Goal: Task Accomplishment & Management: Manage account settings

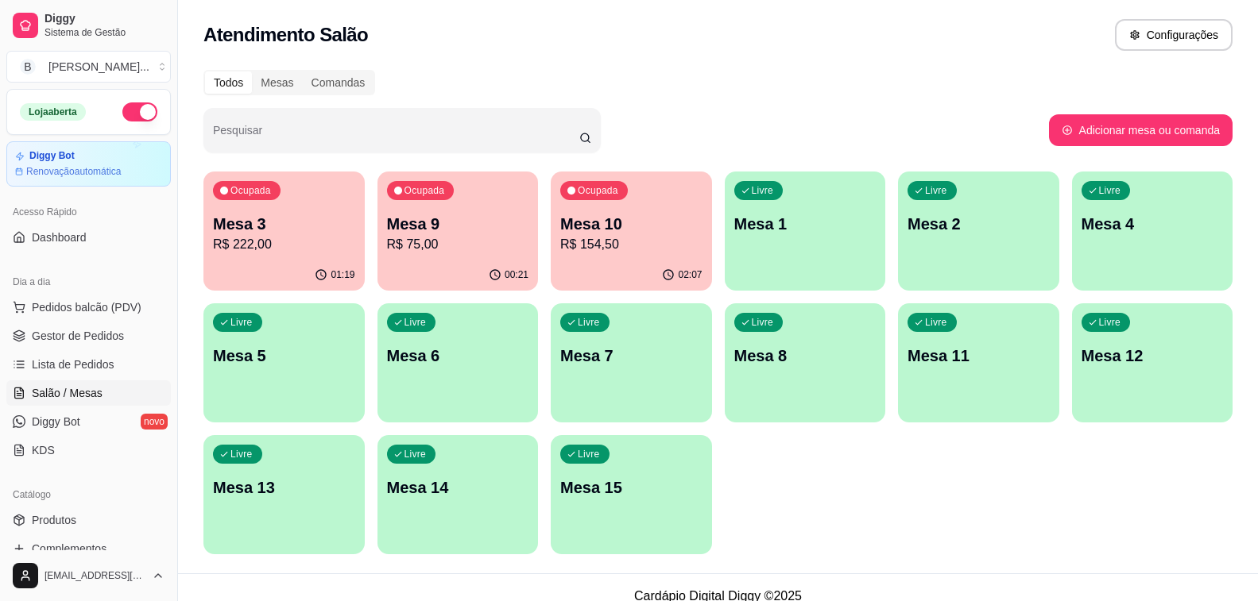
click at [435, 249] on p "R$ 75,00" at bounding box center [458, 244] width 142 height 19
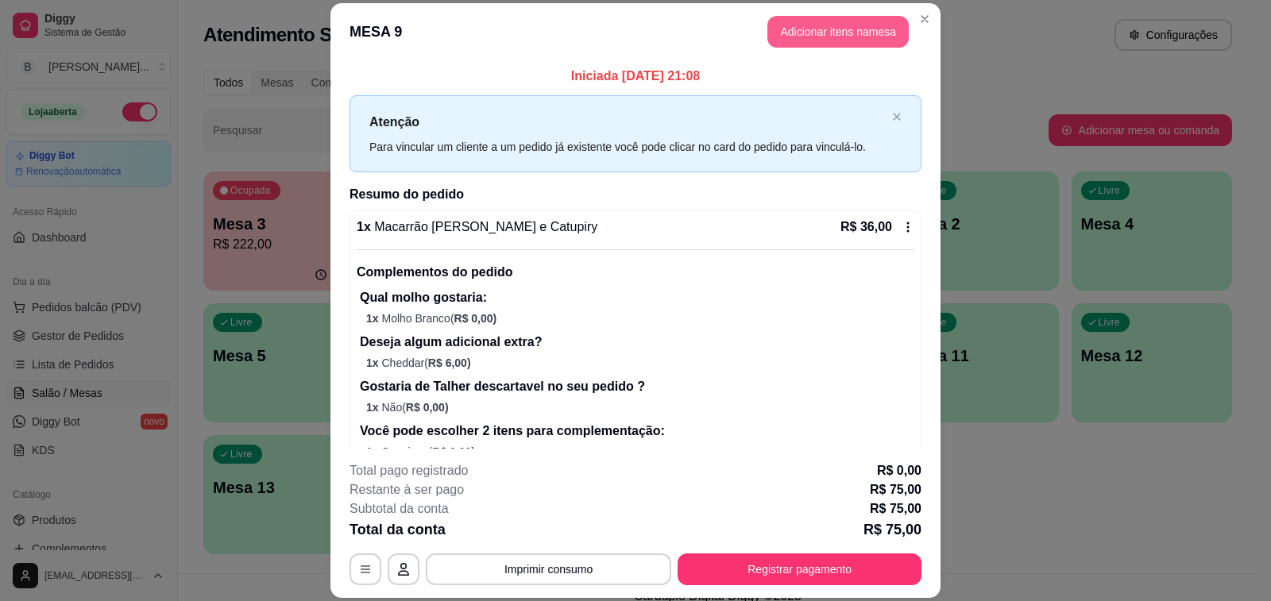
click at [860, 41] on button "Adicionar itens na mesa" at bounding box center [838, 32] width 141 height 32
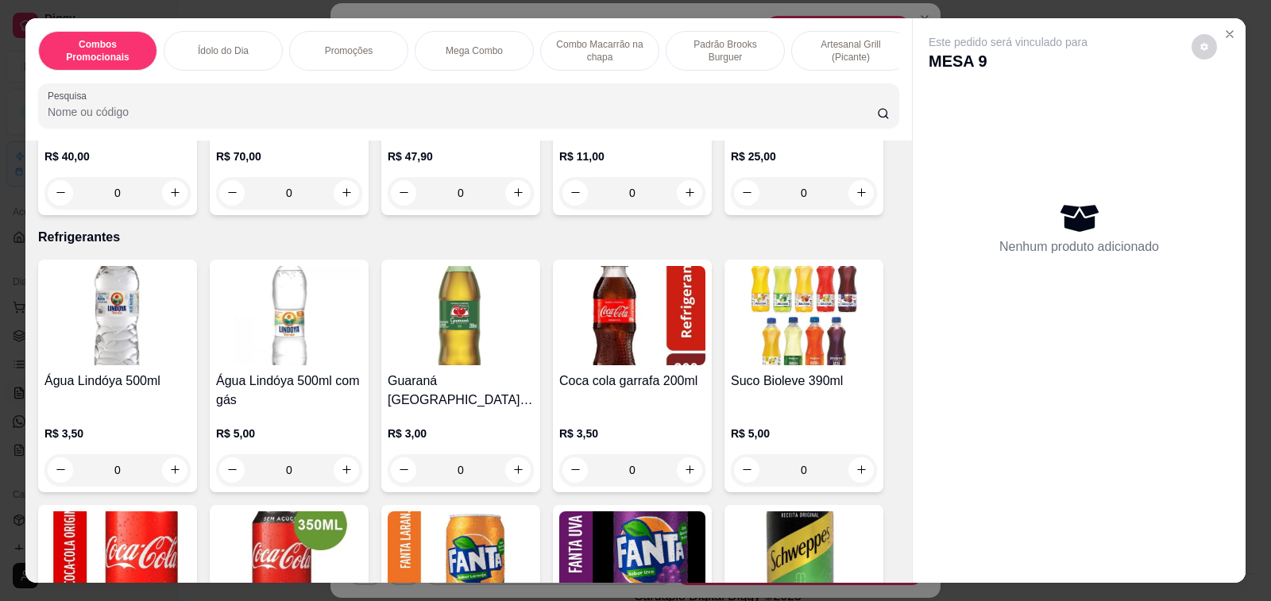
scroll to position [6277, 0]
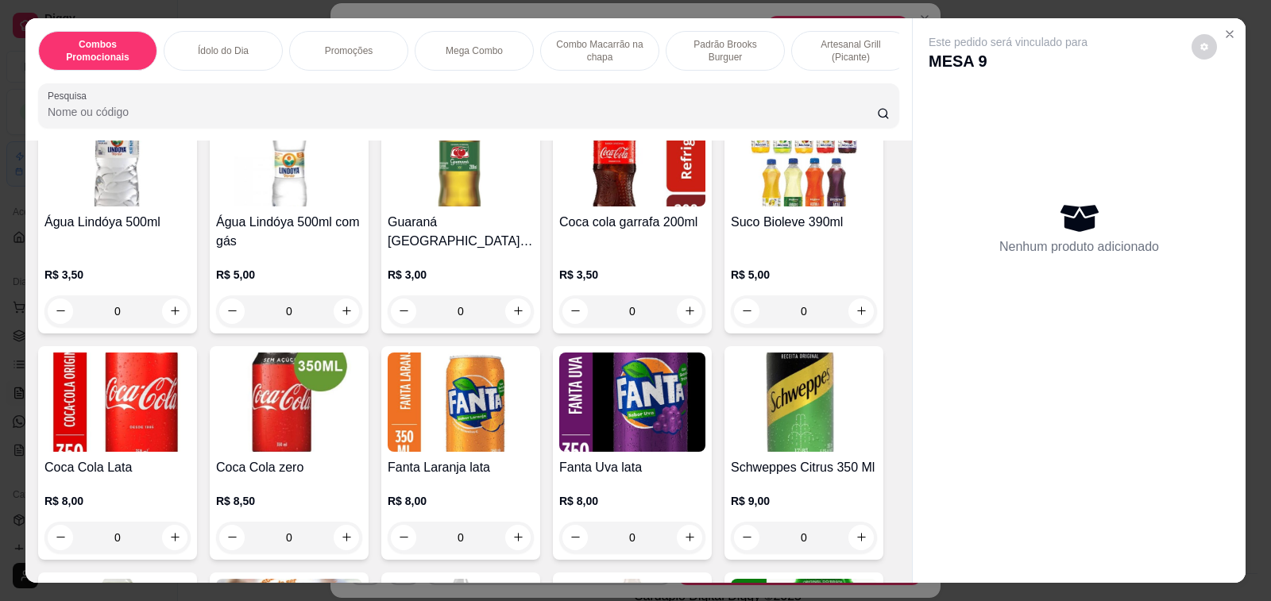
click at [859, 522] on div "0" at bounding box center [804, 538] width 146 height 32
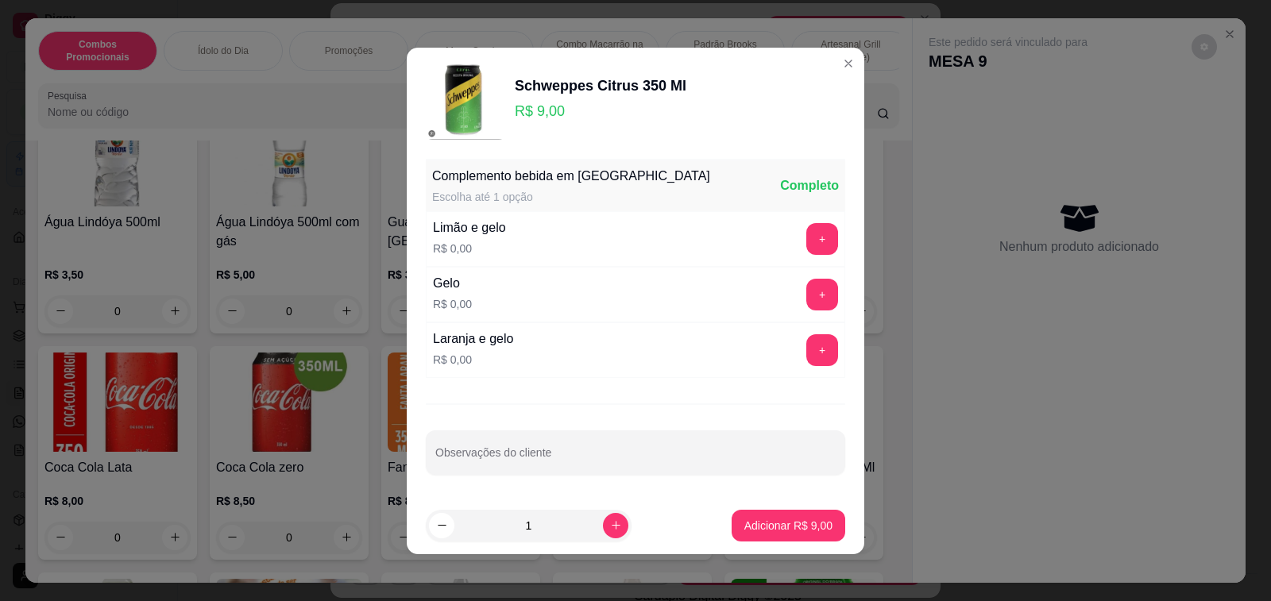
scroll to position [4, 0]
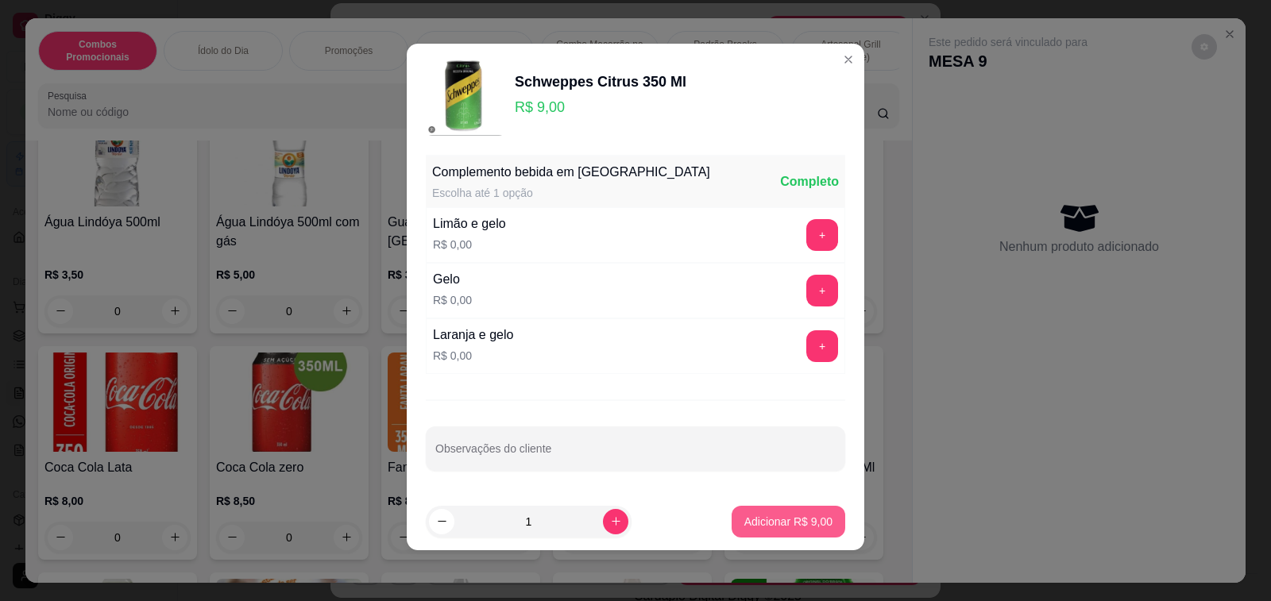
click at [783, 528] on p "Adicionar R$ 9,00" at bounding box center [788, 522] width 88 height 16
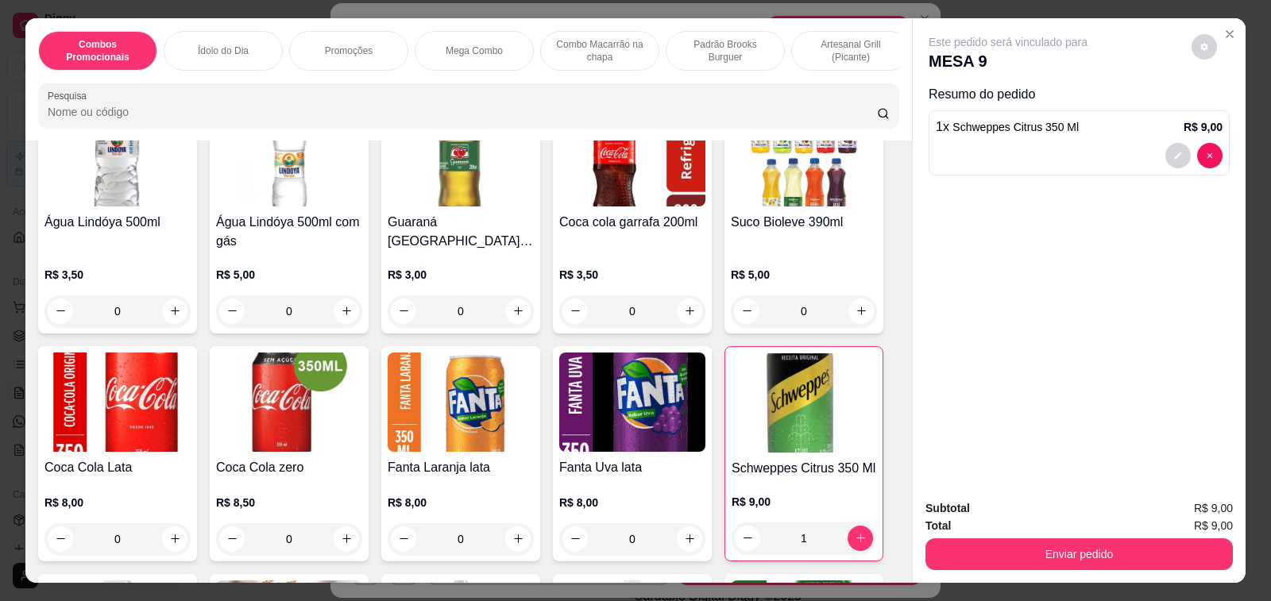
type input "1"
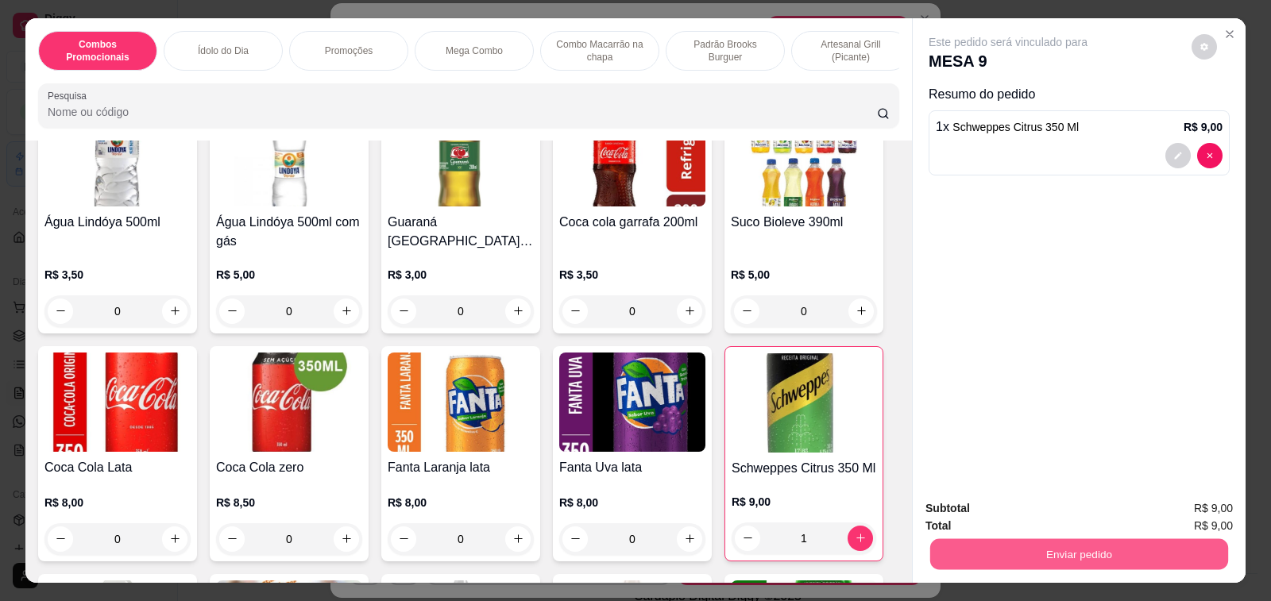
click at [1069, 550] on button "Enviar pedido" at bounding box center [1079, 554] width 298 height 31
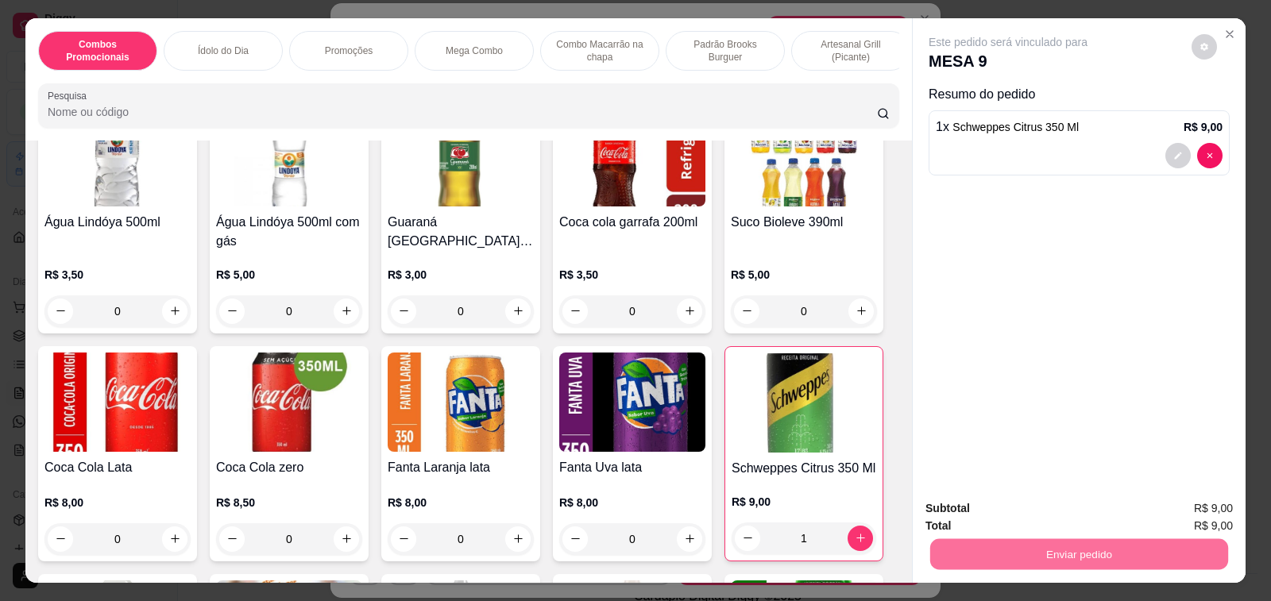
click at [1049, 501] on button "Não registrar e enviar pedido" at bounding box center [1025, 508] width 160 height 29
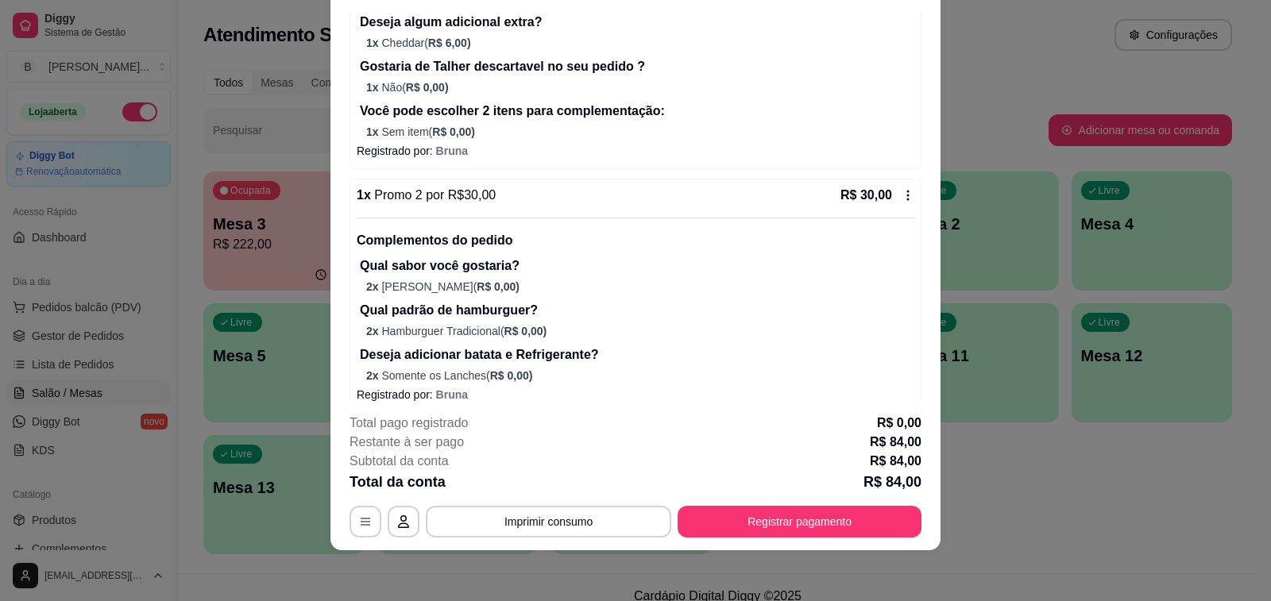
scroll to position [0, 0]
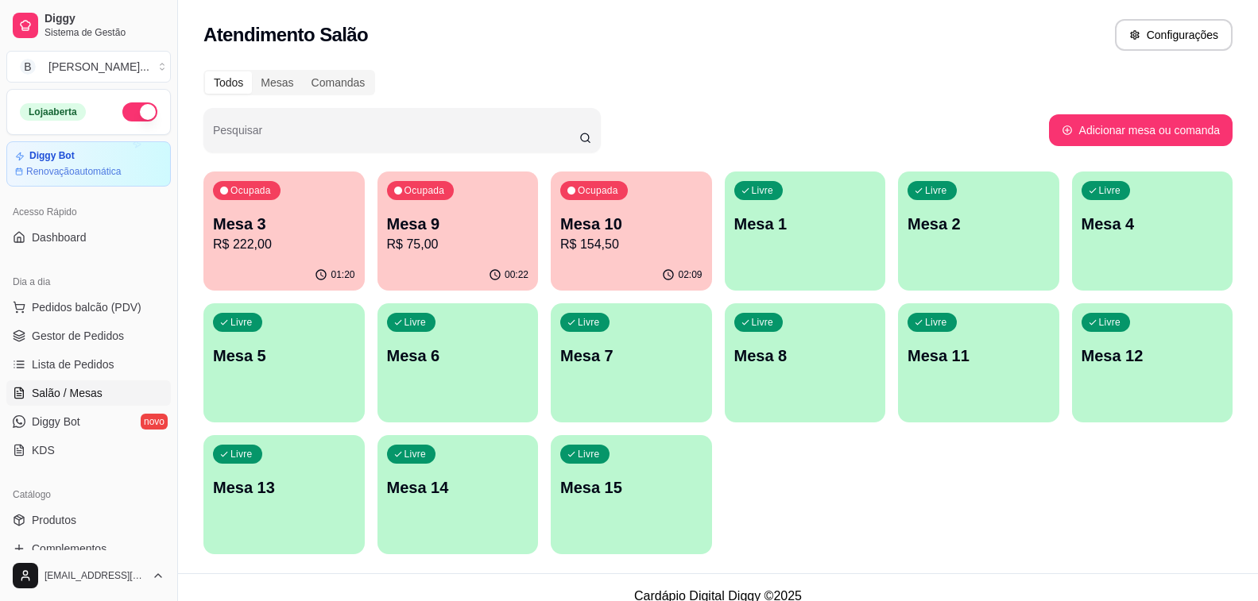
click at [478, 238] on p "R$ 75,00" at bounding box center [458, 244] width 142 height 19
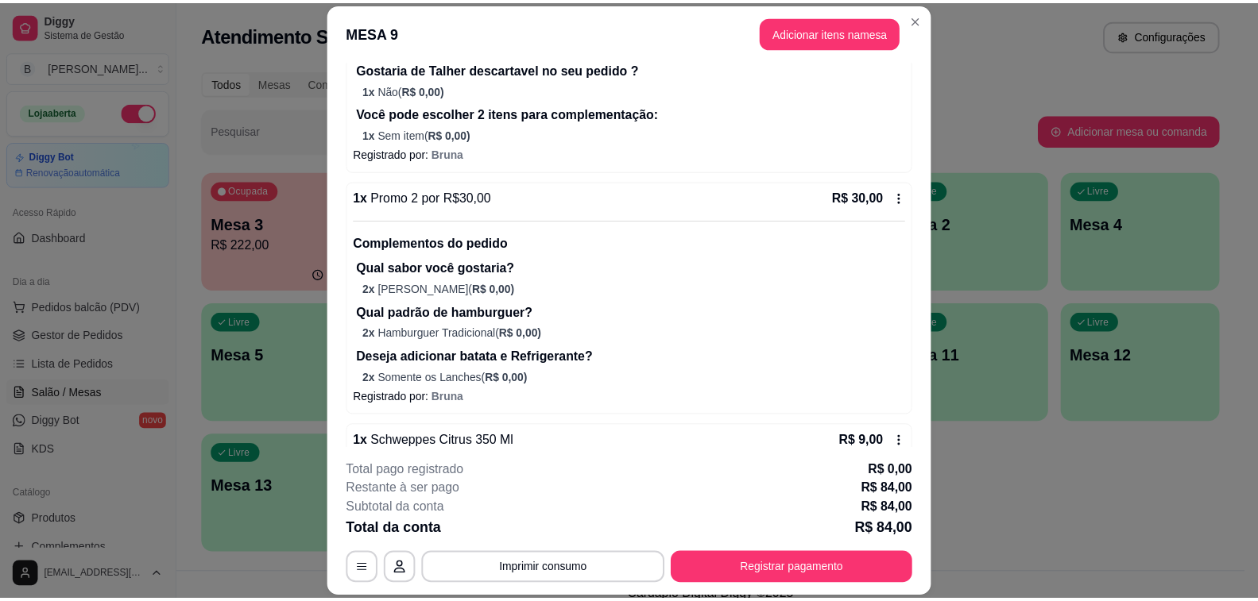
scroll to position [511, 0]
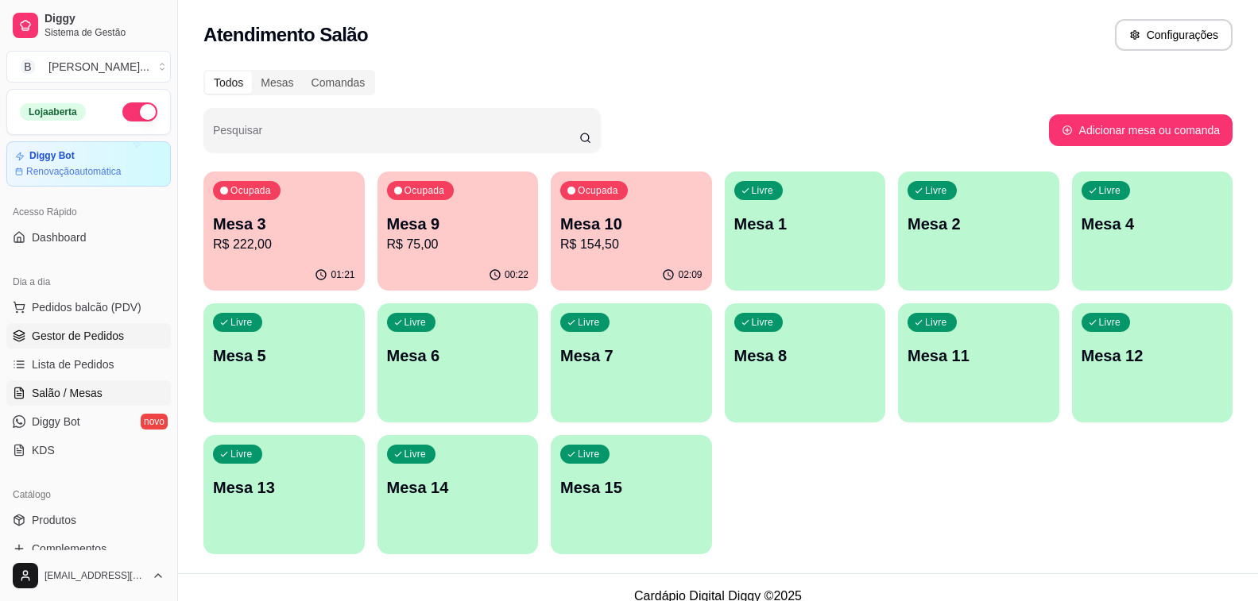
click at [85, 330] on span "Gestor de Pedidos" at bounding box center [78, 336] width 92 height 16
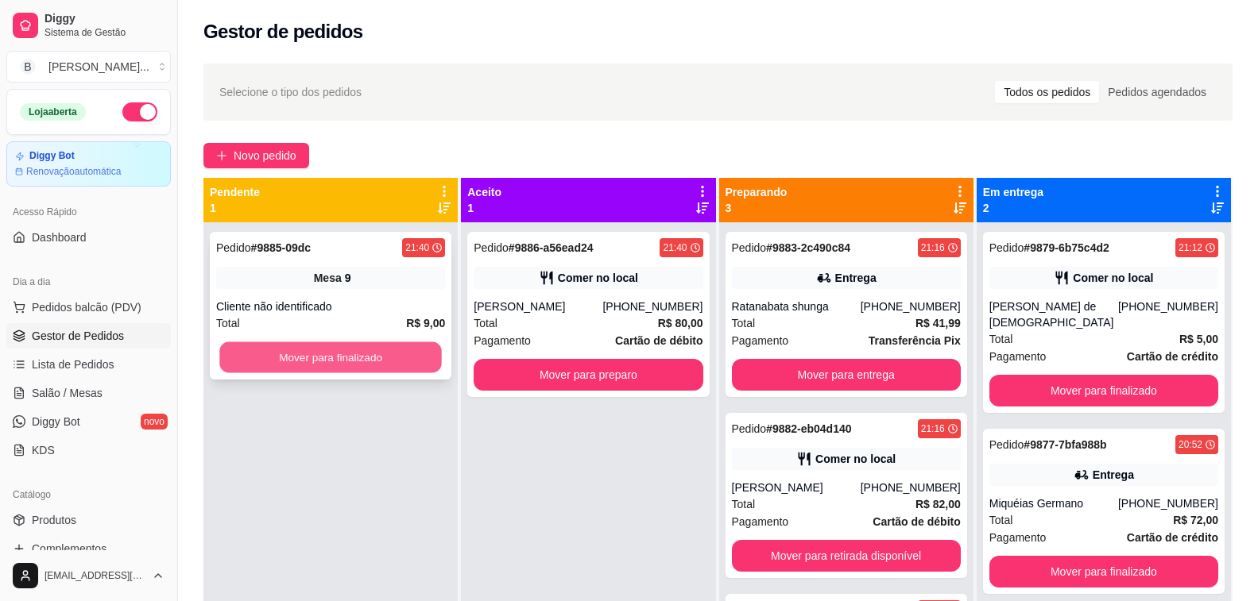
click at [286, 362] on button "Mover para finalizado" at bounding box center [330, 357] width 222 height 31
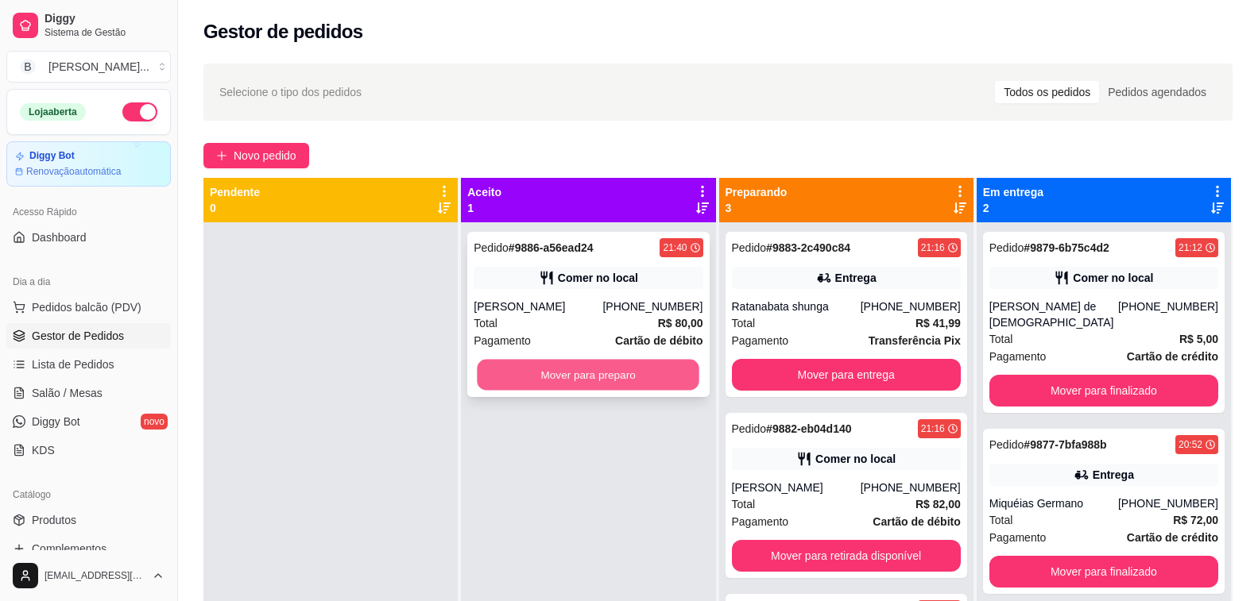
click at [507, 375] on button "Mover para preparo" at bounding box center [589, 375] width 222 height 31
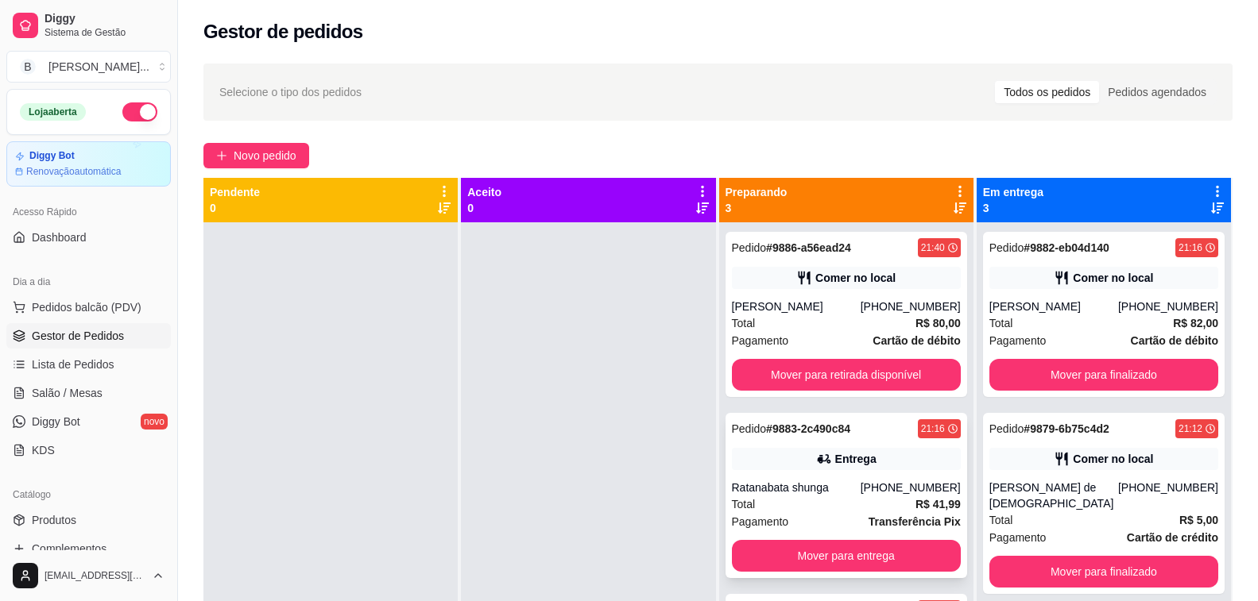
click at [900, 496] on div "Total R$ 41,99" at bounding box center [846, 504] width 229 height 17
click at [875, 462] on div "Entrega" at bounding box center [846, 459] width 229 height 22
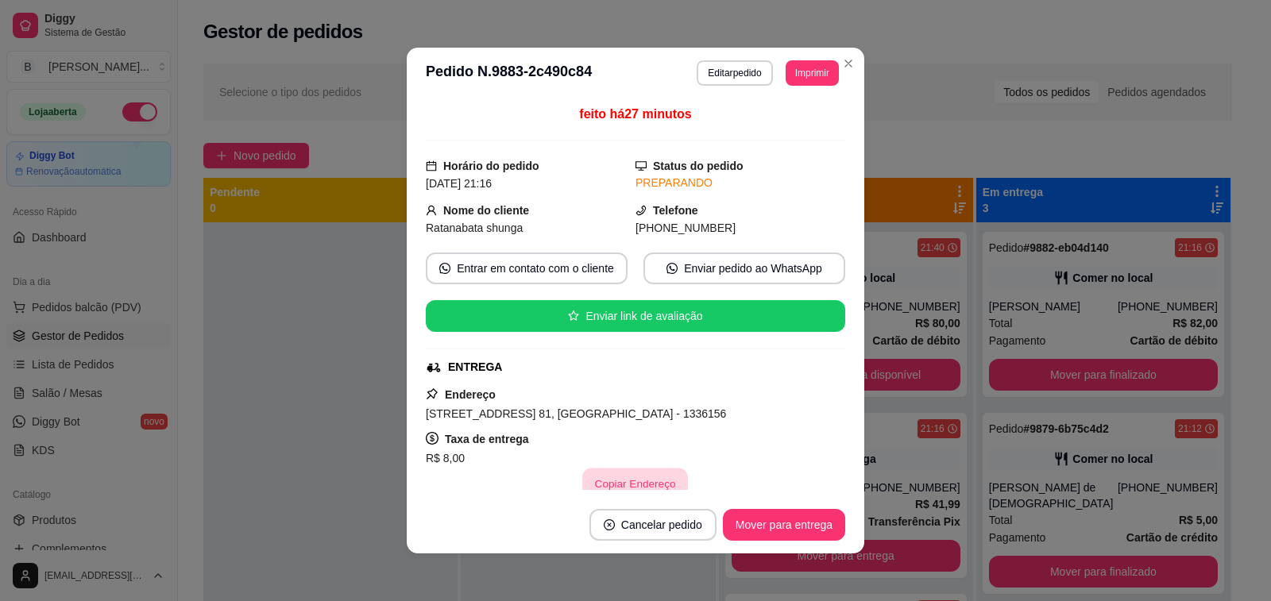
click at [602, 484] on button "Copiar Endereço" at bounding box center [636, 484] width 106 height 31
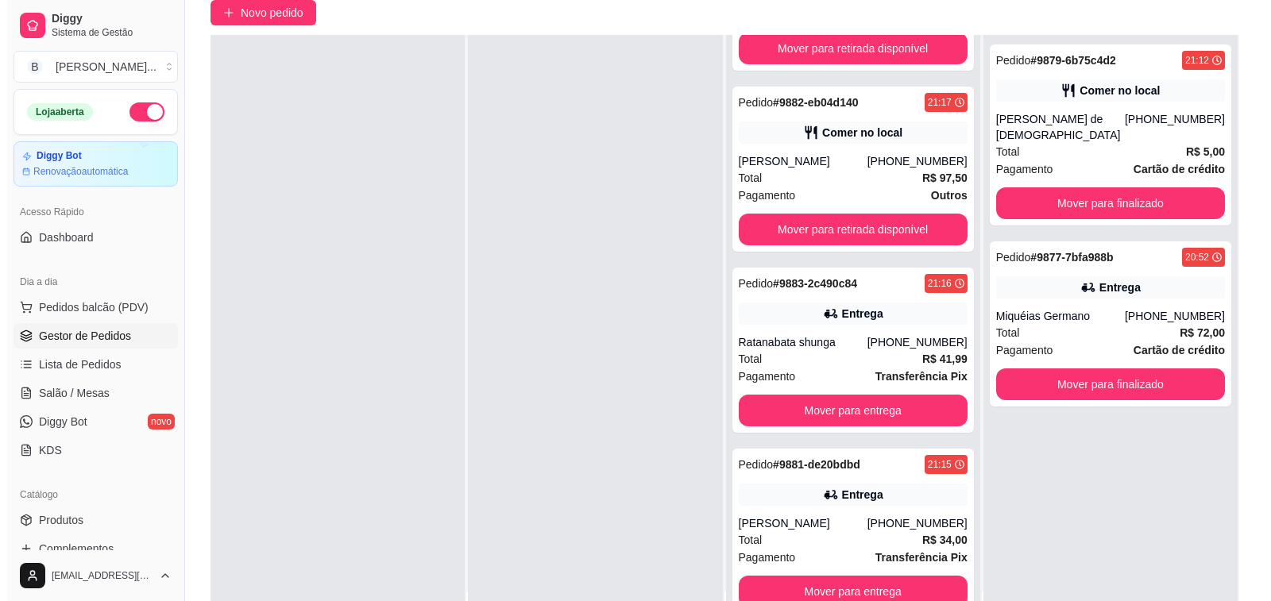
scroll to position [242, 0]
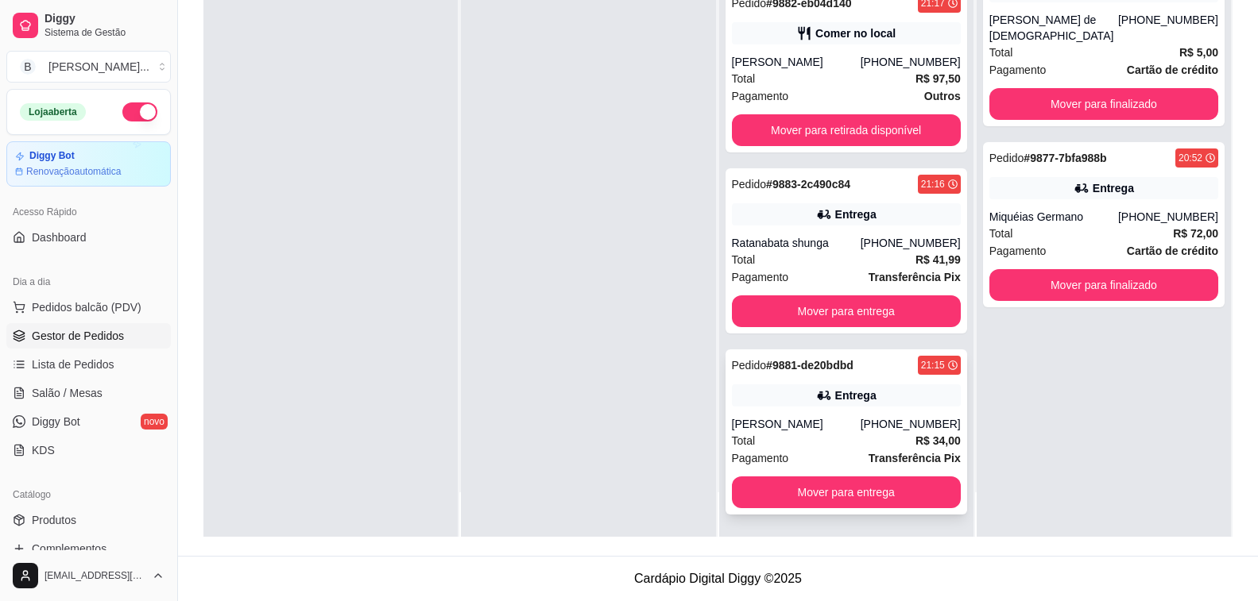
click at [771, 416] on div "Pedido # 9881-de20bdbd 21:15 [PERSON_NAME] [PHONE_NUMBER] Total R$ 34,00 Pagame…" at bounding box center [846, 432] width 242 height 165
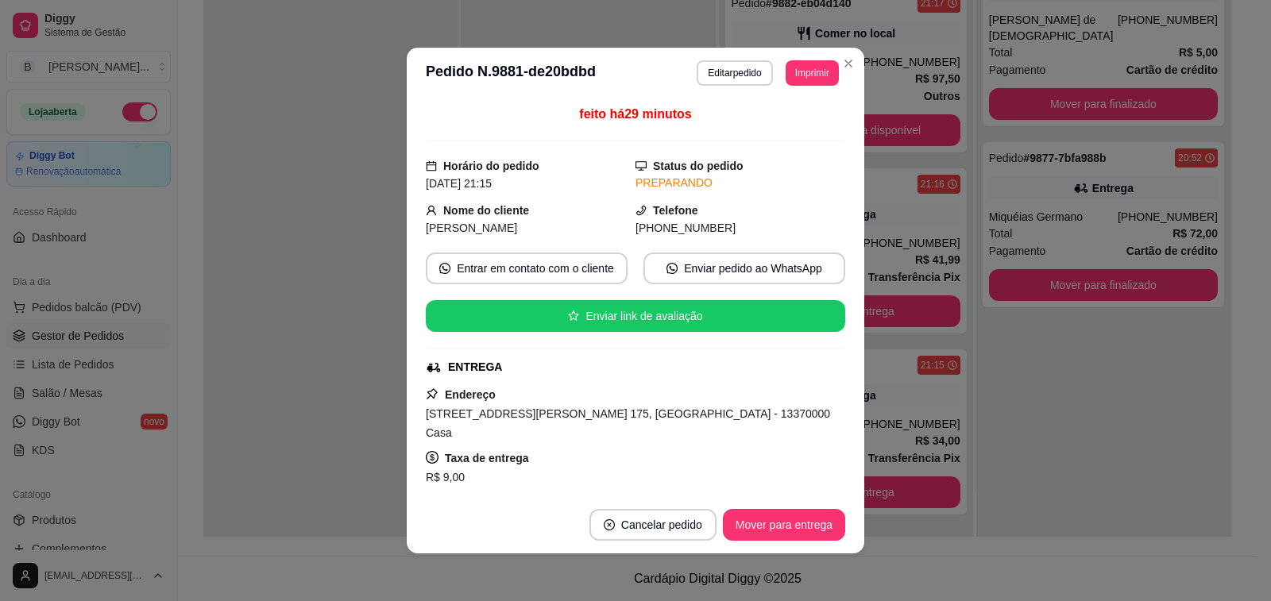
scroll to position [245, 0]
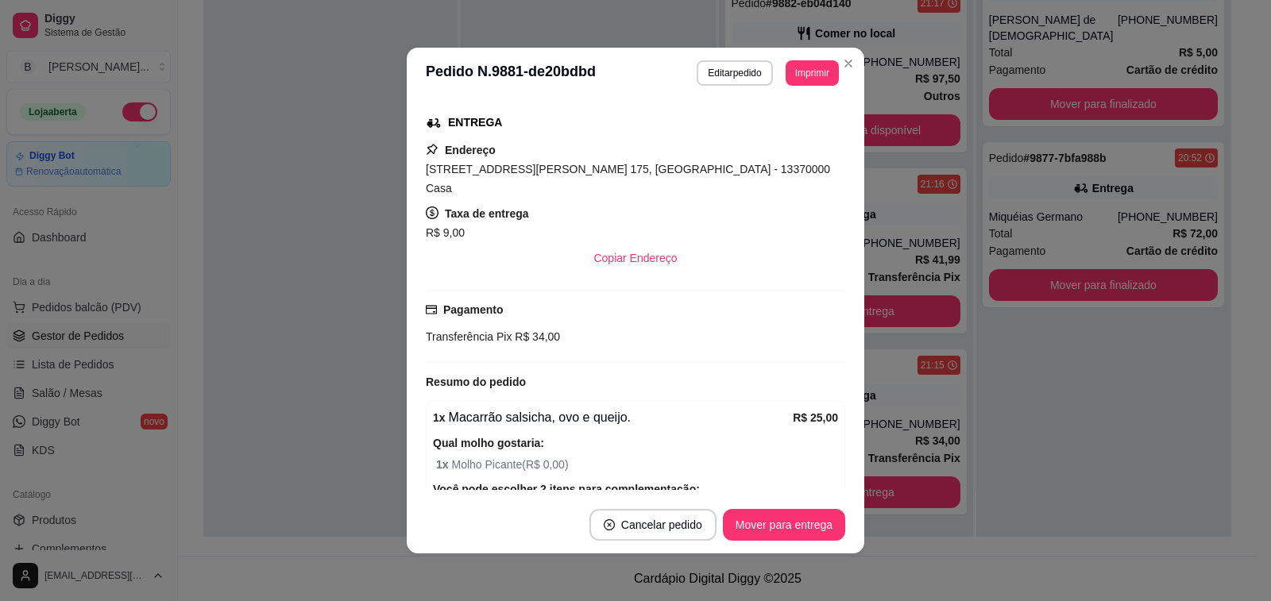
click at [849, 375] on div "feito há 29 minutos Horário do pedido [DATE] 21:15 Status do pedido PREPARANDO …" at bounding box center [636, 298] width 458 height 398
drag, startPoint x: 849, startPoint y: 375, endPoint x: 841, endPoint y: 404, distance: 29.5
click at [841, 404] on div "feito há 29 minutos Horário do pedido [DATE] 21:15 Status do pedido PREPARANDO …" at bounding box center [636, 298] width 458 height 398
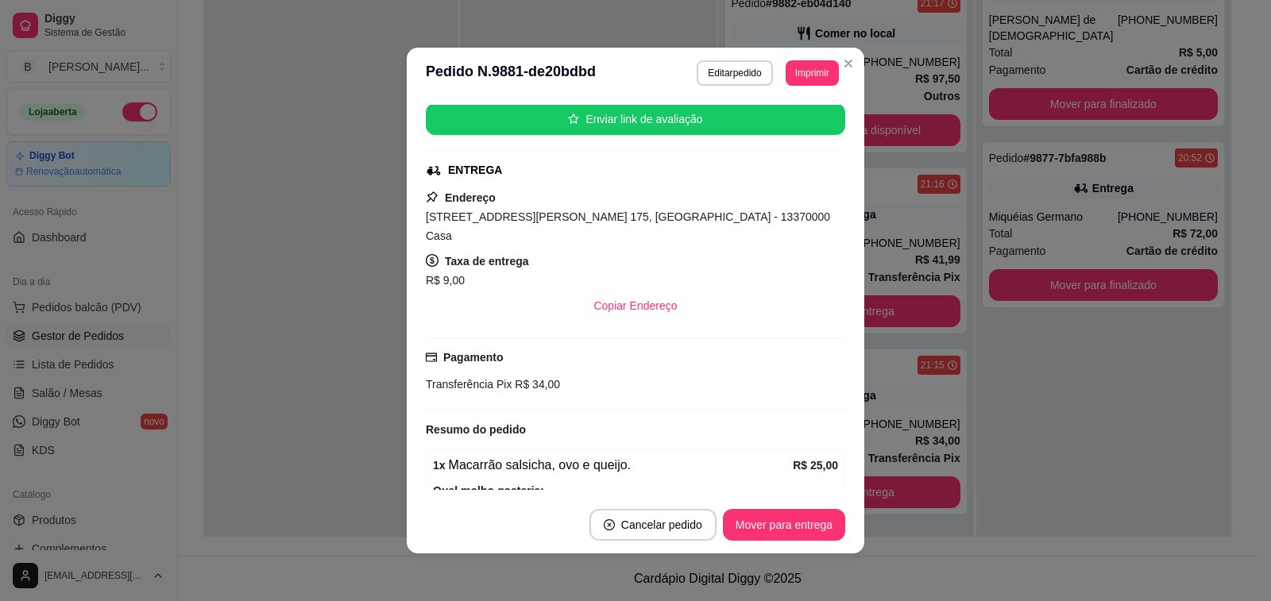
scroll to position [162, 0]
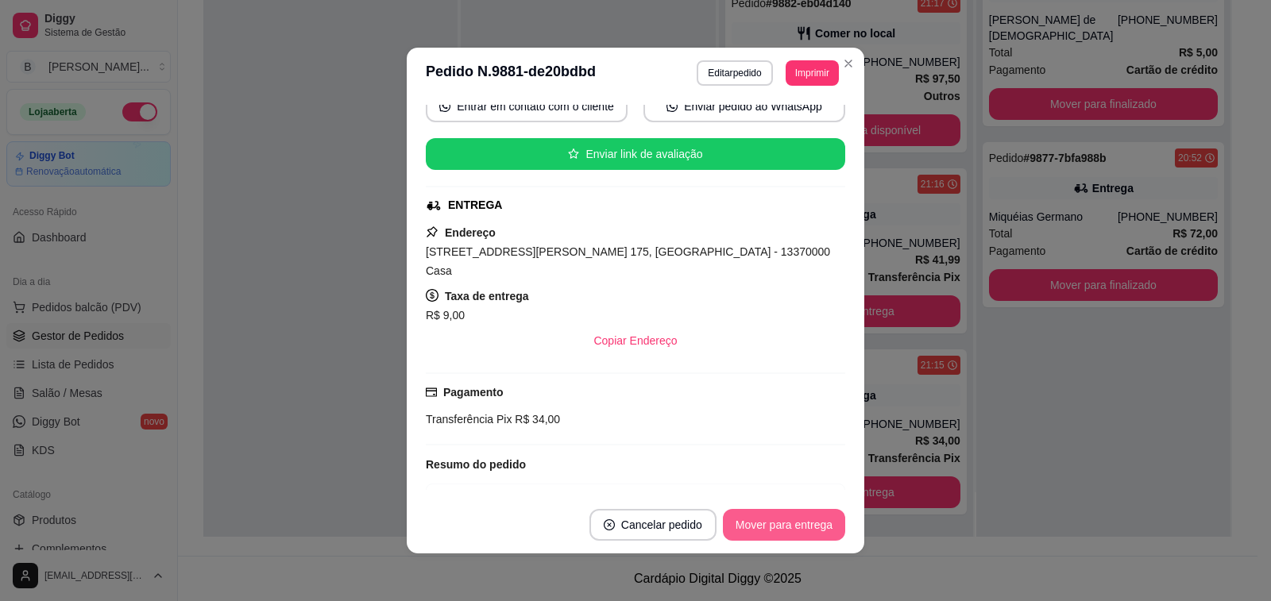
click at [787, 536] on button "Mover para entrega" at bounding box center [784, 525] width 122 height 32
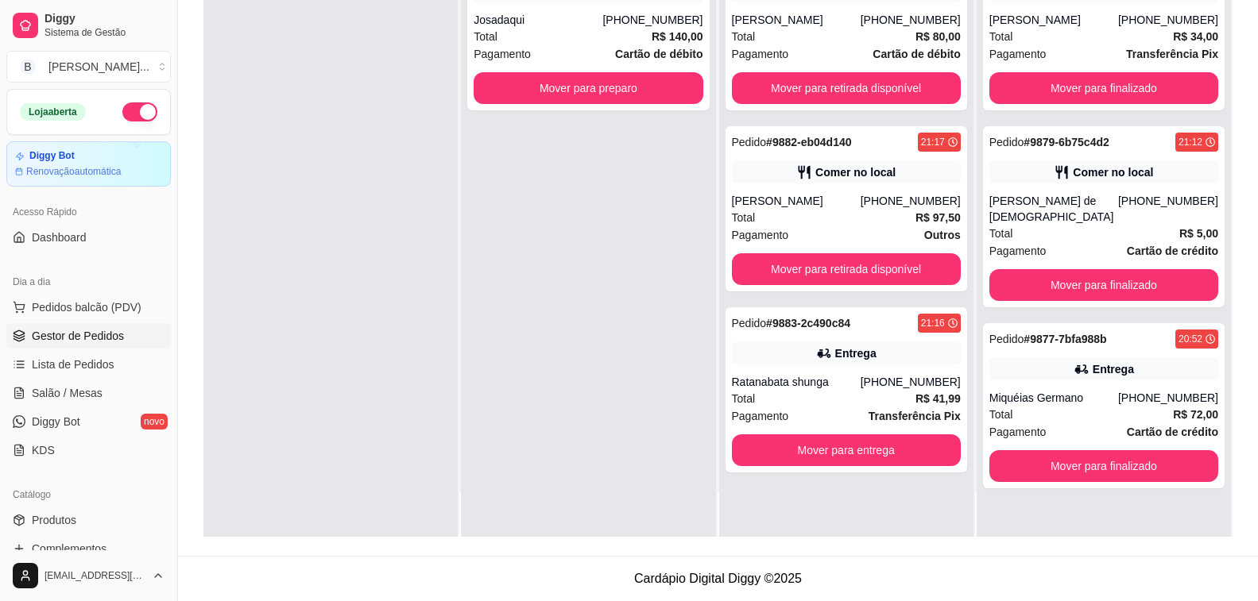
scroll to position [0, 0]
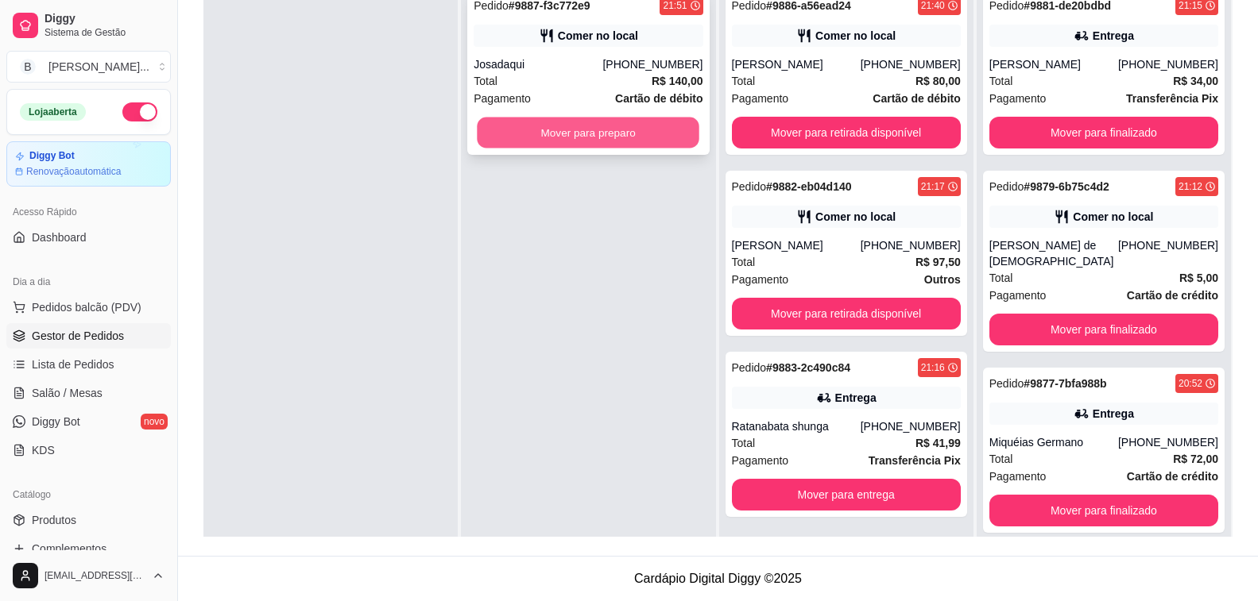
click at [547, 127] on button "Mover para preparo" at bounding box center [589, 133] width 222 height 31
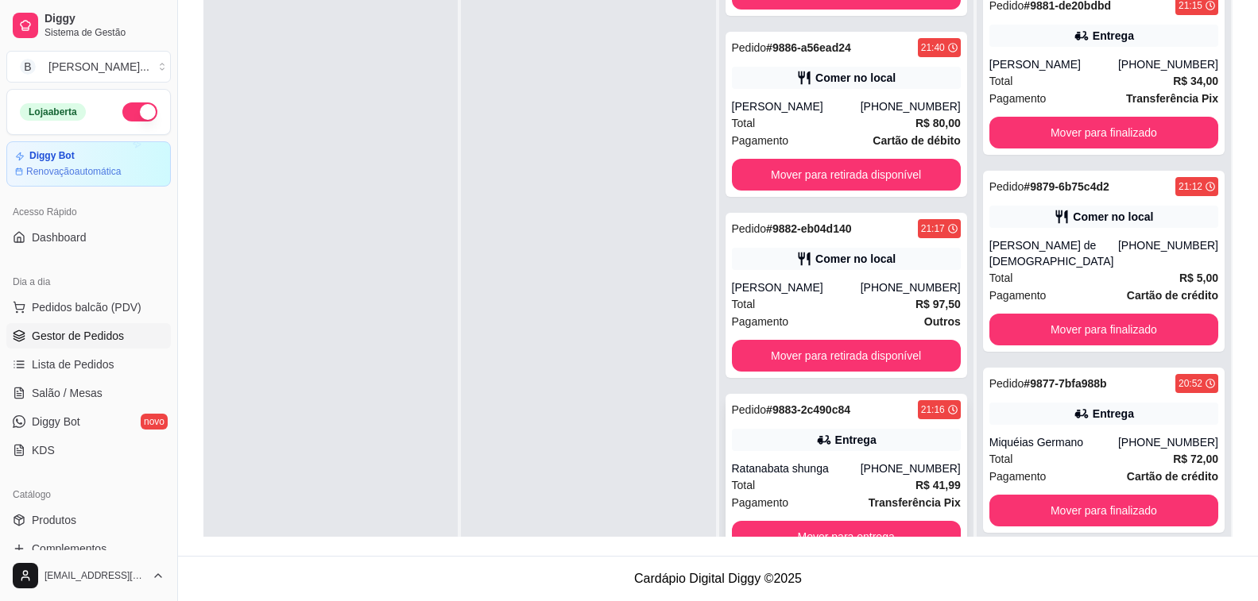
scroll to position [44, 0]
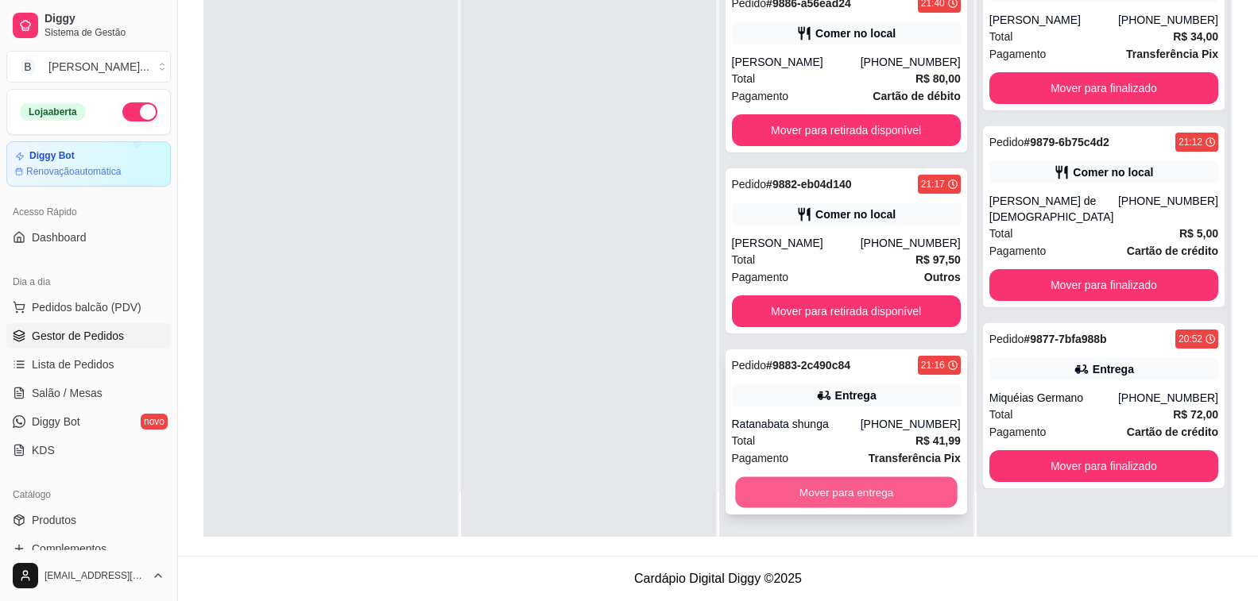
click at [818, 503] on button "Mover para entrega" at bounding box center [846, 493] width 222 height 31
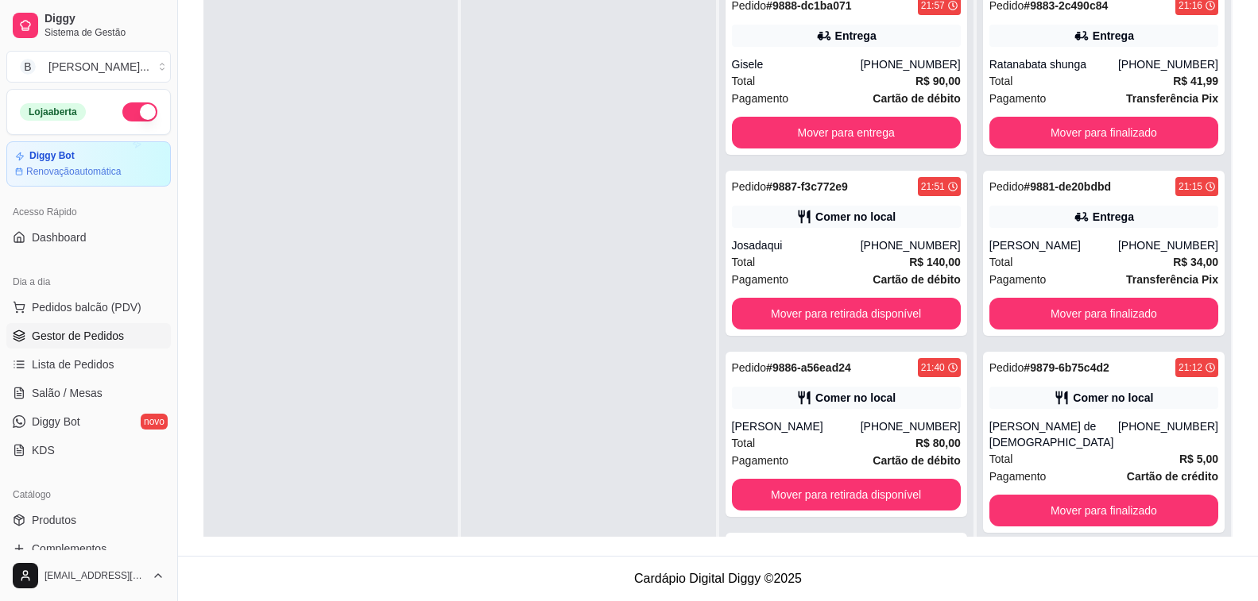
scroll to position [4, 0]
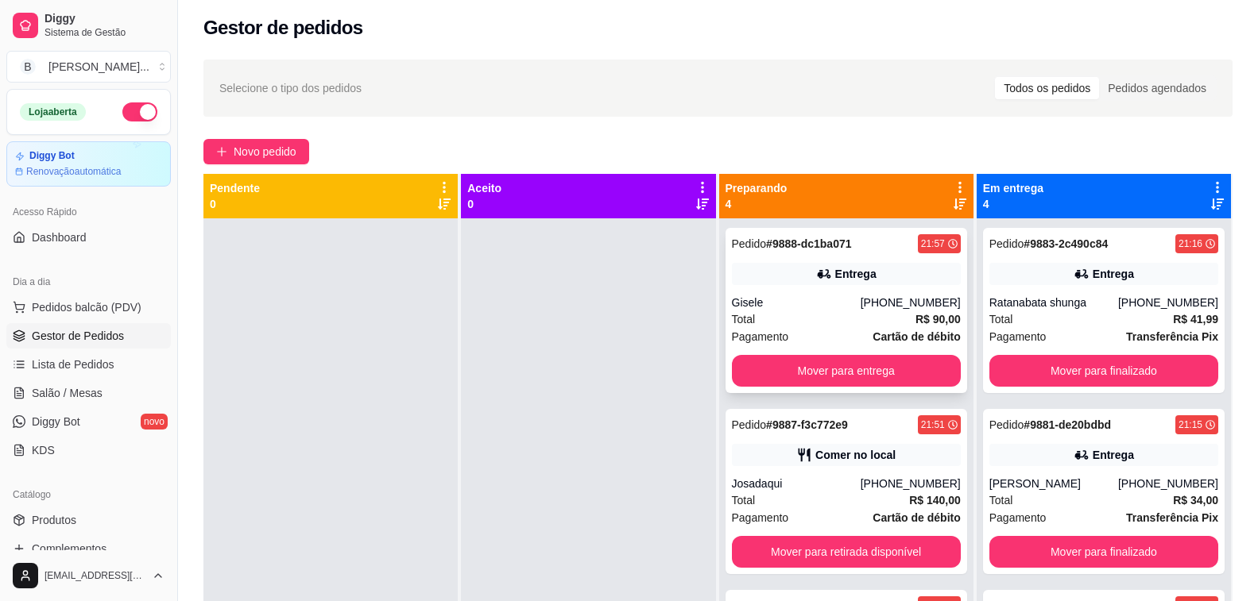
click at [756, 284] on div "Entrega" at bounding box center [846, 274] width 229 height 22
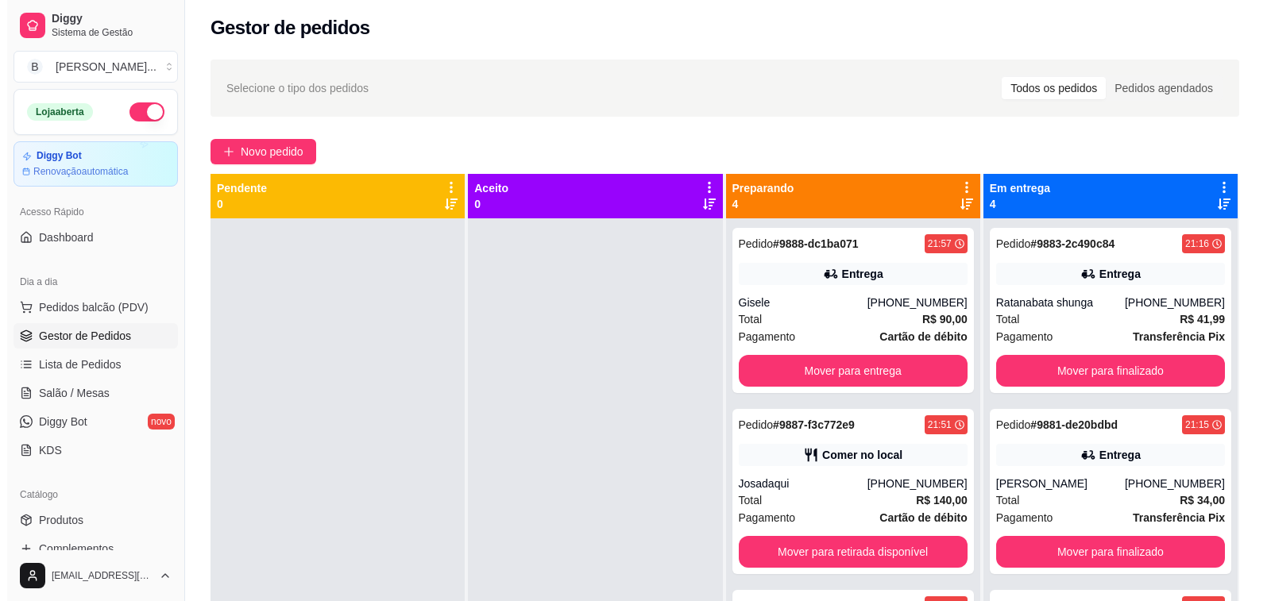
scroll to position [44, 0]
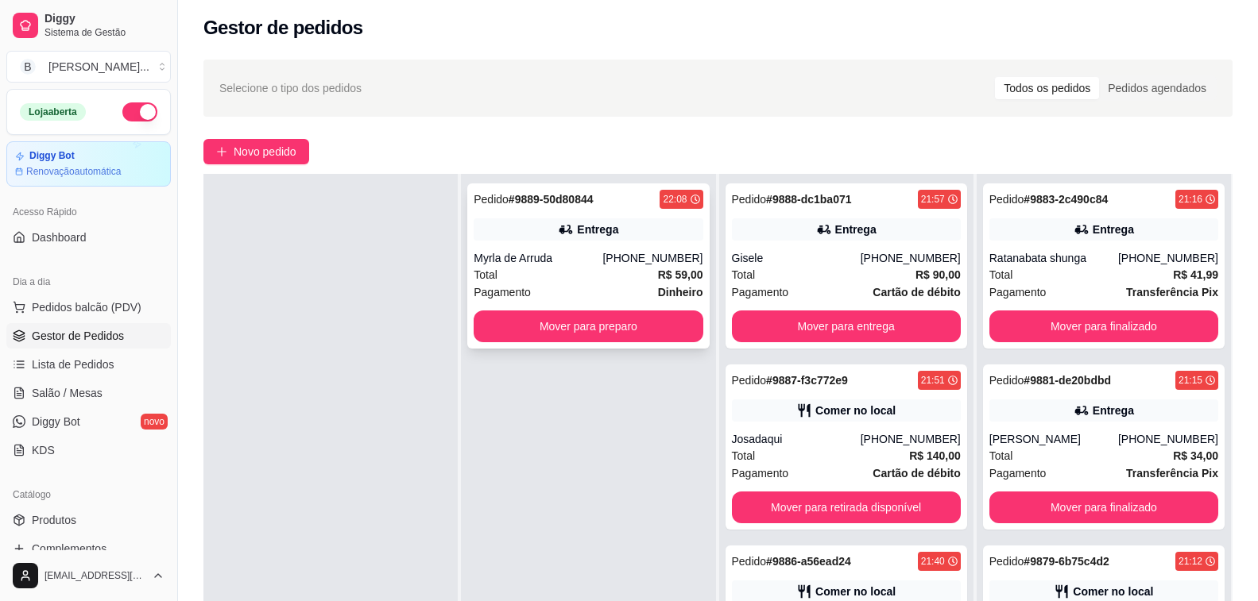
click at [538, 269] on div "Total R$ 59,00" at bounding box center [588, 274] width 229 height 17
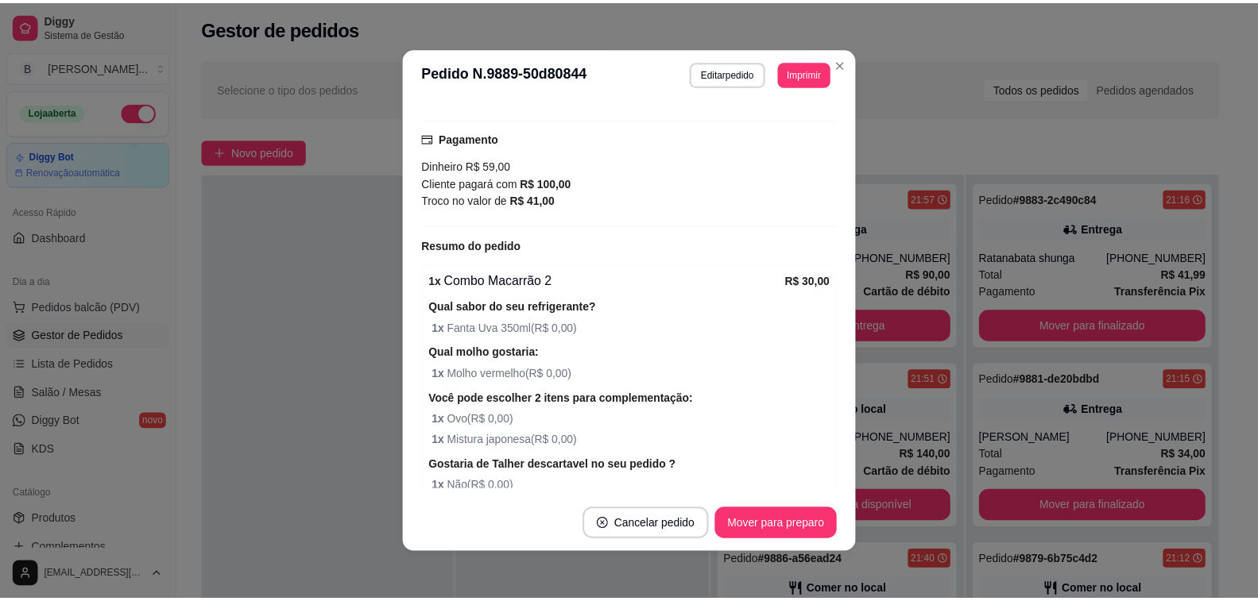
scroll to position [614, 0]
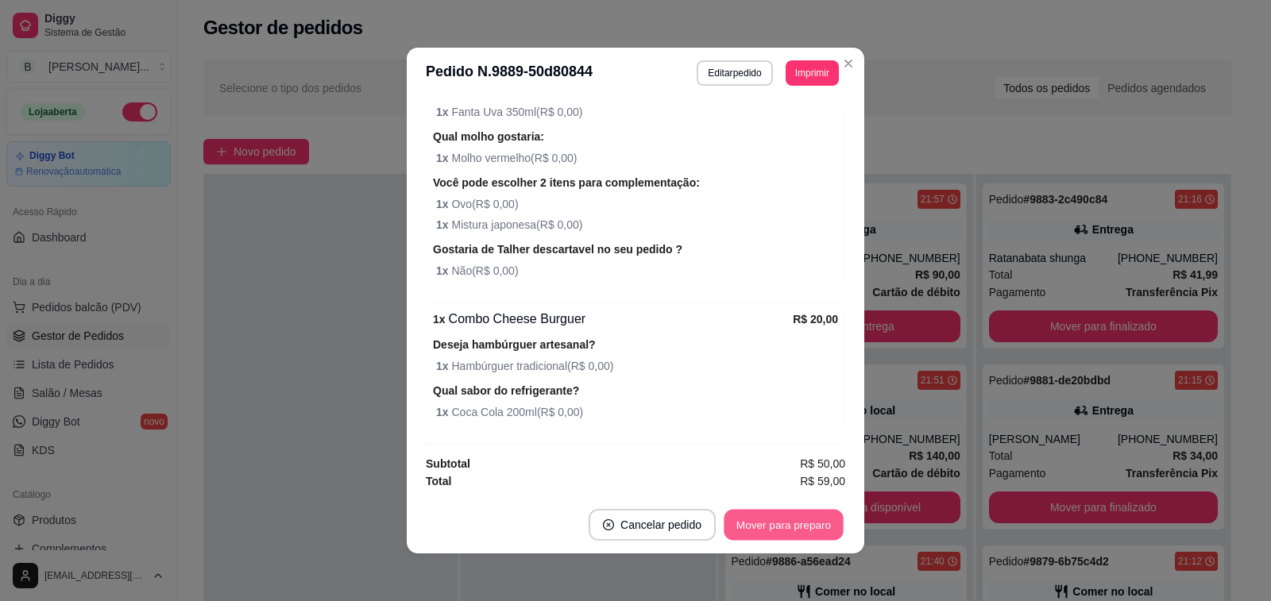
click at [766, 520] on button "Mover para preparo" at bounding box center [783, 525] width 119 height 31
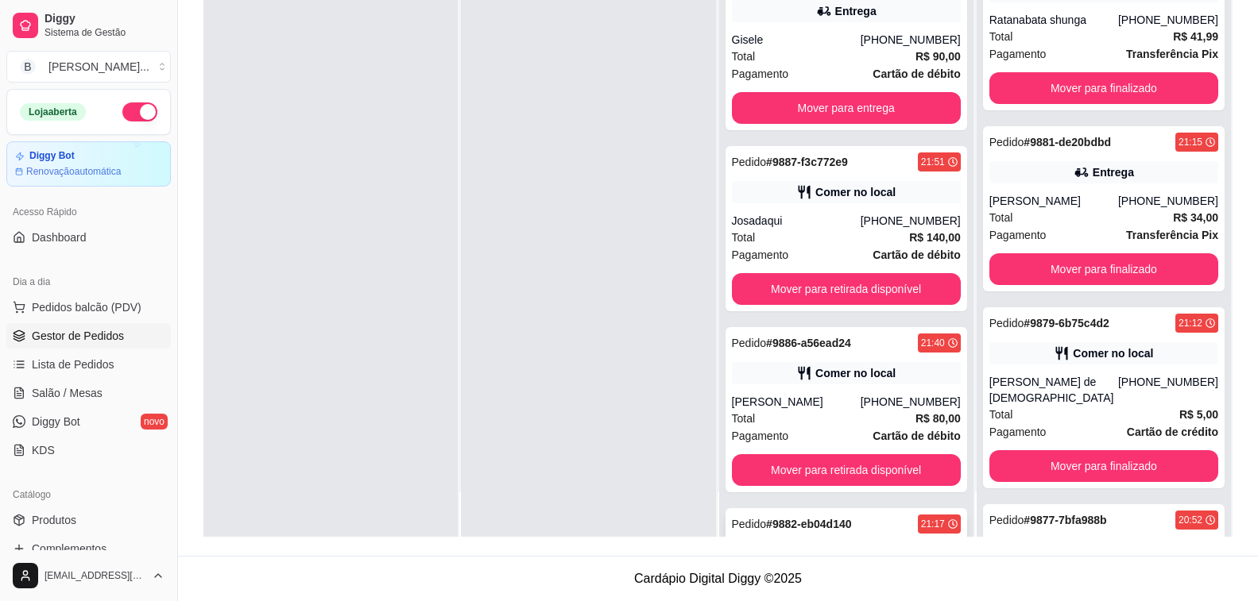
scroll to position [2, 0]
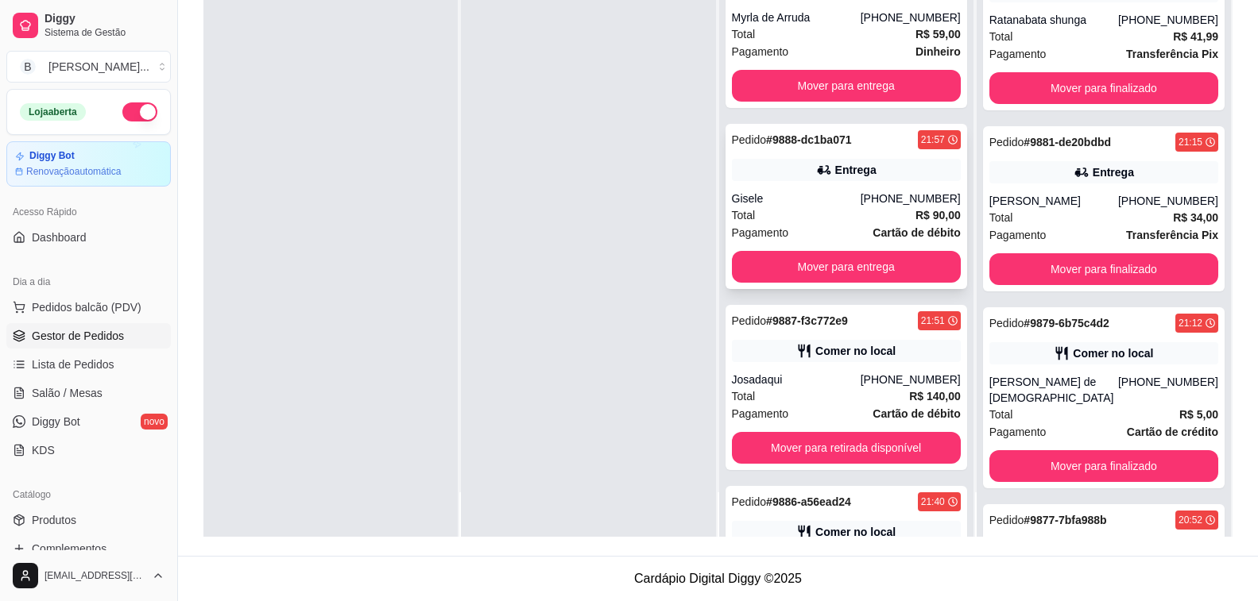
click at [849, 204] on div "Gisele" at bounding box center [796, 199] width 129 height 16
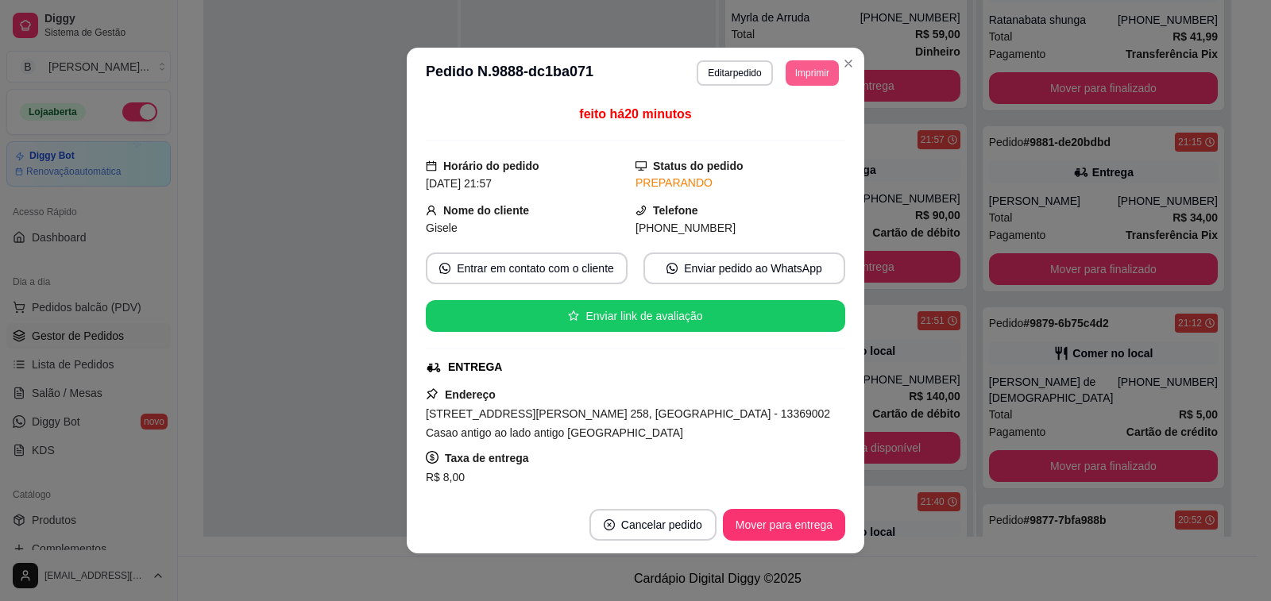
click at [804, 79] on button "Imprimir" at bounding box center [812, 72] width 53 height 25
click at [768, 134] on button "Impressora" at bounding box center [777, 129] width 115 height 25
click at [771, 532] on button "Mover para entrega" at bounding box center [784, 525] width 122 height 32
click at [771, 532] on div "Mover para entrega" at bounding box center [773, 525] width 145 height 32
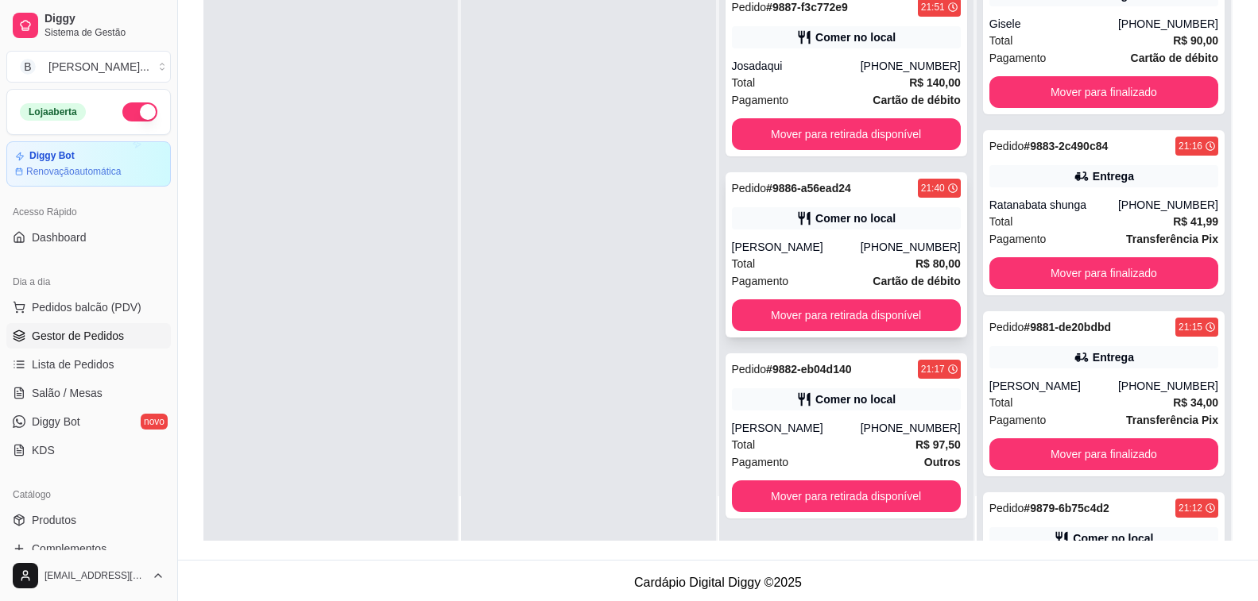
scroll to position [242, 0]
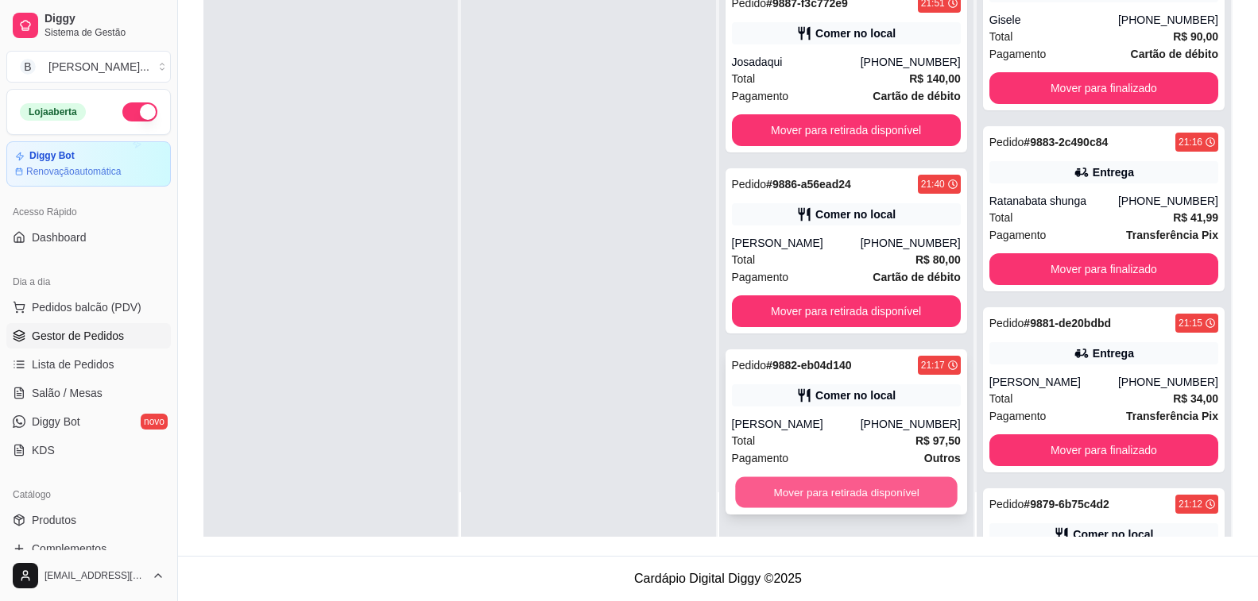
click at [756, 484] on button "Mover para retirada disponível" at bounding box center [846, 493] width 222 height 31
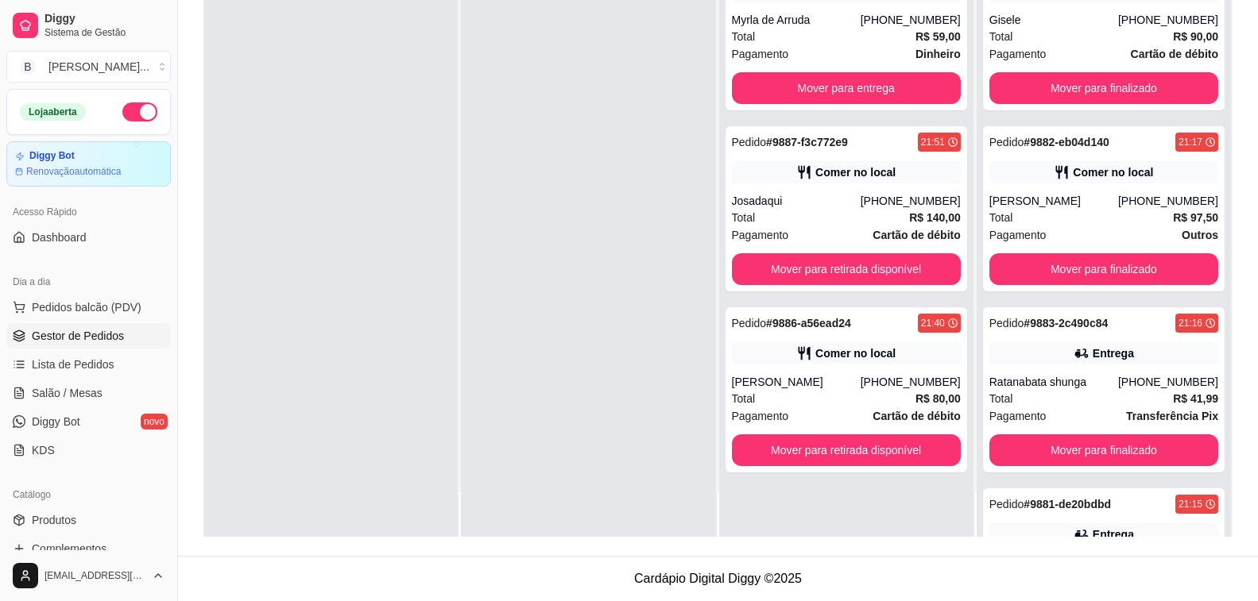
scroll to position [0, 0]
click at [744, 442] on button "Mover para retirada disponível" at bounding box center [846, 451] width 229 height 32
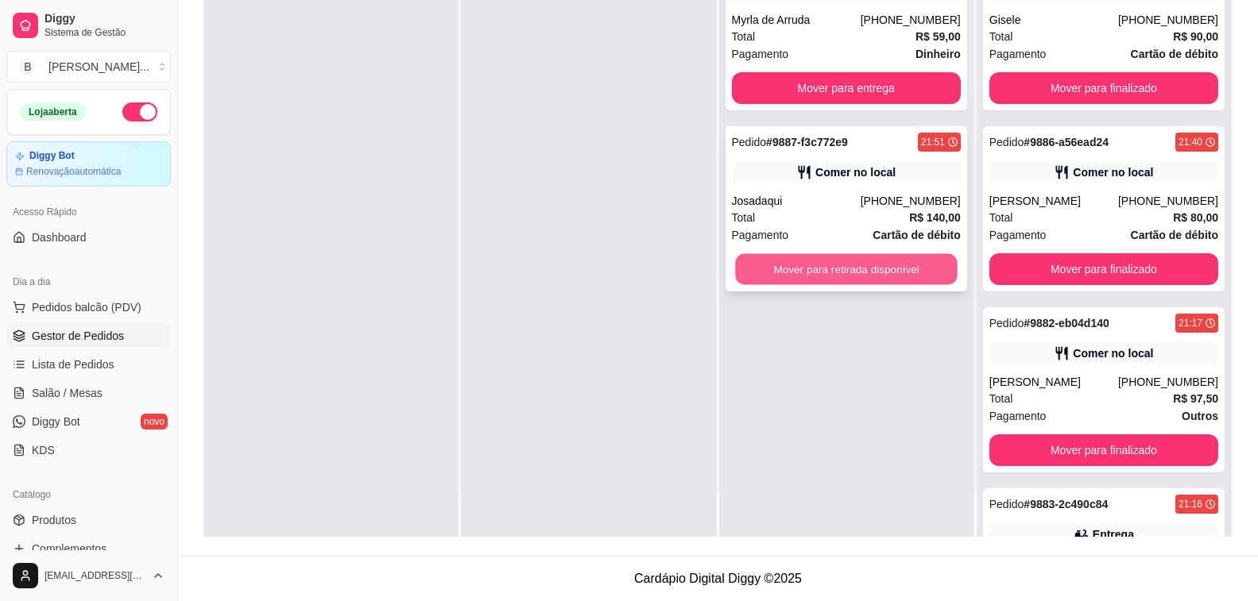
click at [823, 267] on button "Mover para retirada disponível" at bounding box center [846, 269] width 222 height 31
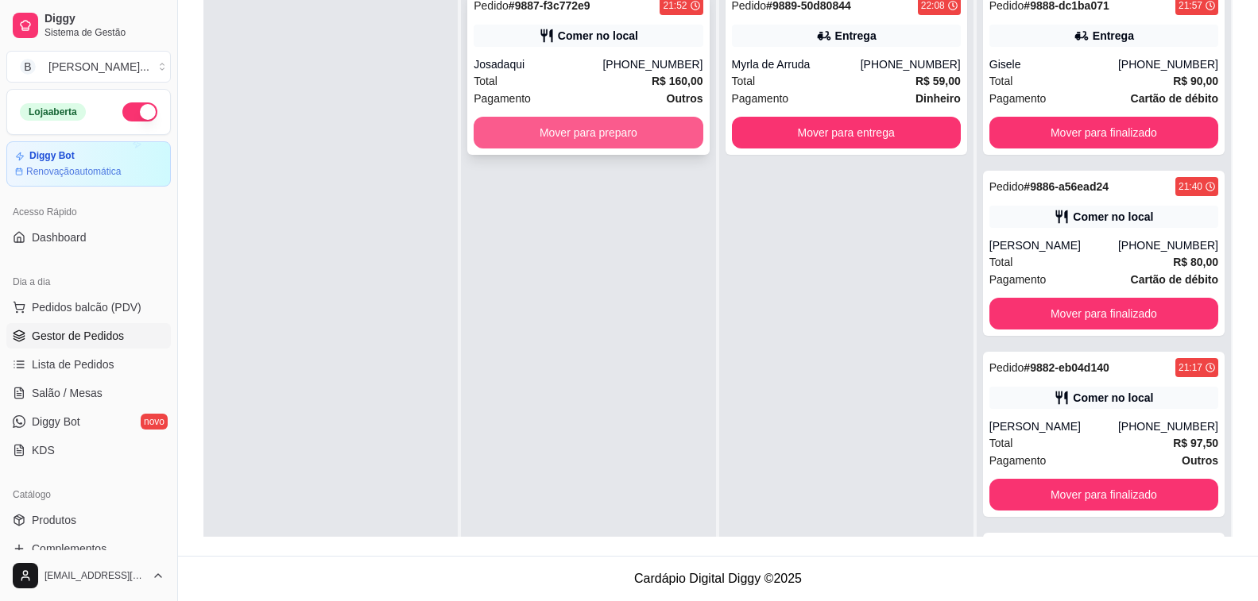
click at [602, 128] on button "Mover para preparo" at bounding box center [588, 133] width 229 height 32
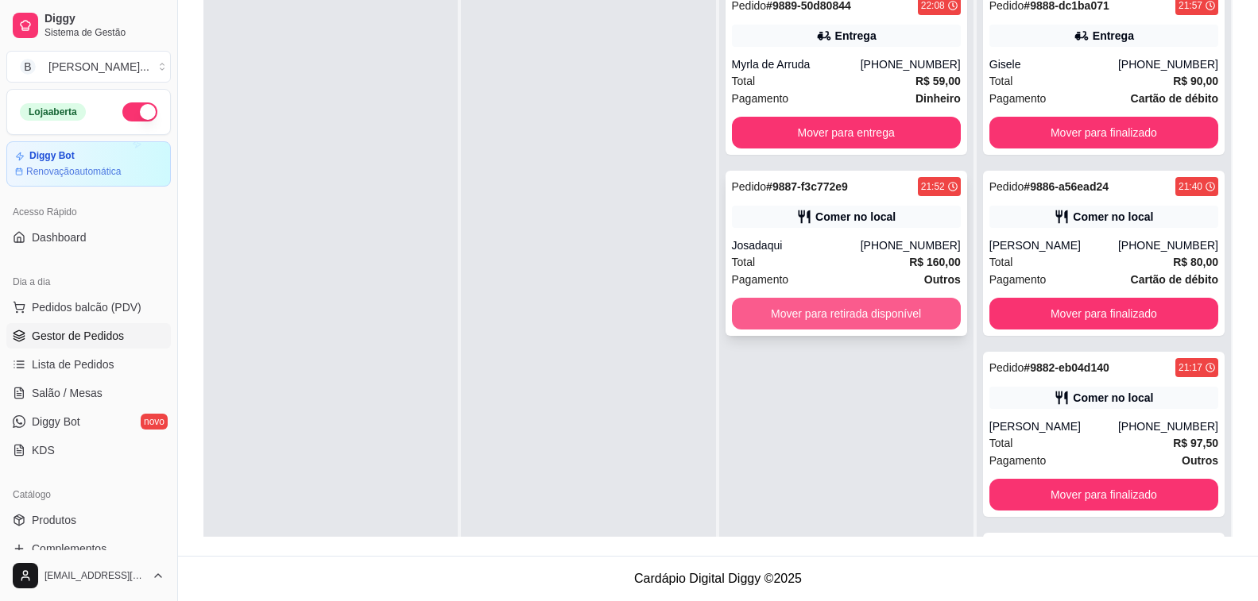
click at [802, 327] on button "Mover para retirada disponível" at bounding box center [846, 314] width 229 height 32
click at [802, 327] on div "Mover para retirada disponível" at bounding box center [846, 314] width 229 height 32
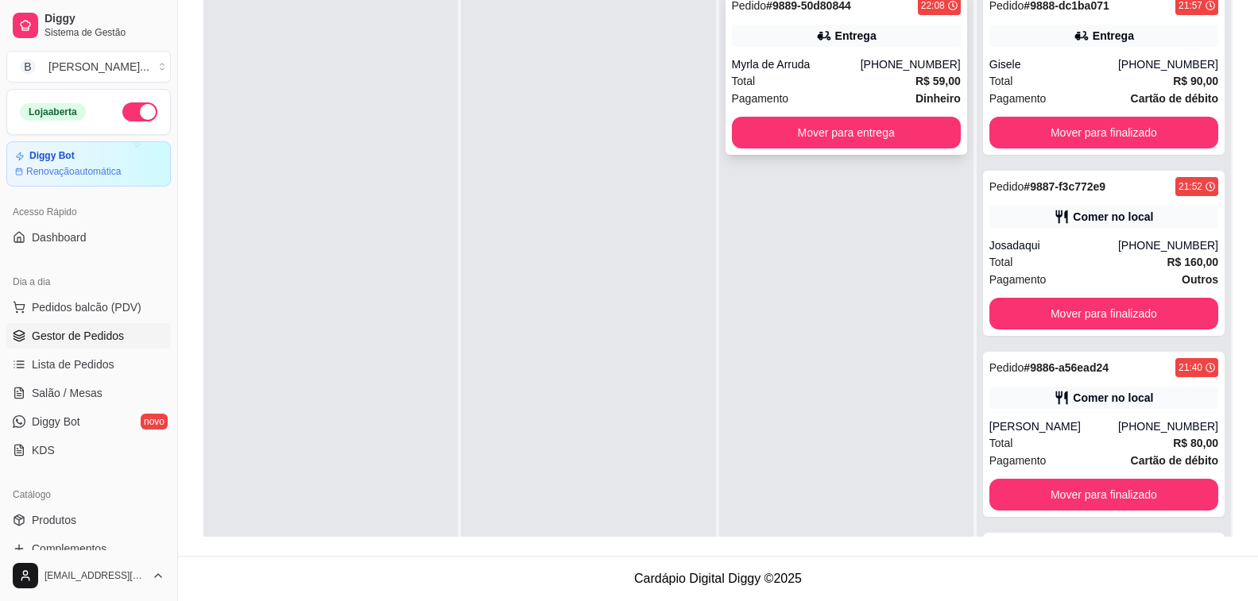
click at [907, 64] on div "[PHONE_NUMBER]" at bounding box center [910, 64] width 100 height 16
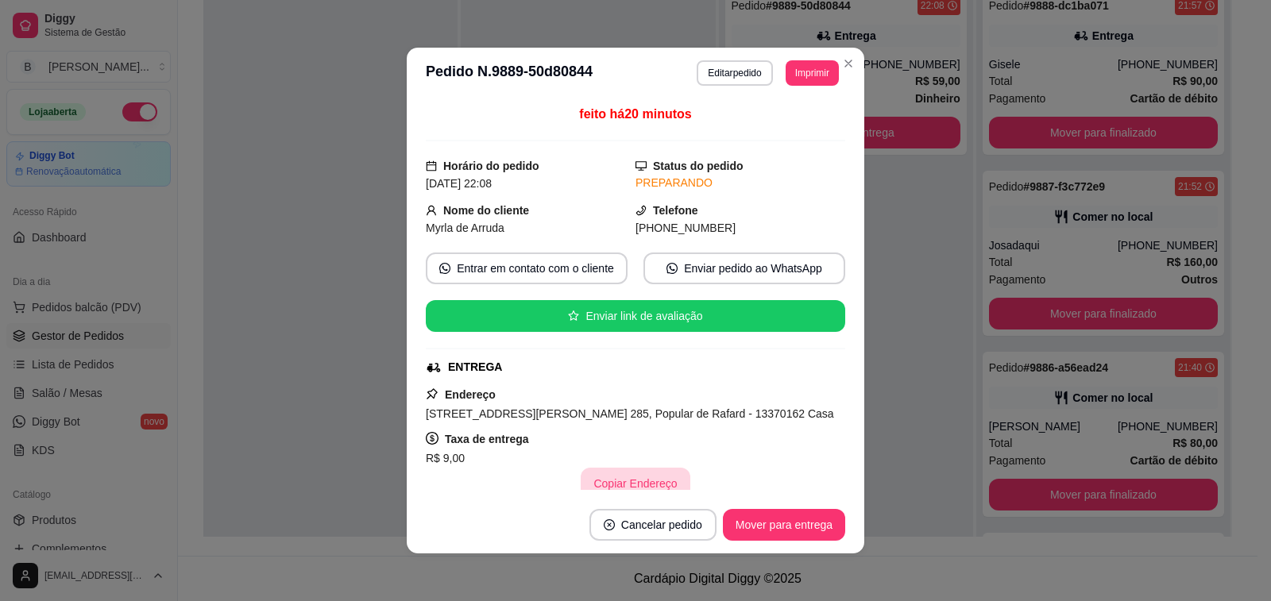
click at [636, 483] on button "Copiar Endereço" at bounding box center [635, 484] width 109 height 32
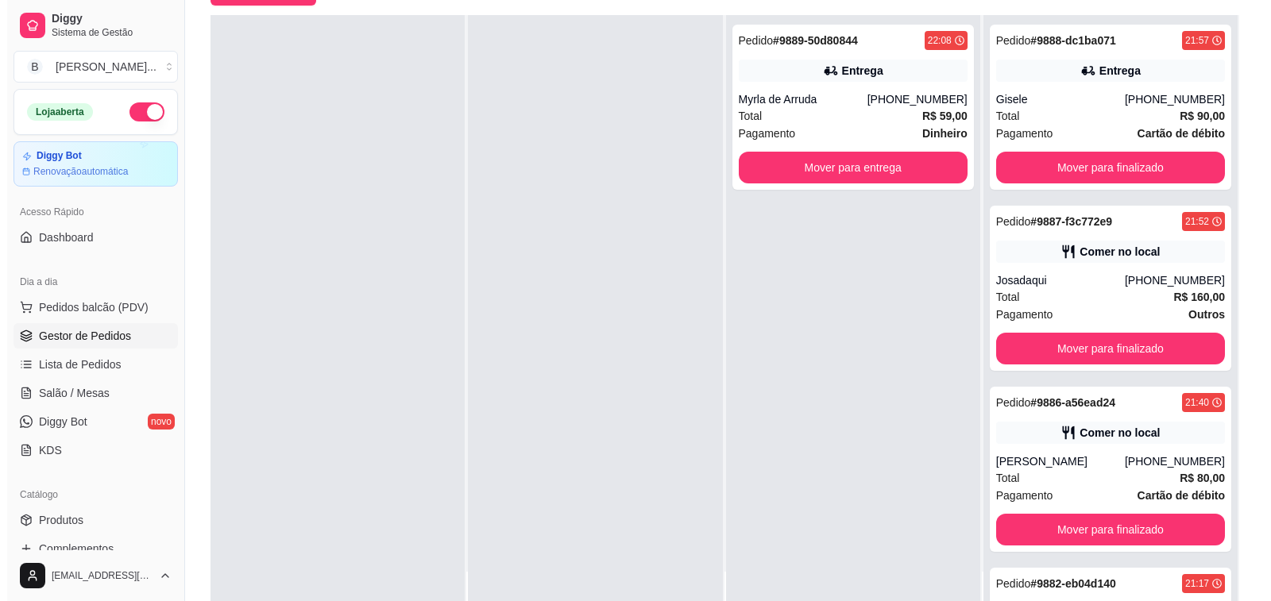
scroll to position [242, 0]
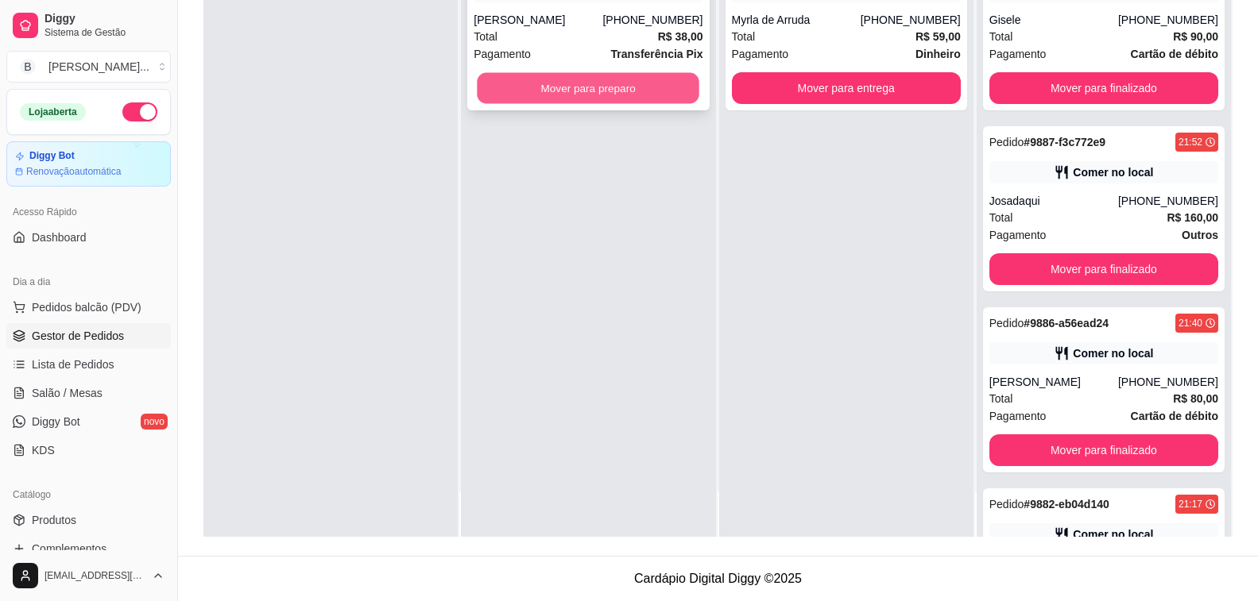
click at [597, 85] on button "Mover para preparo" at bounding box center [589, 88] width 222 height 31
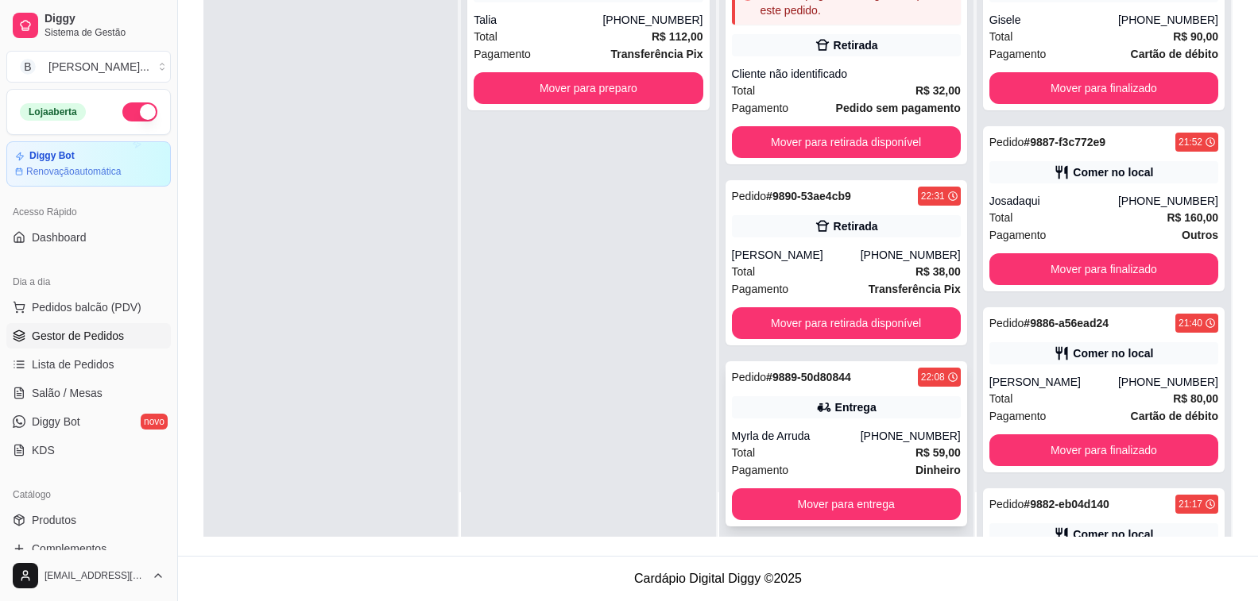
click at [806, 428] on div "Myrla de Arruda" at bounding box center [796, 436] width 129 height 16
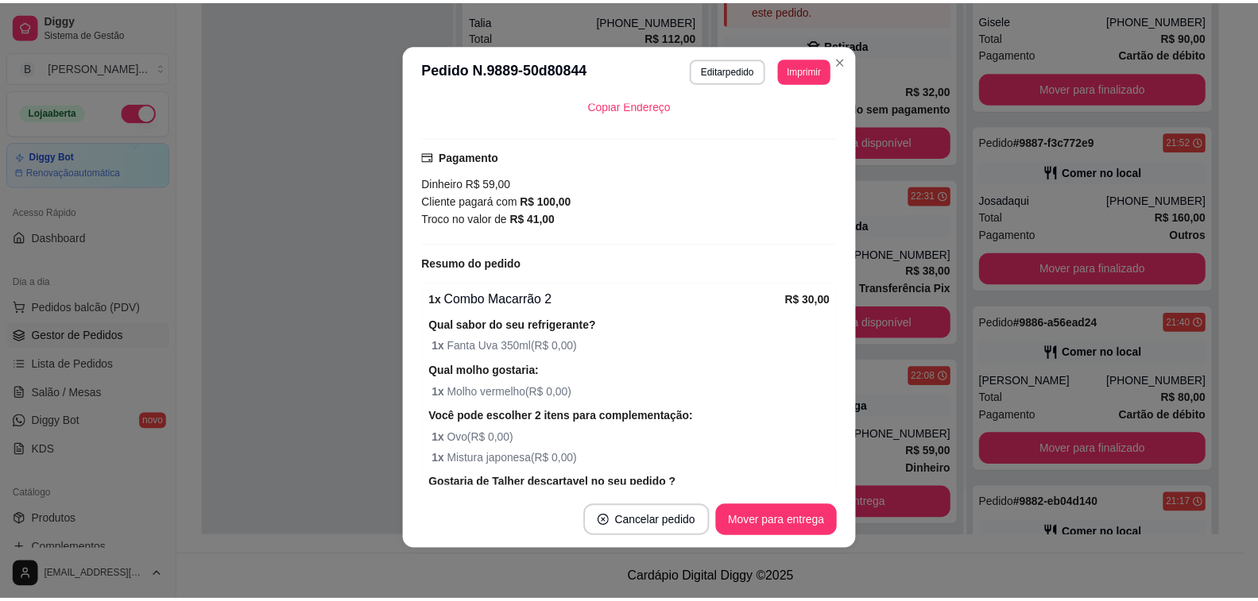
scroll to position [137, 0]
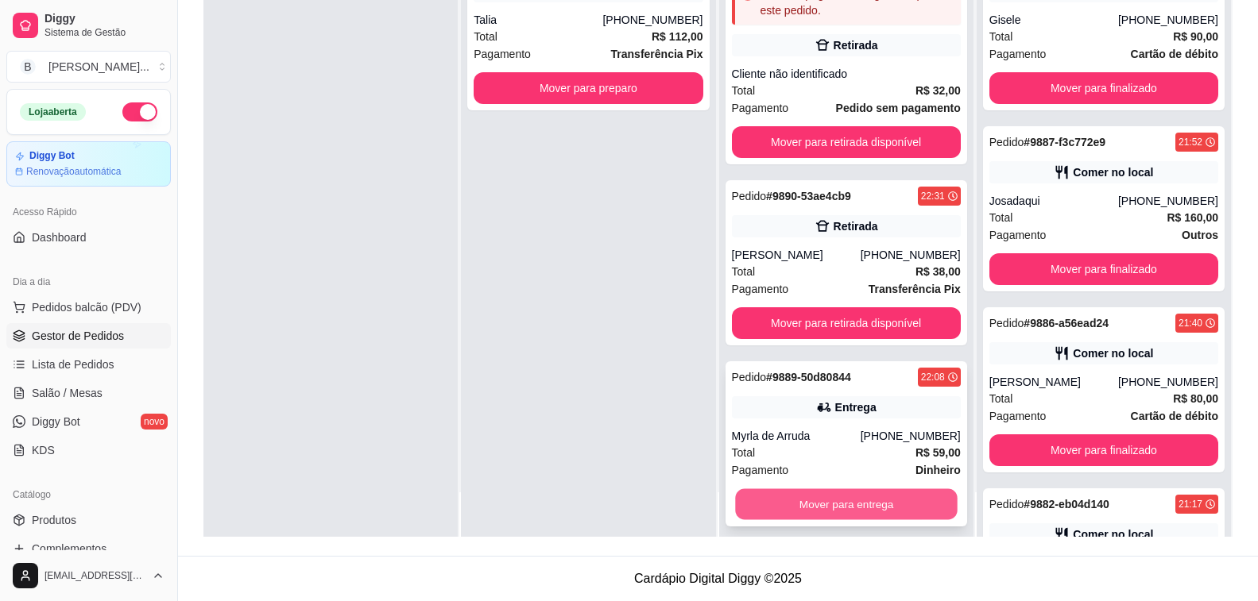
click at [876, 493] on button "Mover para entrega" at bounding box center [846, 504] width 222 height 31
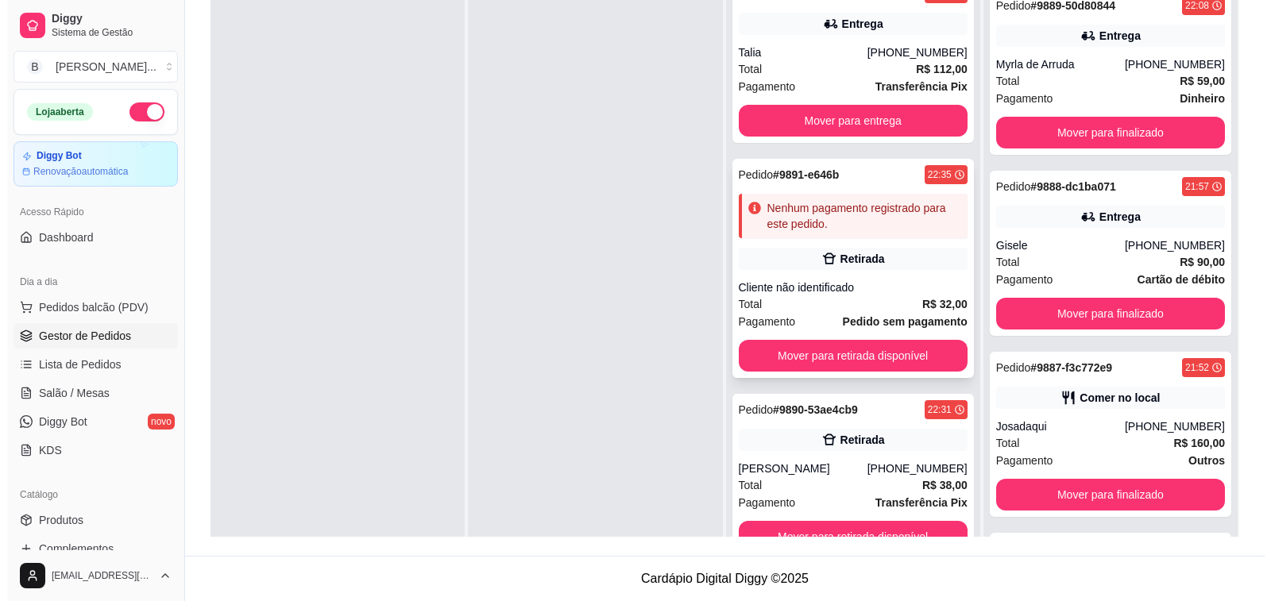
scroll to position [44, 0]
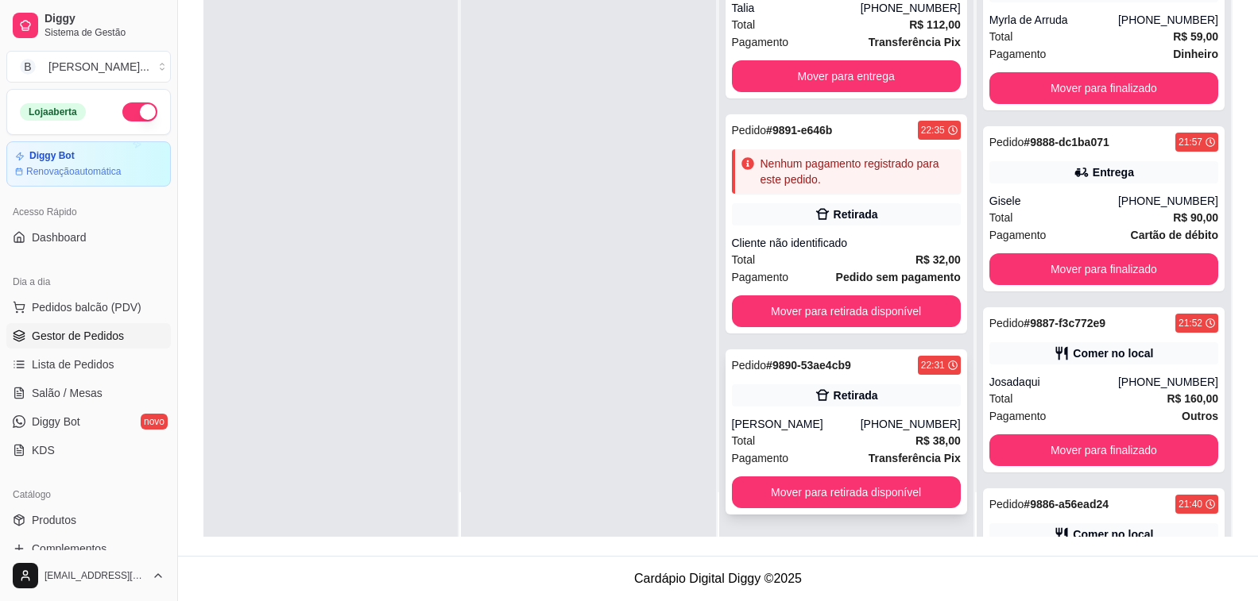
click at [809, 416] on div "[PERSON_NAME]" at bounding box center [796, 424] width 129 height 16
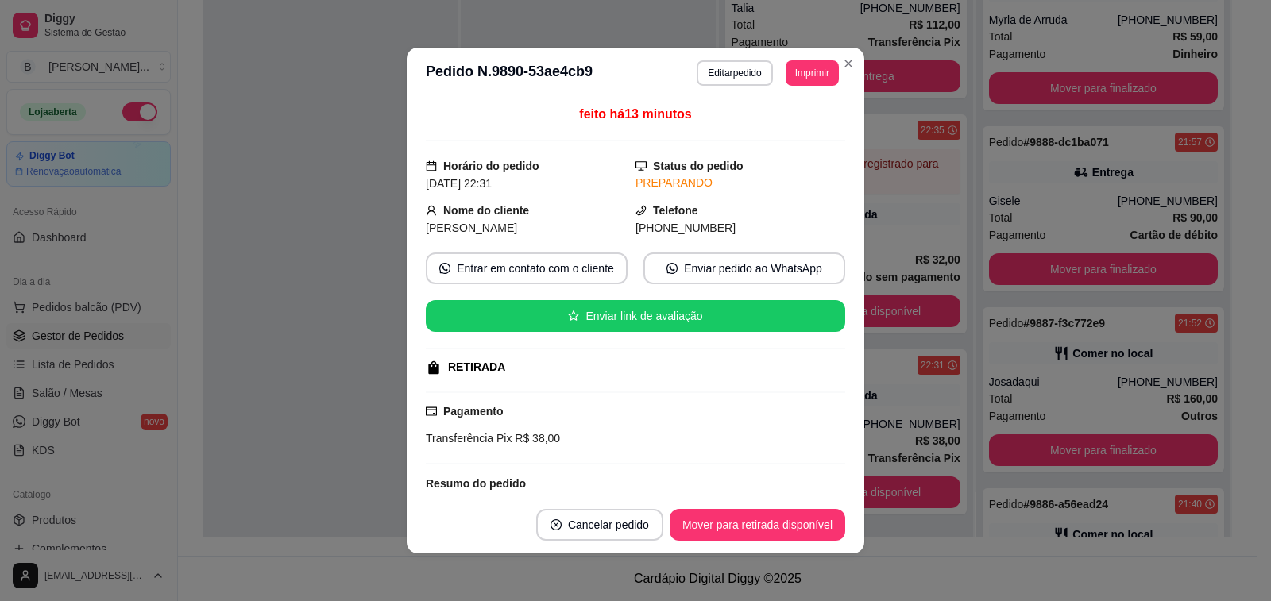
scroll to position [109, 0]
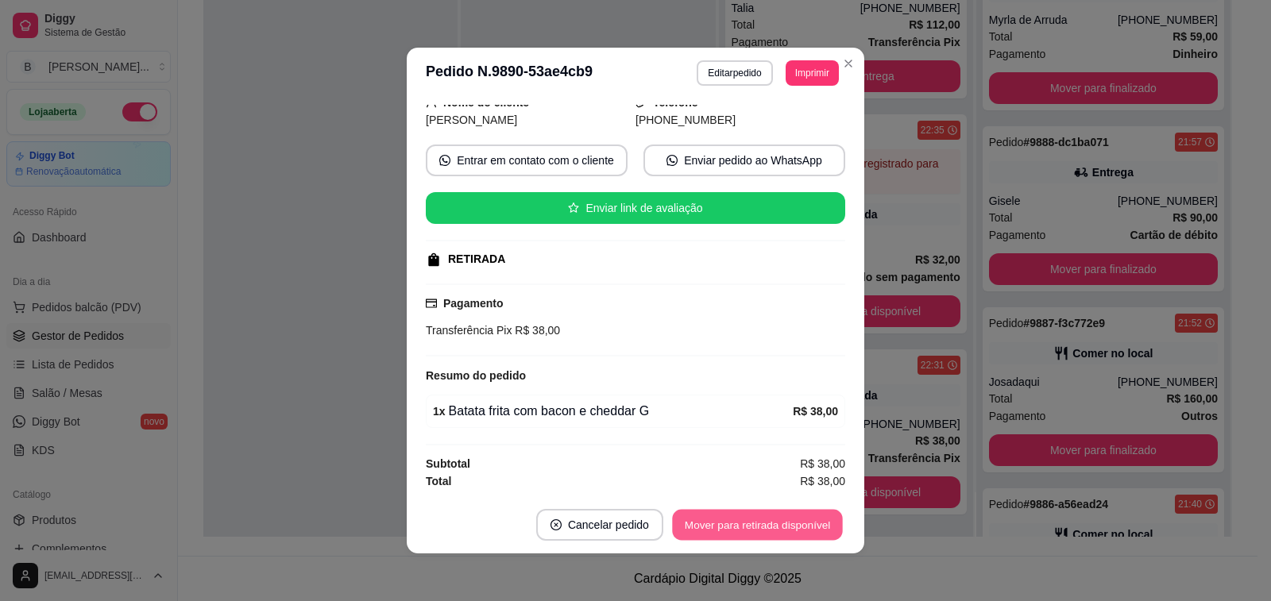
click at [739, 520] on button "Mover para retirada disponível" at bounding box center [757, 525] width 170 height 31
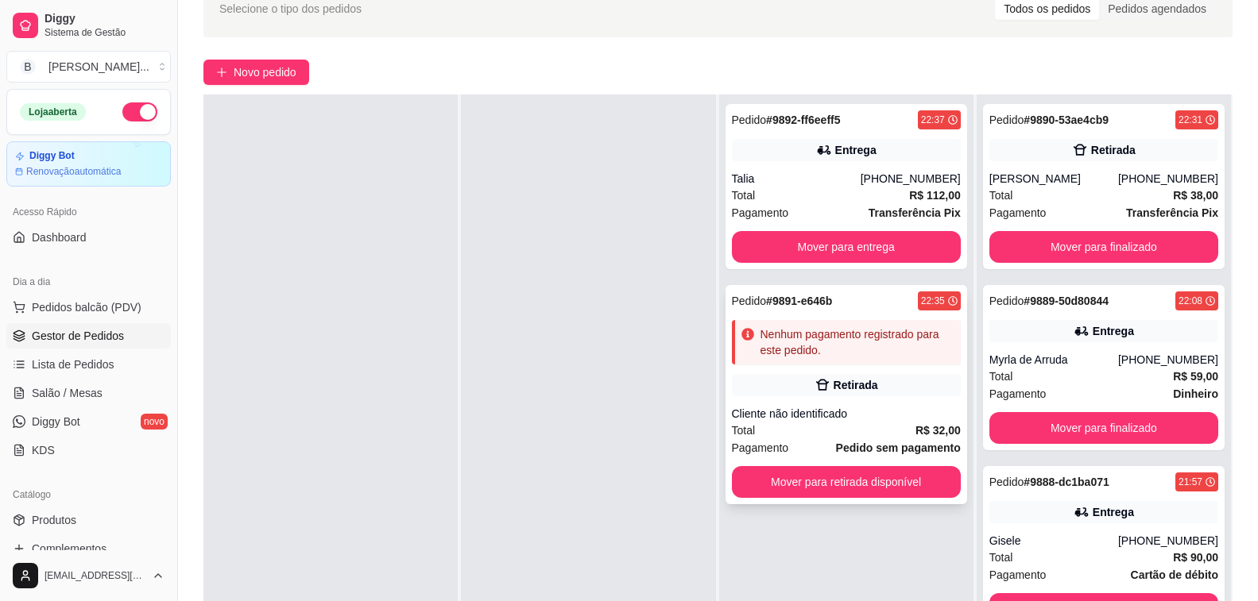
scroll to position [0, 0]
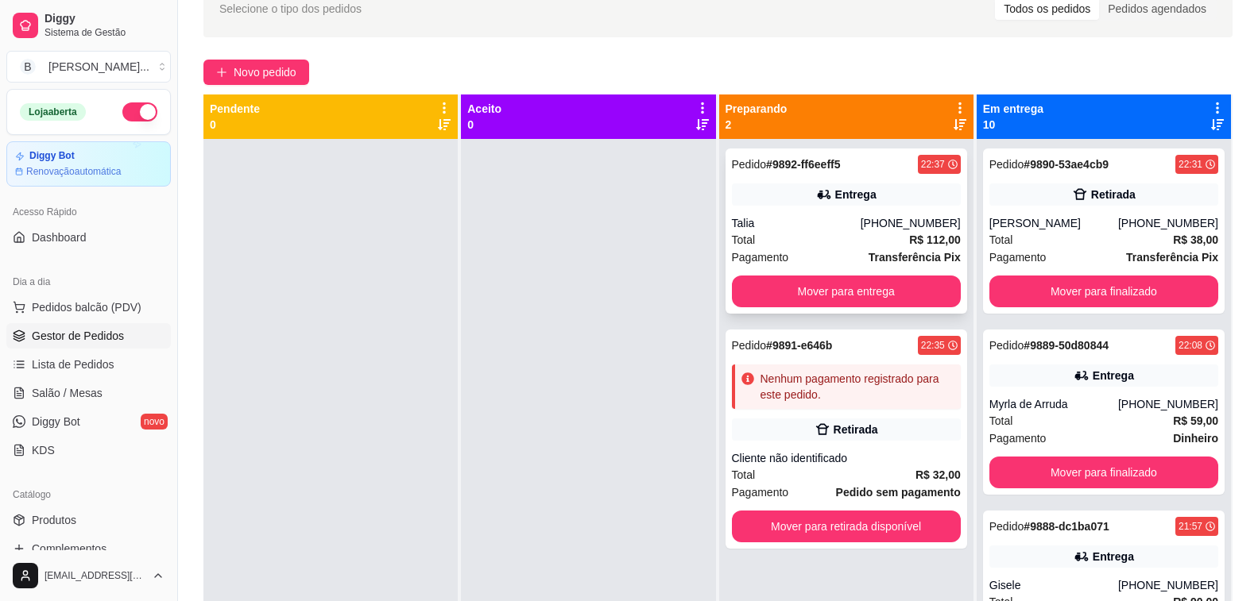
click at [810, 218] on div "Talia" at bounding box center [796, 223] width 129 height 16
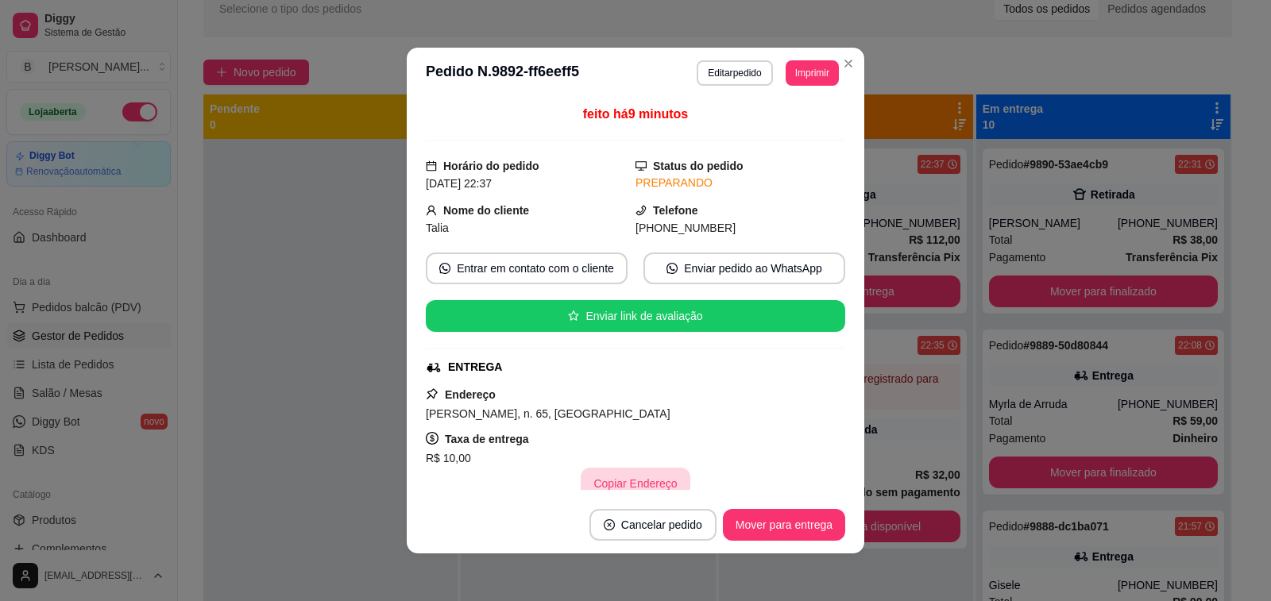
click at [629, 489] on button "Copiar Endereço" at bounding box center [635, 484] width 109 height 32
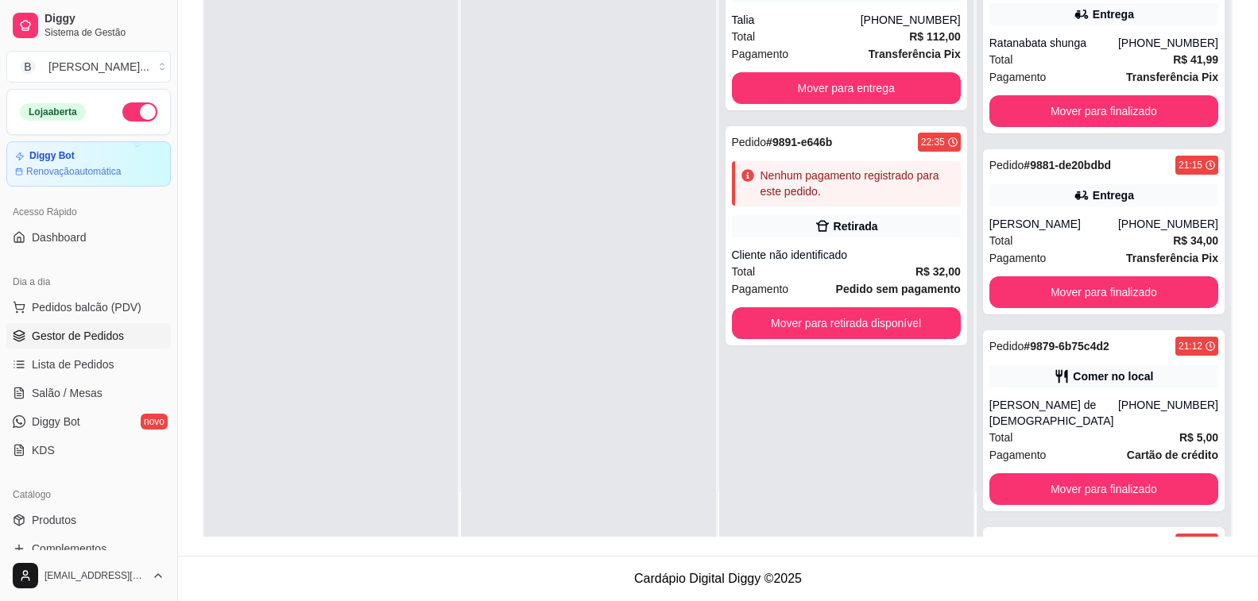
scroll to position [1226, 0]
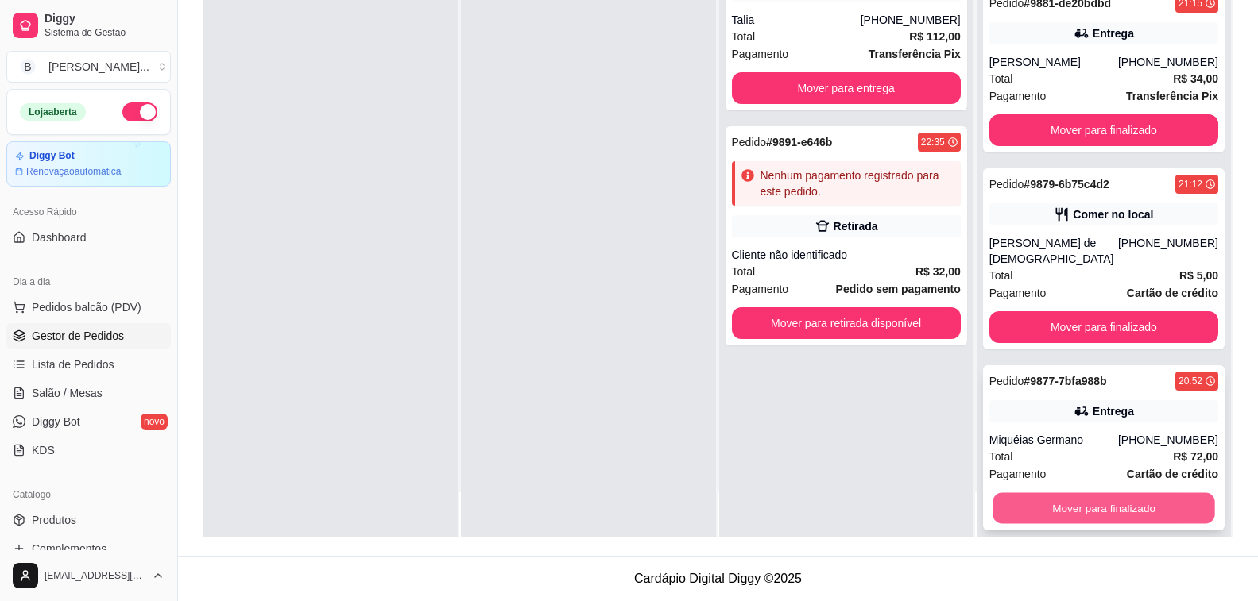
click at [1135, 493] on button "Mover para finalizado" at bounding box center [1103, 508] width 222 height 31
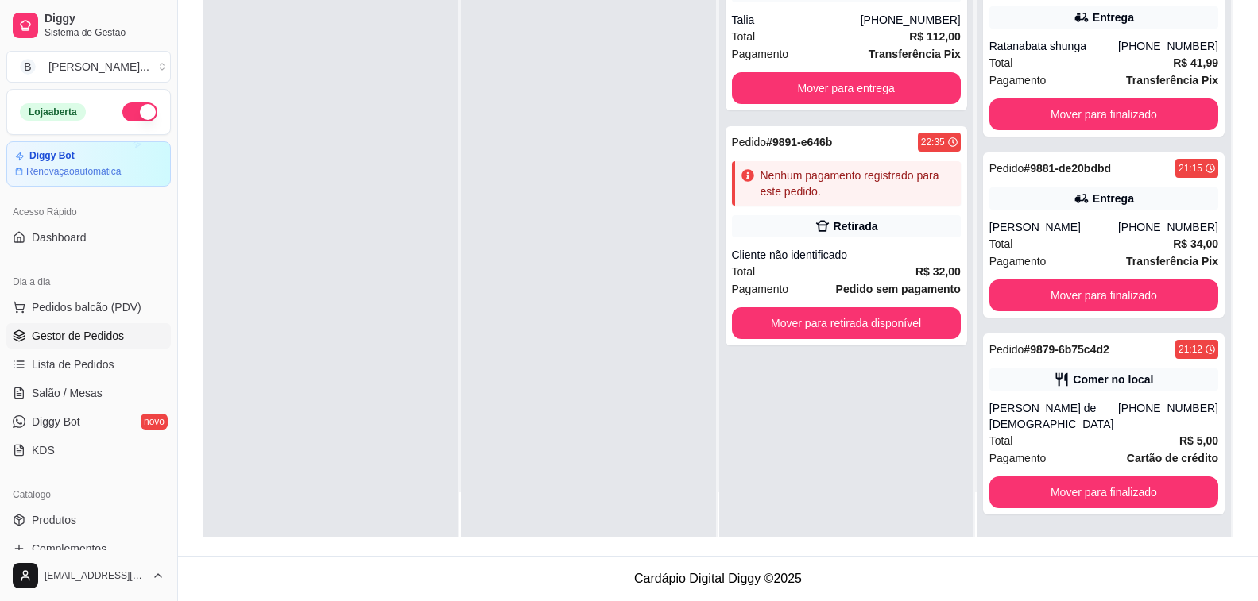
scroll to position [1045, 0]
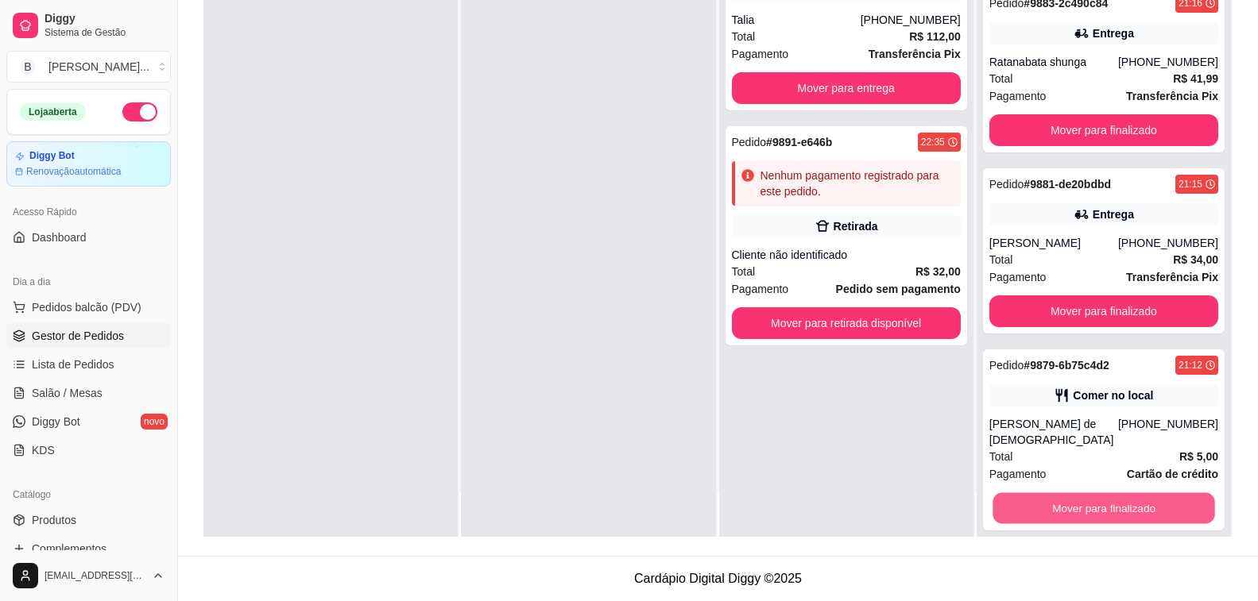
click at [1135, 493] on button "Mover para finalizado" at bounding box center [1103, 508] width 222 height 31
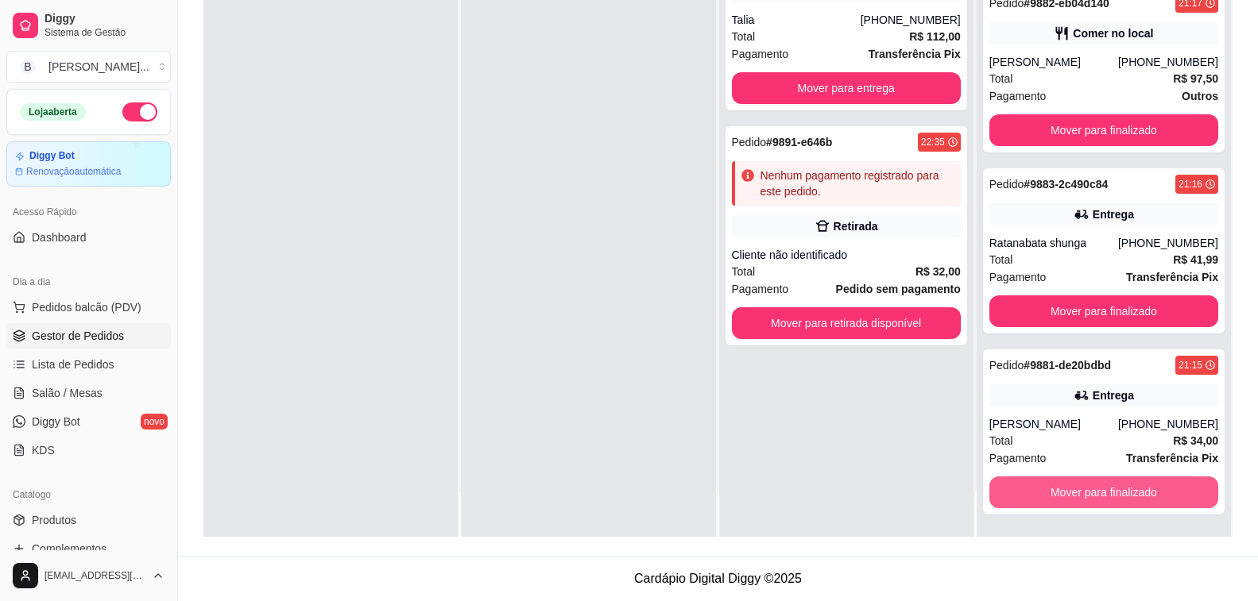
click at [1135, 492] on button "Mover para finalizado" at bounding box center [1103, 493] width 229 height 32
click at [1147, 507] on button "Mover para finalizado" at bounding box center [1103, 493] width 222 height 31
click at [1042, 497] on button "Mover para finalizado" at bounding box center [1103, 493] width 229 height 32
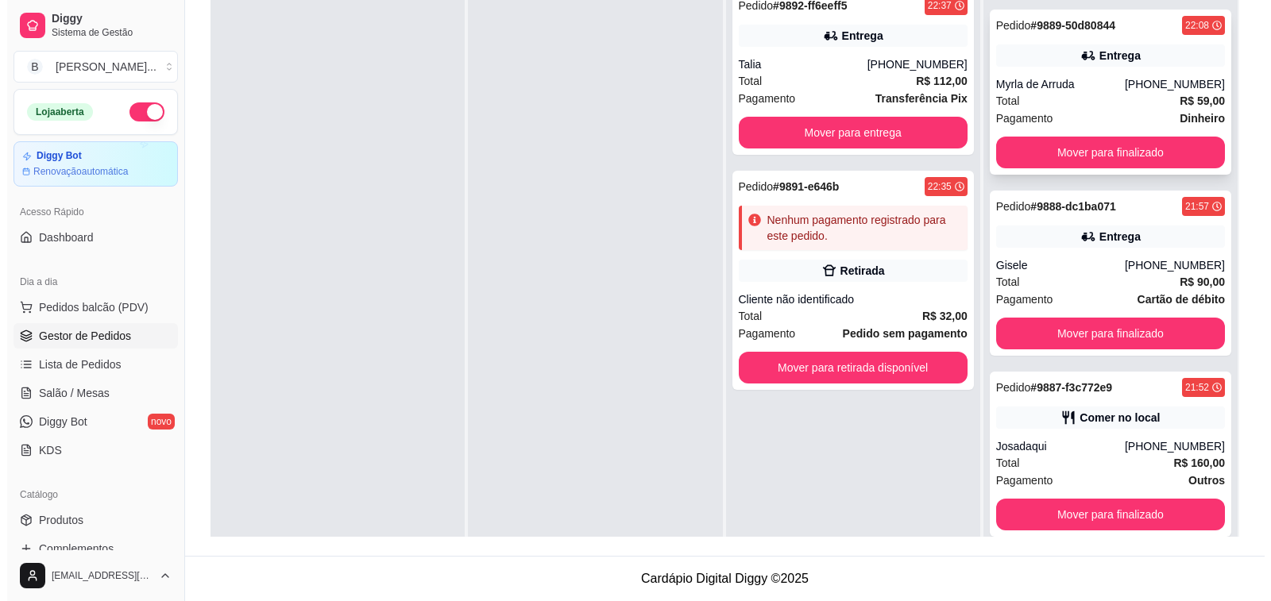
scroll to position [0, 0]
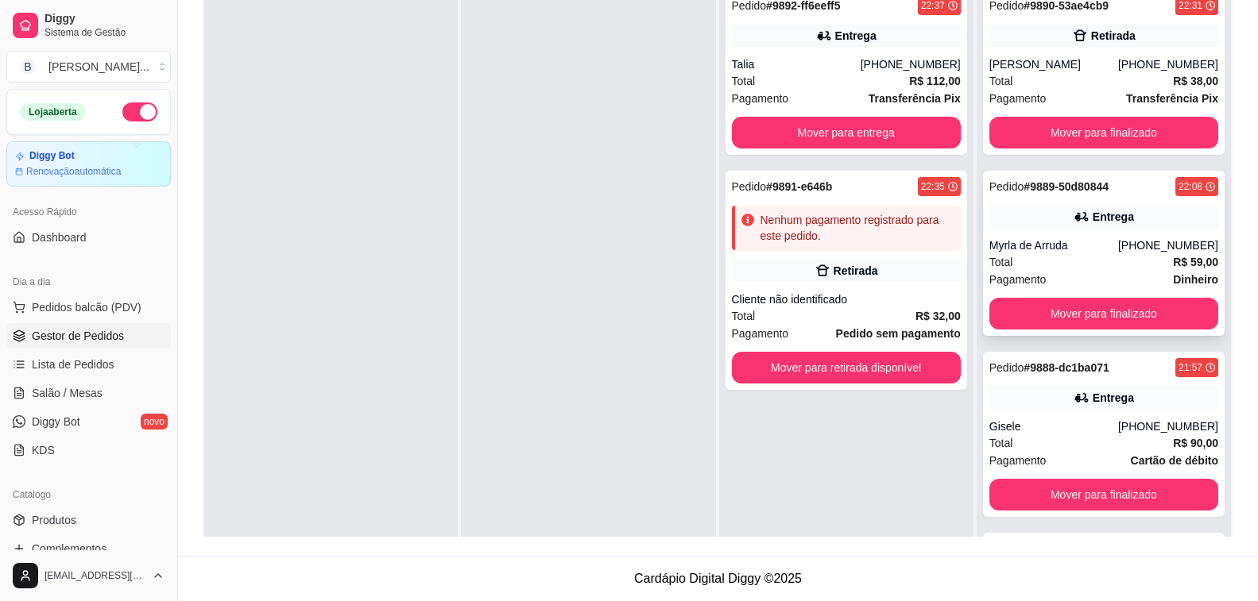
click at [1010, 243] on div "Myrla de Arruda" at bounding box center [1053, 246] width 129 height 16
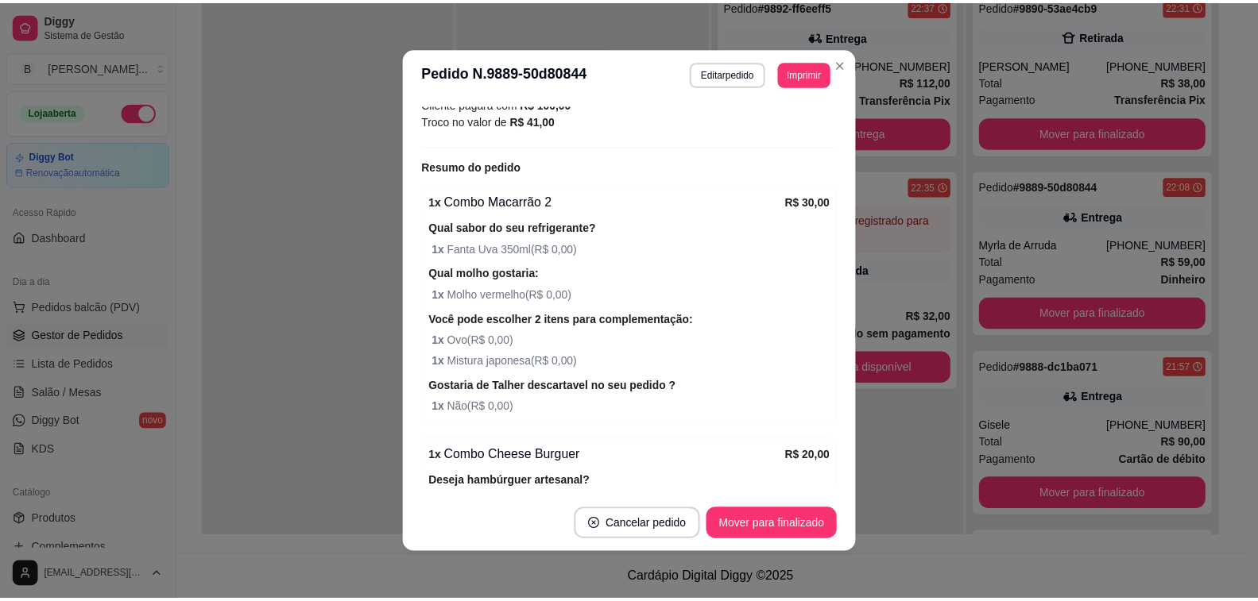
scroll to position [614, 0]
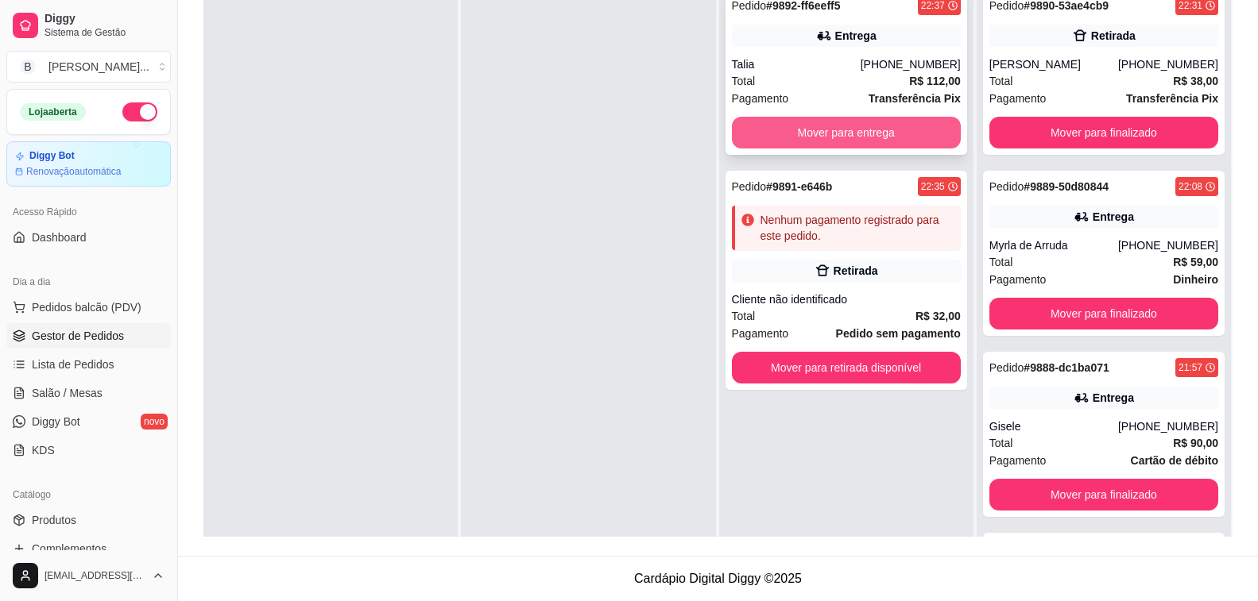
click at [845, 135] on button "Mover para entrega" at bounding box center [846, 133] width 229 height 32
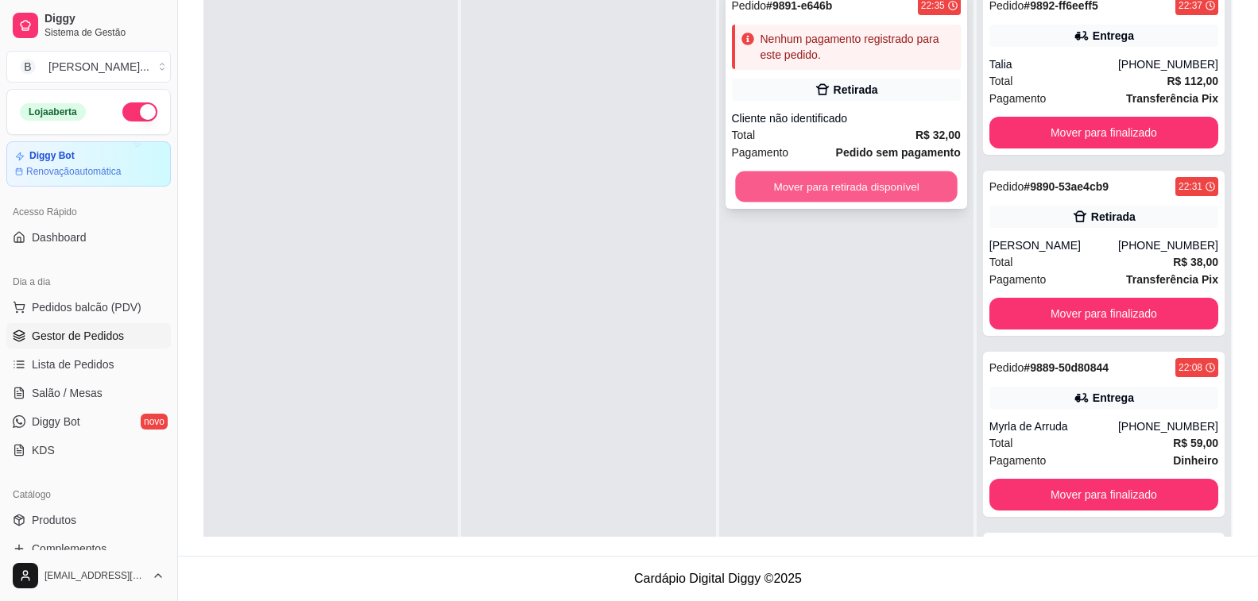
click at [840, 194] on button "Mover para retirada disponível" at bounding box center [846, 187] width 222 height 31
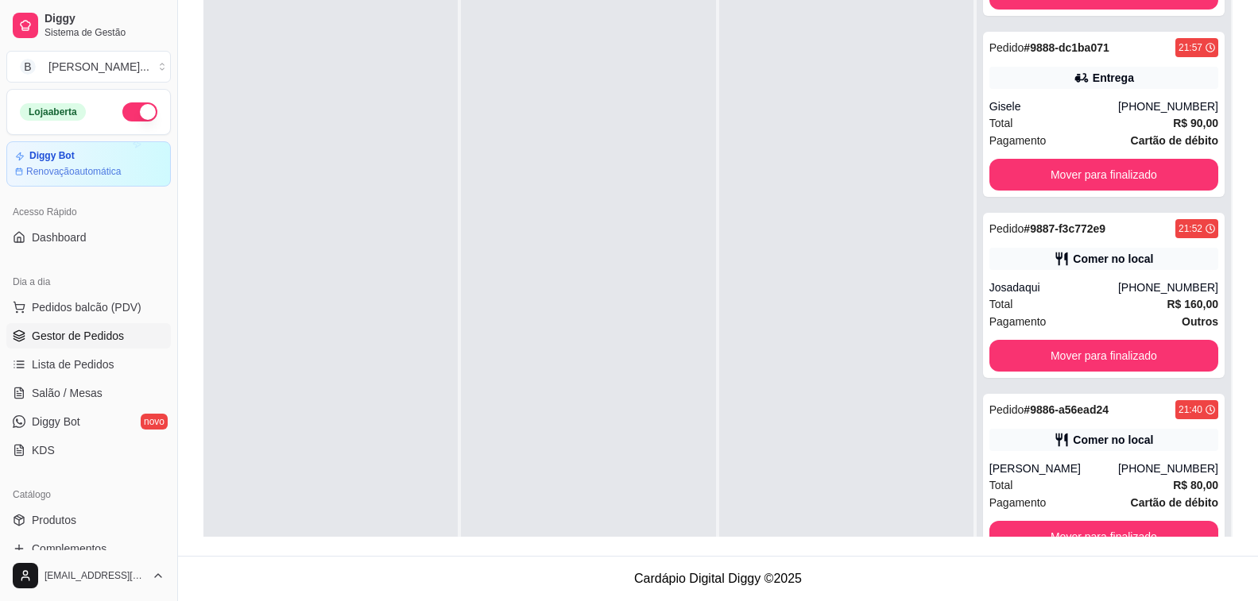
scroll to position [44, 0]
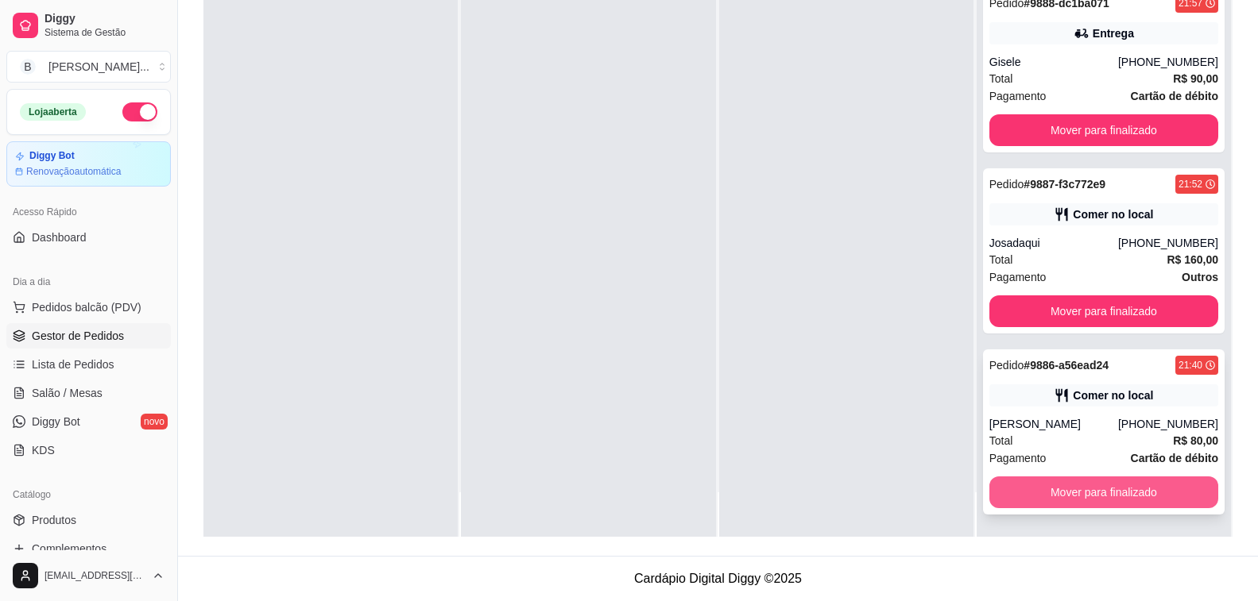
click at [1112, 495] on button "Mover para finalizado" at bounding box center [1103, 493] width 229 height 32
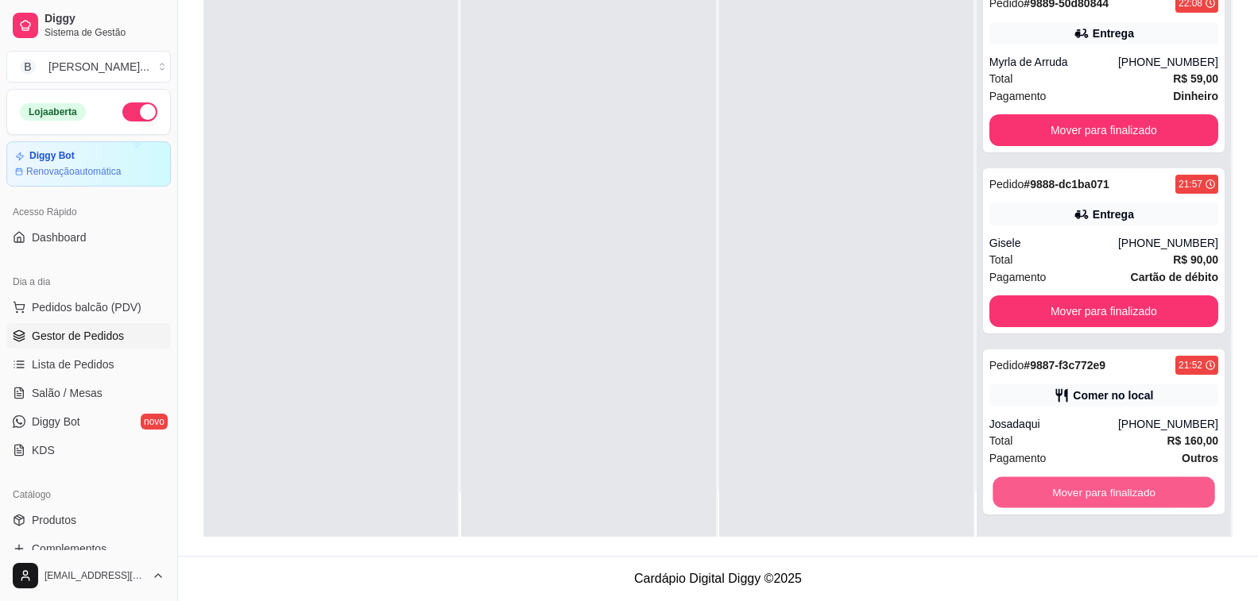
click at [1112, 495] on button "Mover para finalizado" at bounding box center [1103, 493] width 222 height 31
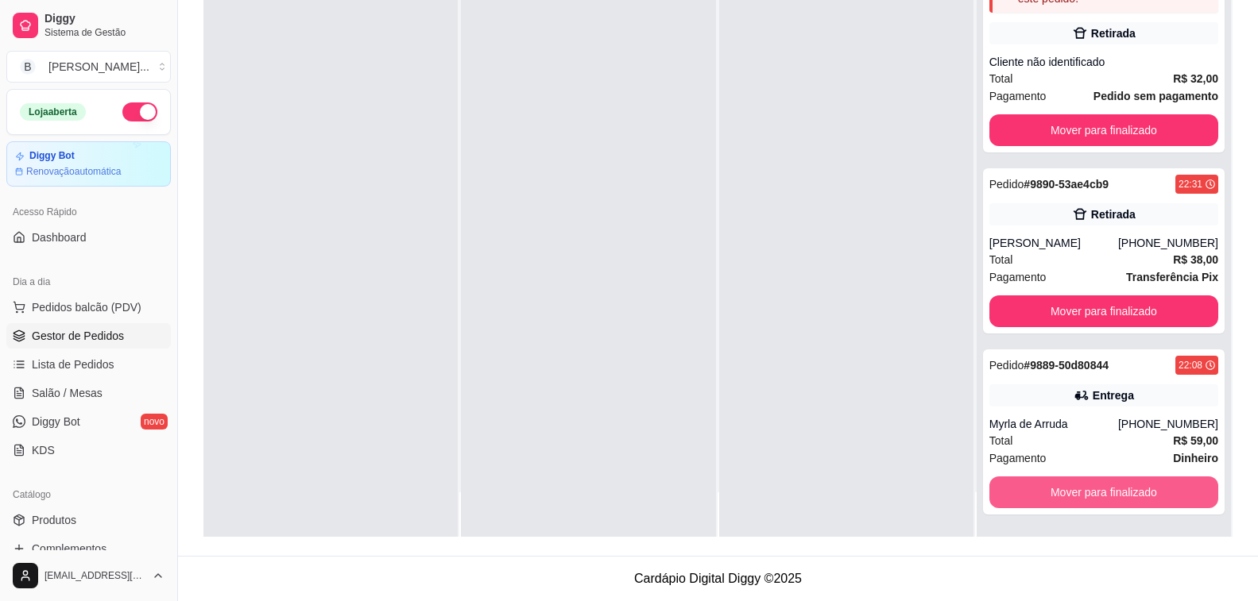
click at [1112, 495] on button "Mover para finalizado" at bounding box center [1103, 493] width 229 height 32
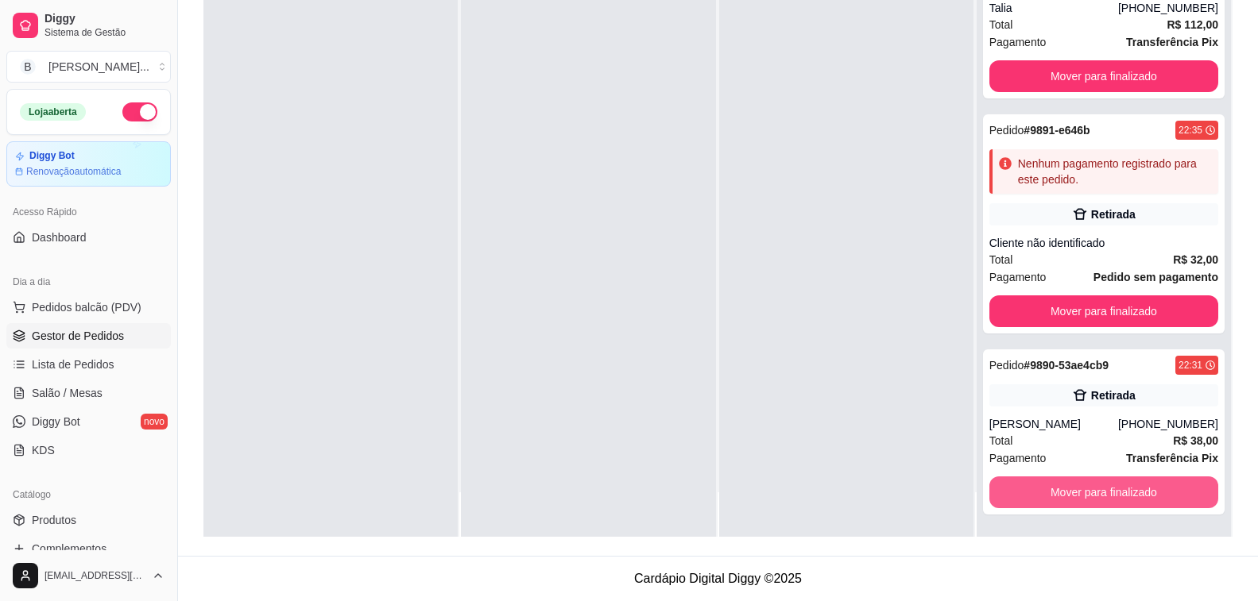
click at [1112, 495] on button "Mover para finalizado" at bounding box center [1103, 493] width 229 height 32
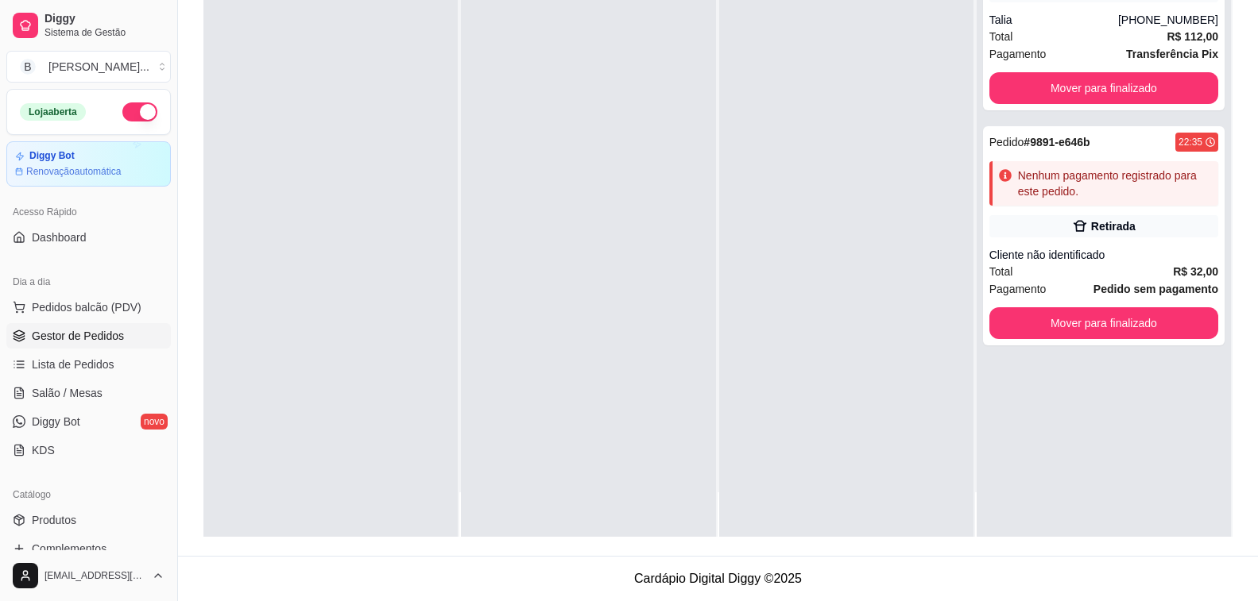
scroll to position [0, 0]
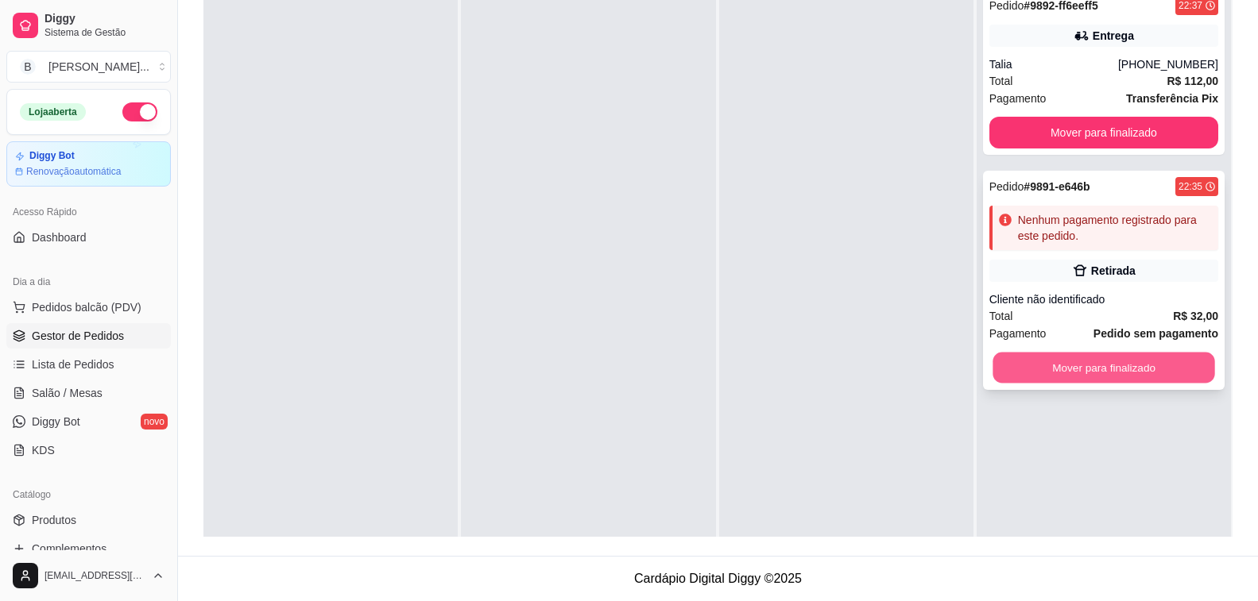
click at [1127, 369] on button "Mover para finalizado" at bounding box center [1103, 368] width 222 height 31
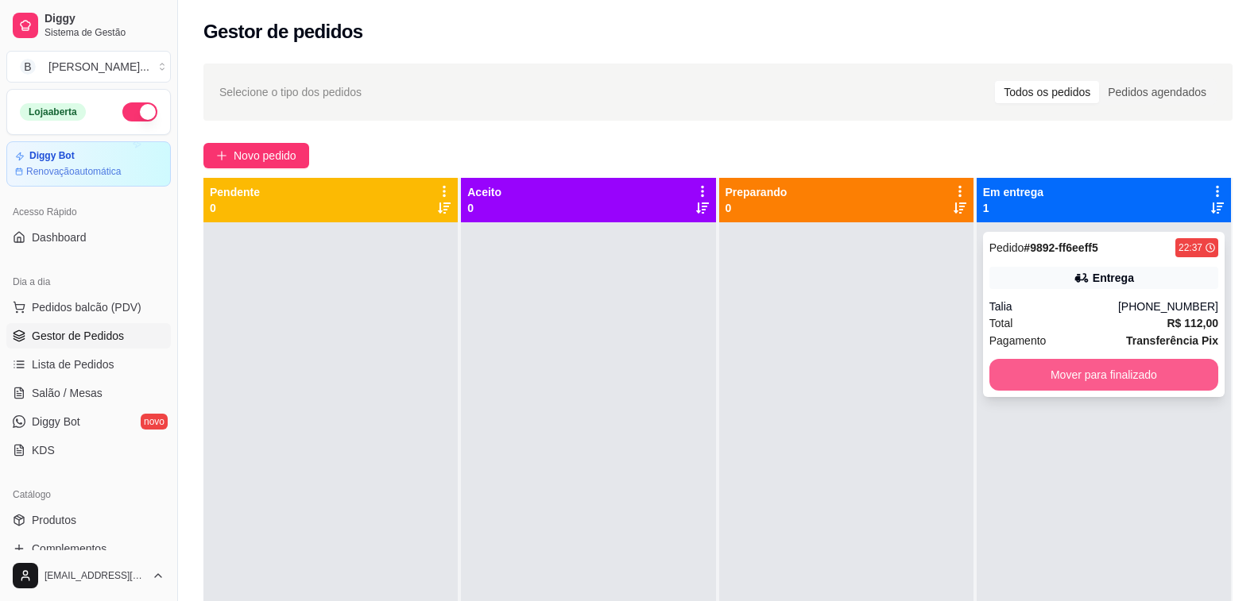
click at [1104, 377] on button "Mover para finalizado" at bounding box center [1103, 375] width 229 height 32
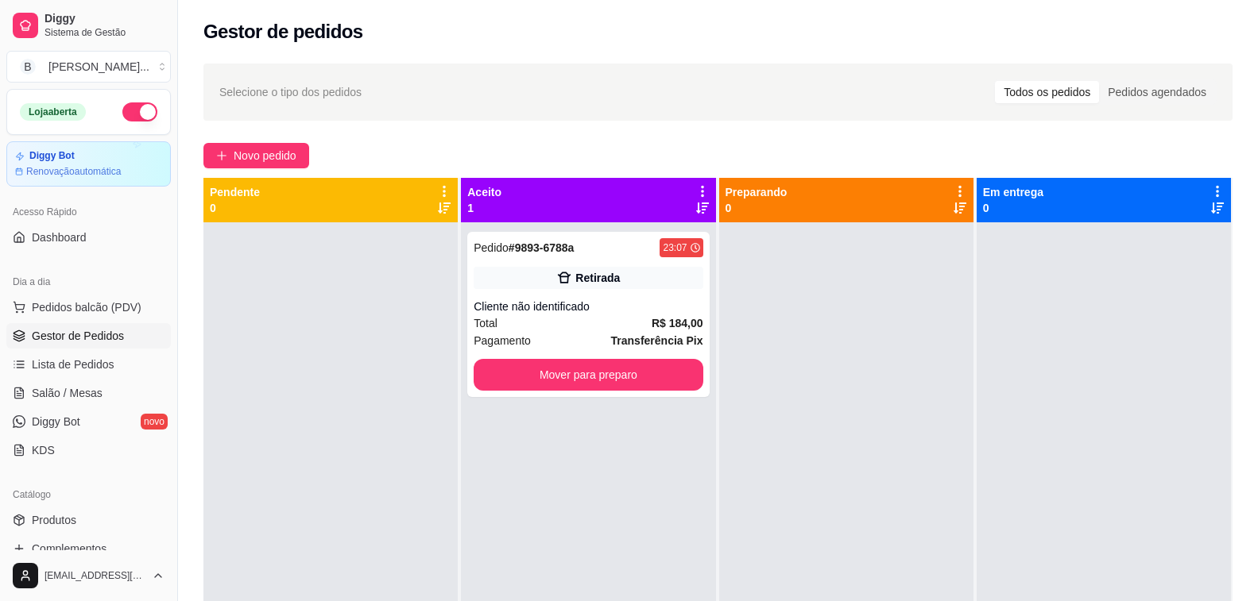
click at [436, 58] on div "Selecione o tipo dos pedidos Todos os pedidos Pedidos agendados Novo pedido Pen…" at bounding box center [718, 426] width 1080 height 744
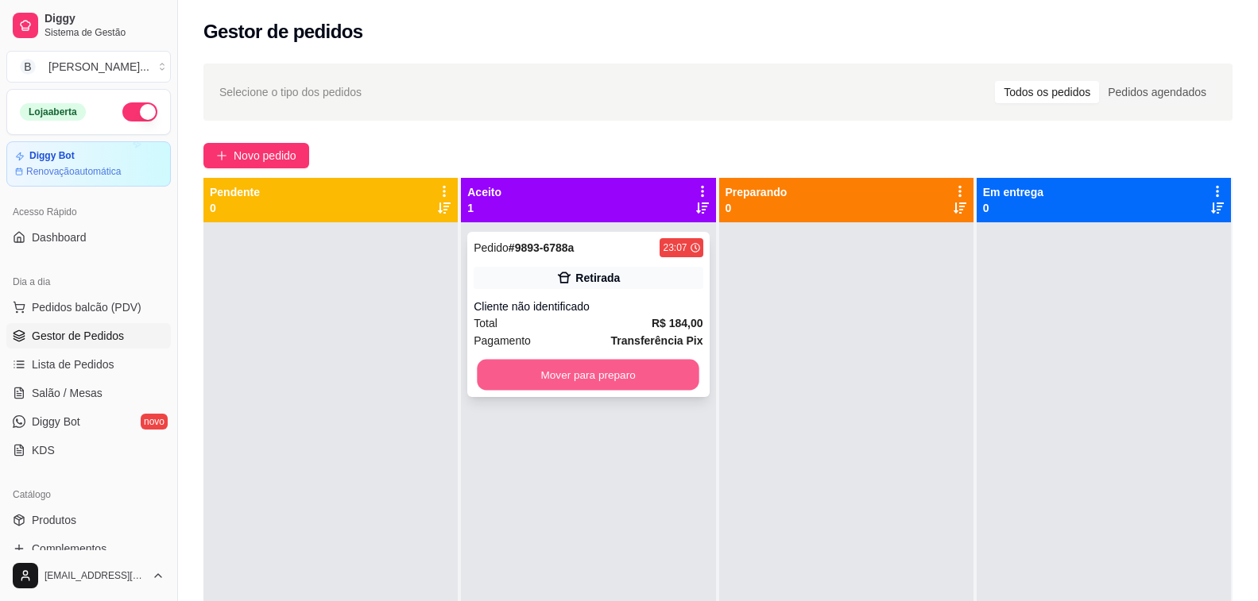
click at [636, 377] on button "Mover para preparo" at bounding box center [589, 375] width 222 height 31
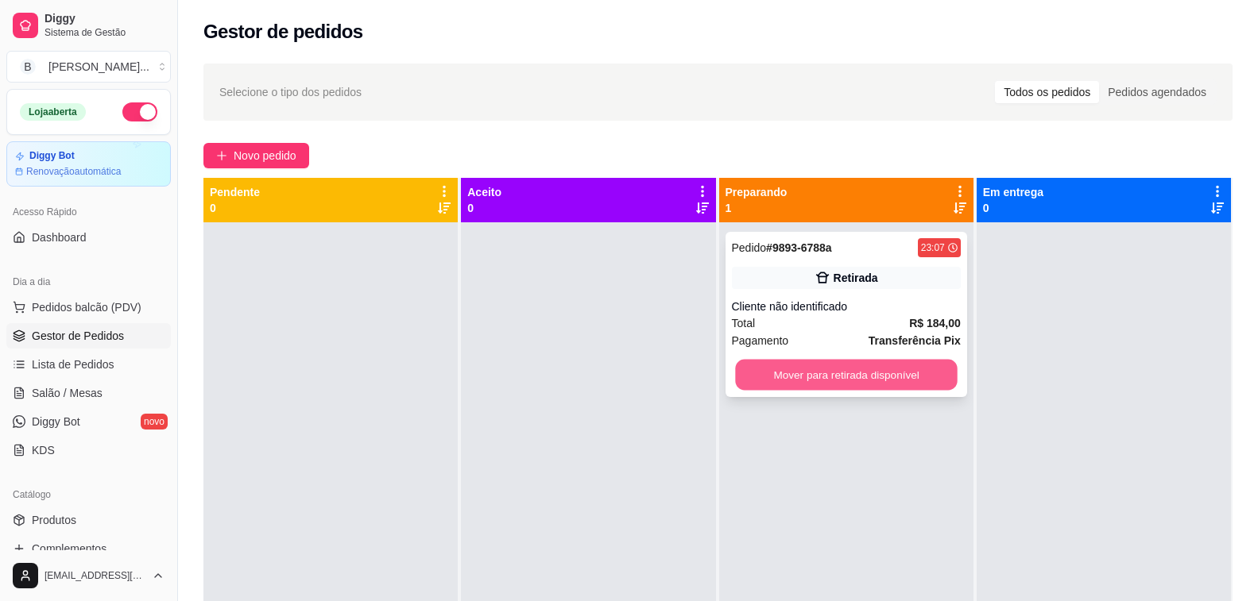
click at [877, 377] on button "Mover para retirada disponível" at bounding box center [846, 375] width 222 height 31
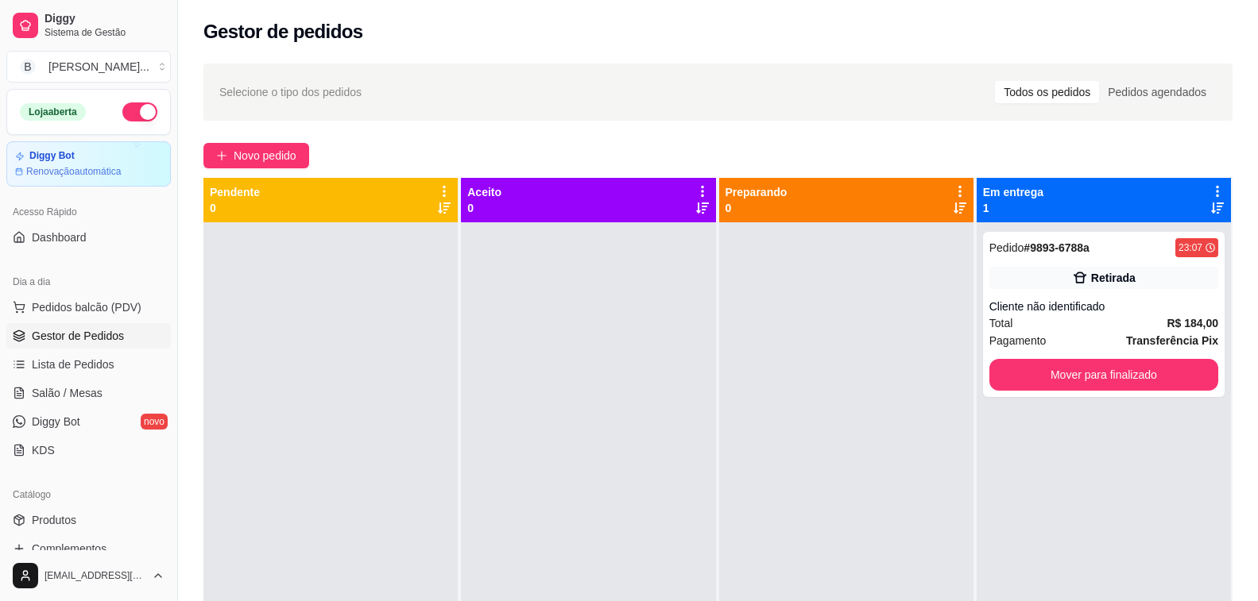
click at [447, 43] on div "Gestor de pedidos" at bounding box center [717, 31] width 1029 height 25
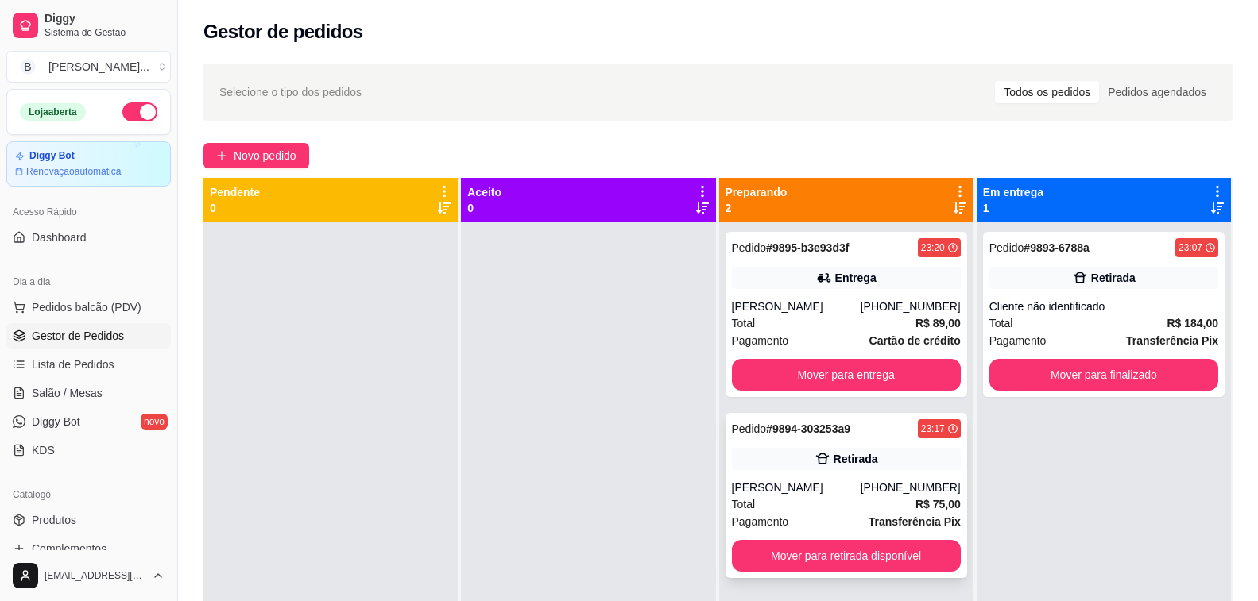
scroll to position [44, 0]
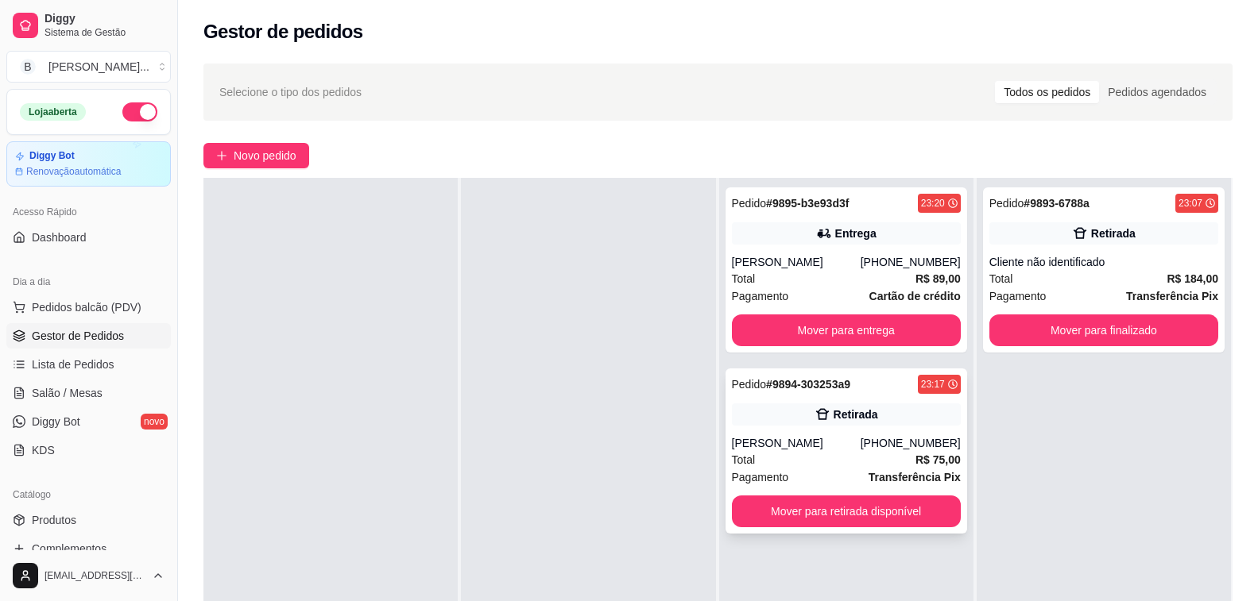
click at [744, 455] on span "Total" at bounding box center [744, 459] width 24 height 17
click at [792, 251] on div "Pedido # 9895-b3e93d3f 23:20 Entrega [PERSON_NAME] [PHONE_NUMBER] Total R$ 89,0…" at bounding box center [846, 270] width 242 height 165
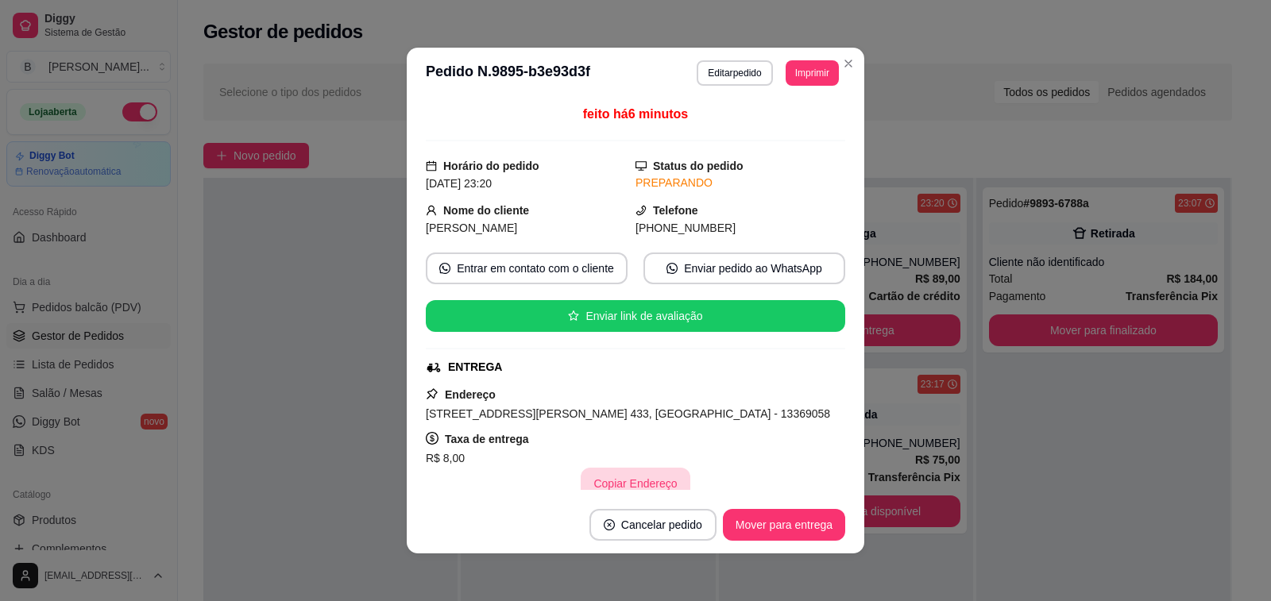
click at [646, 479] on button "Copiar Endereço" at bounding box center [635, 484] width 109 height 32
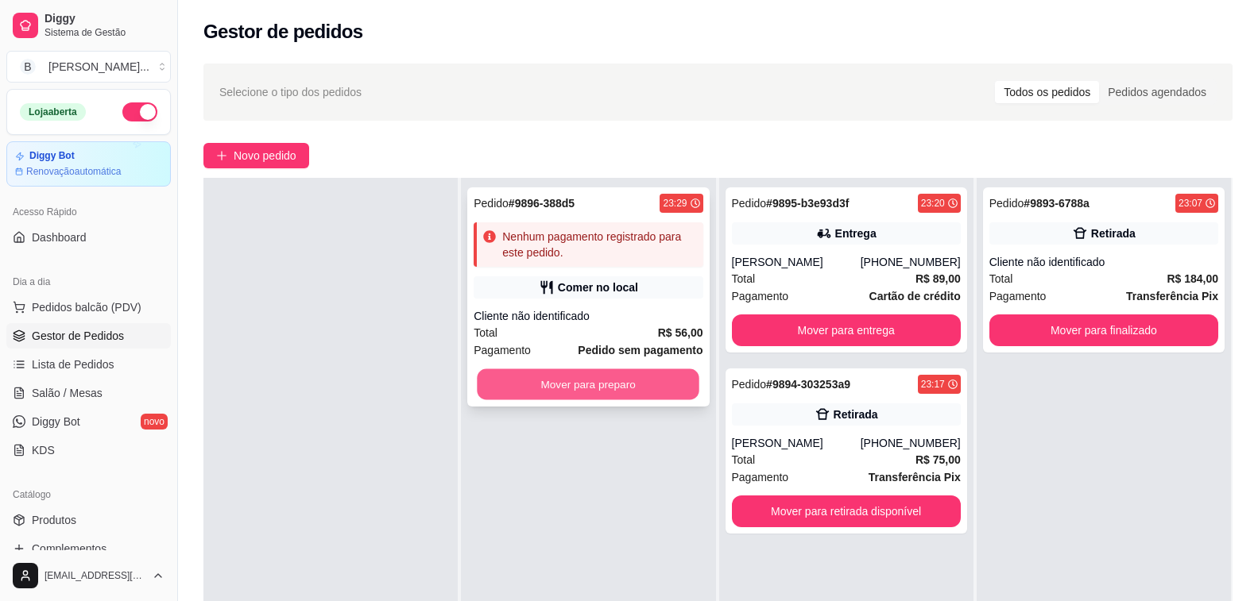
click at [598, 382] on button "Mover para preparo" at bounding box center [589, 384] width 222 height 31
click at [598, 382] on div "Mover para preparo" at bounding box center [588, 385] width 229 height 32
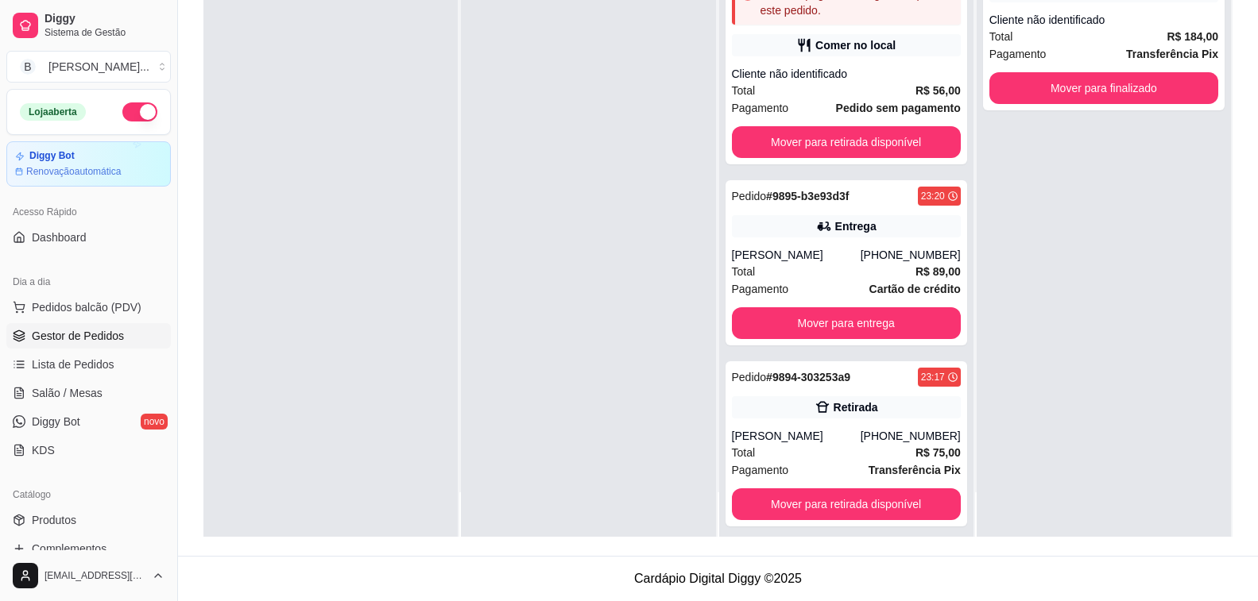
click at [338, 190] on div at bounding box center [330, 236] width 254 height 601
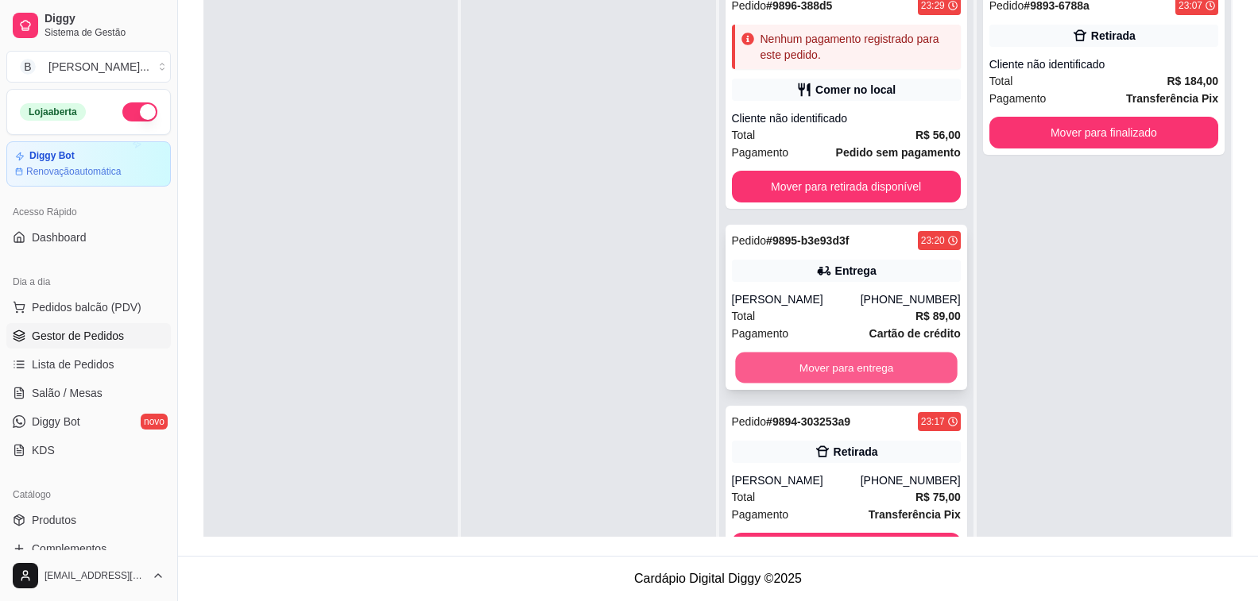
click at [869, 365] on button "Mover para entrega" at bounding box center [846, 368] width 222 height 31
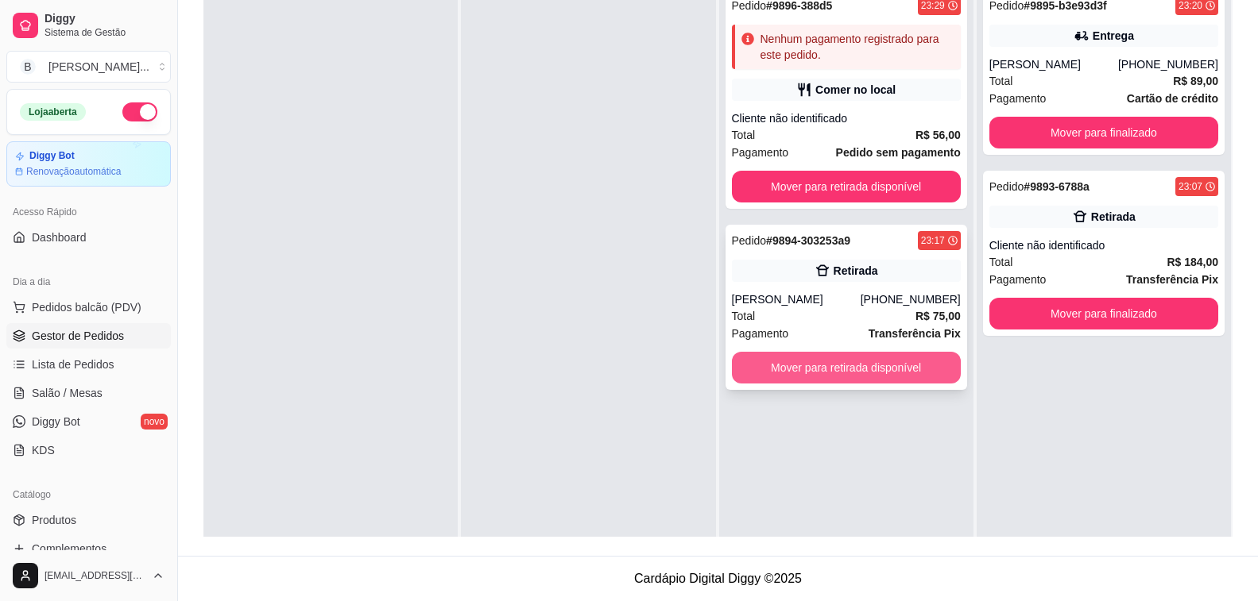
click at [864, 368] on button "Mover para retirada disponível" at bounding box center [846, 368] width 229 height 32
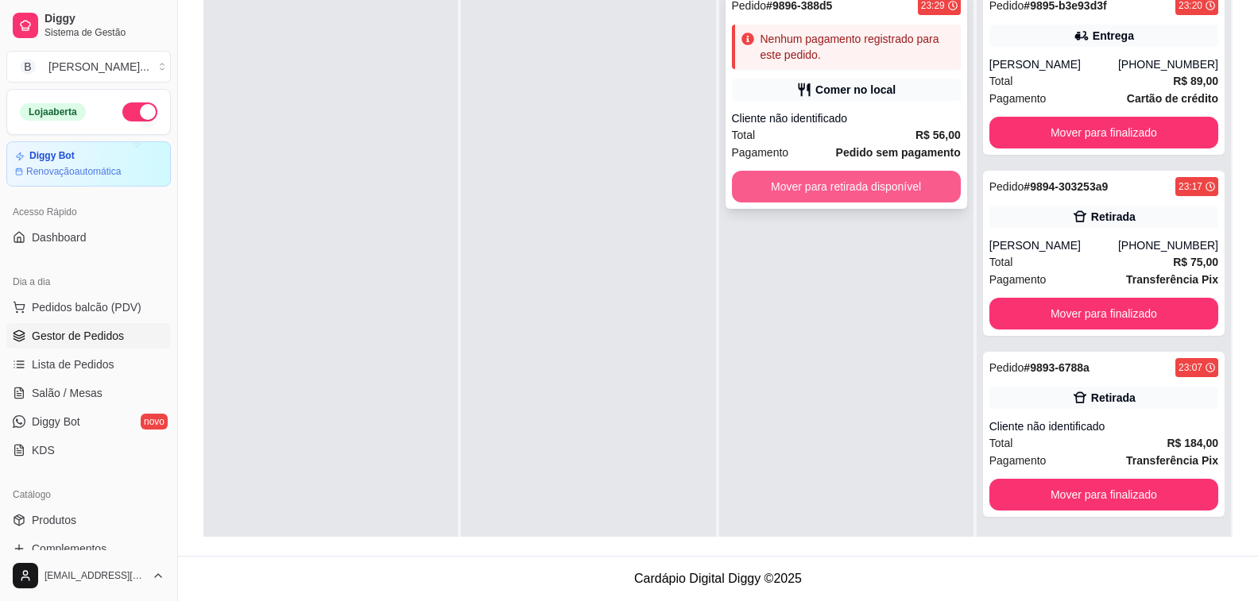
click at [837, 188] on button "Mover para retirada disponível" at bounding box center [846, 187] width 229 height 32
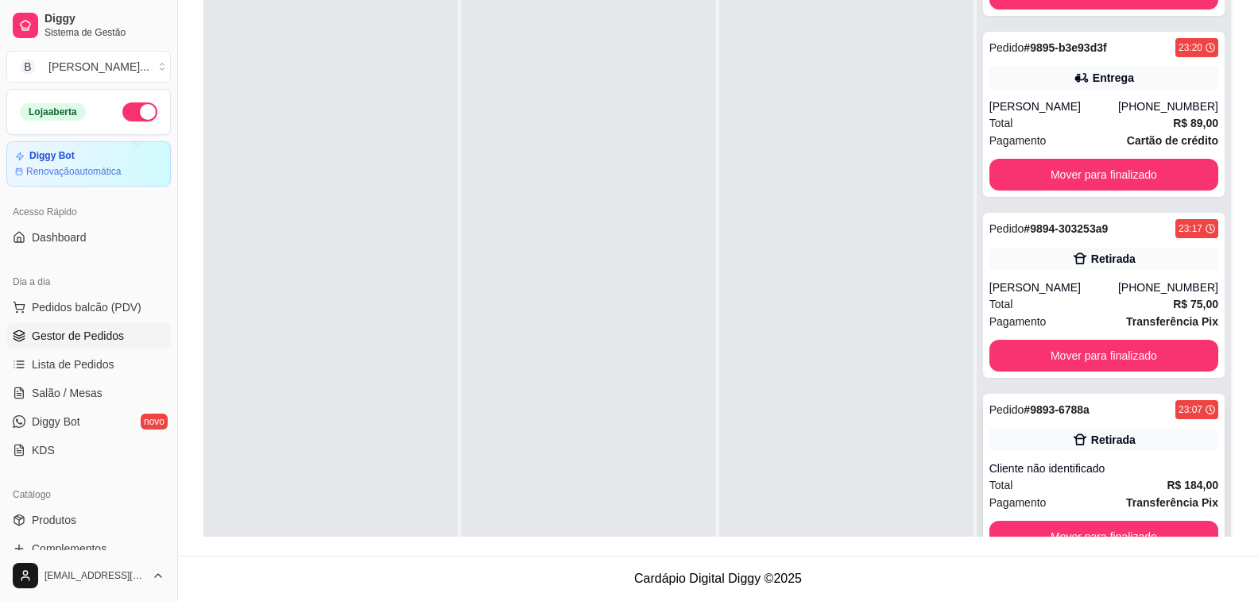
scroll to position [44, 0]
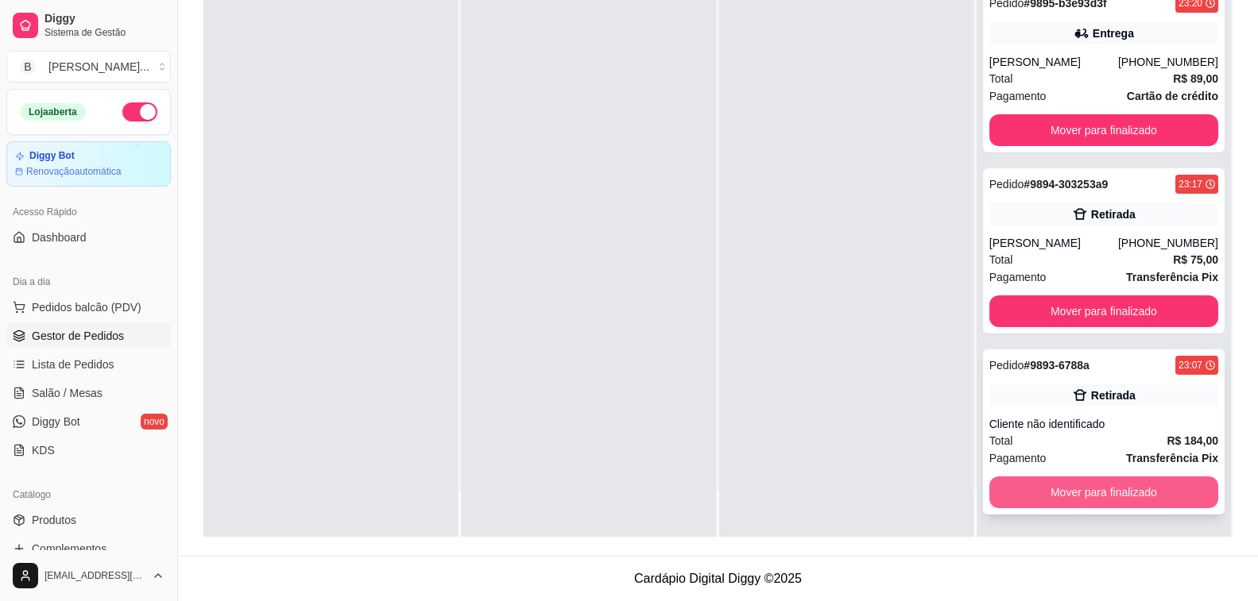
click at [1132, 505] on button "Mover para finalizado" at bounding box center [1103, 493] width 229 height 32
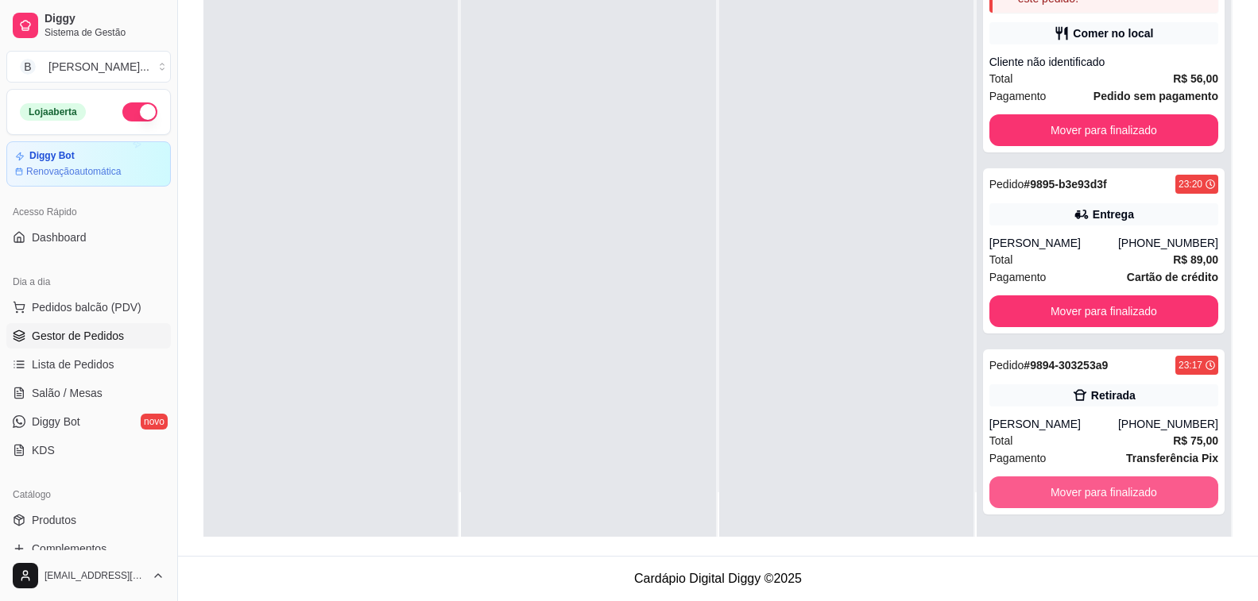
scroll to position [12, 0]
click at [1131, 501] on button "Mover para finalizado" at bounding box center [1103, 493] width 229 height 32
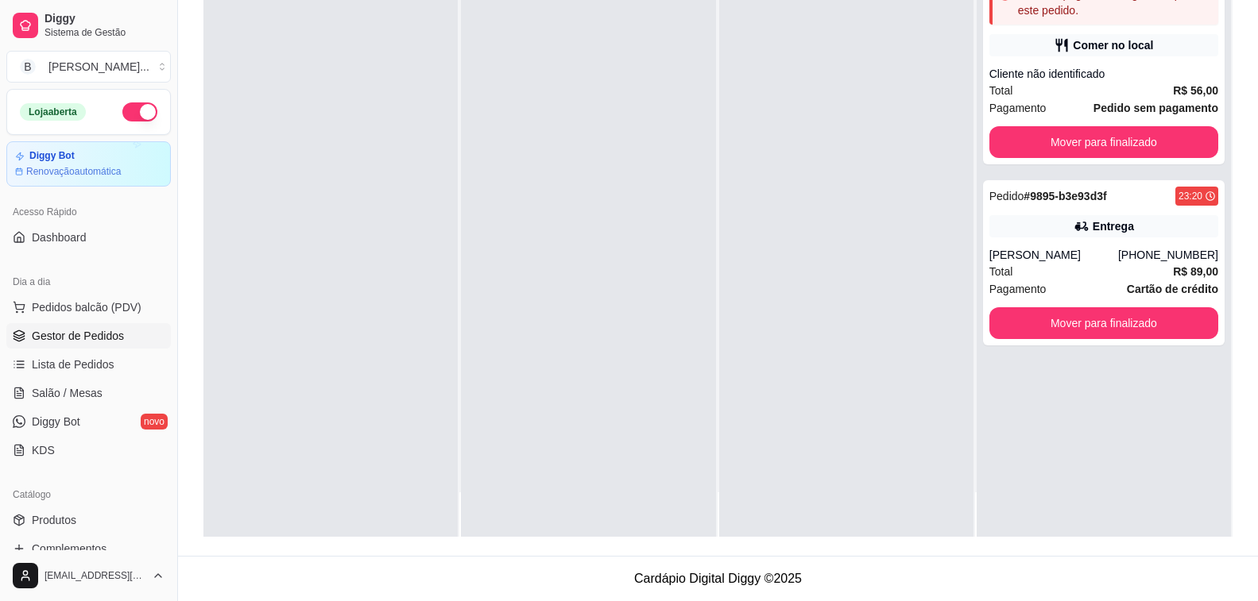
scroll to position [0, 0]
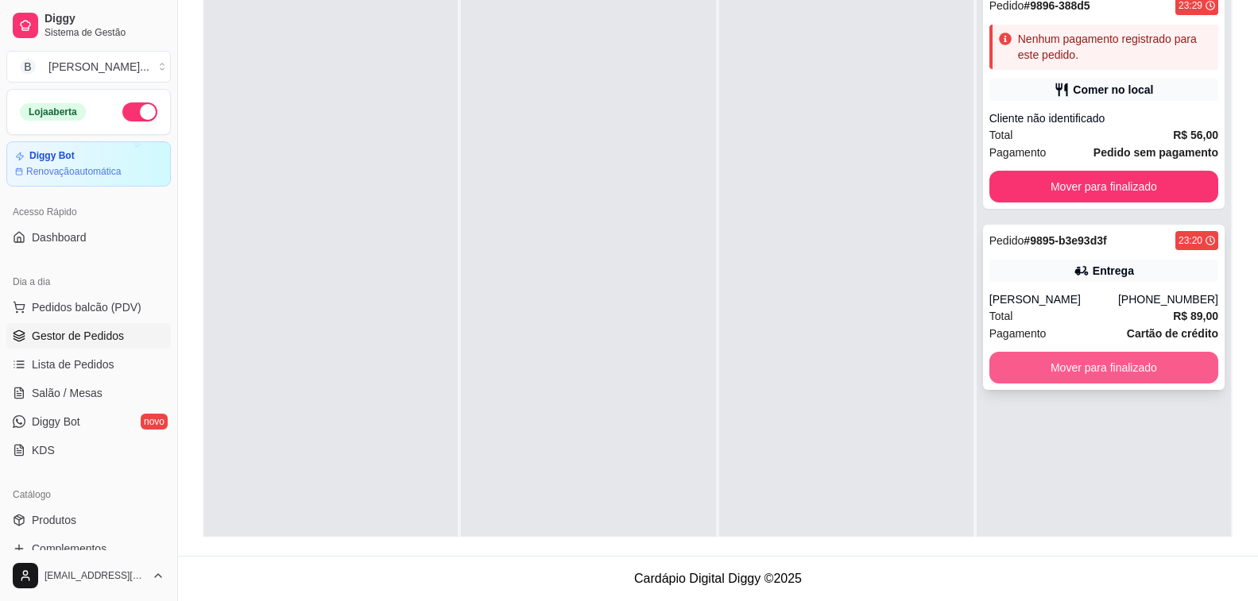
click at [1074, 379] on button "Mover para finalizado" at bounding box center [1103, 368] width 229 height 32
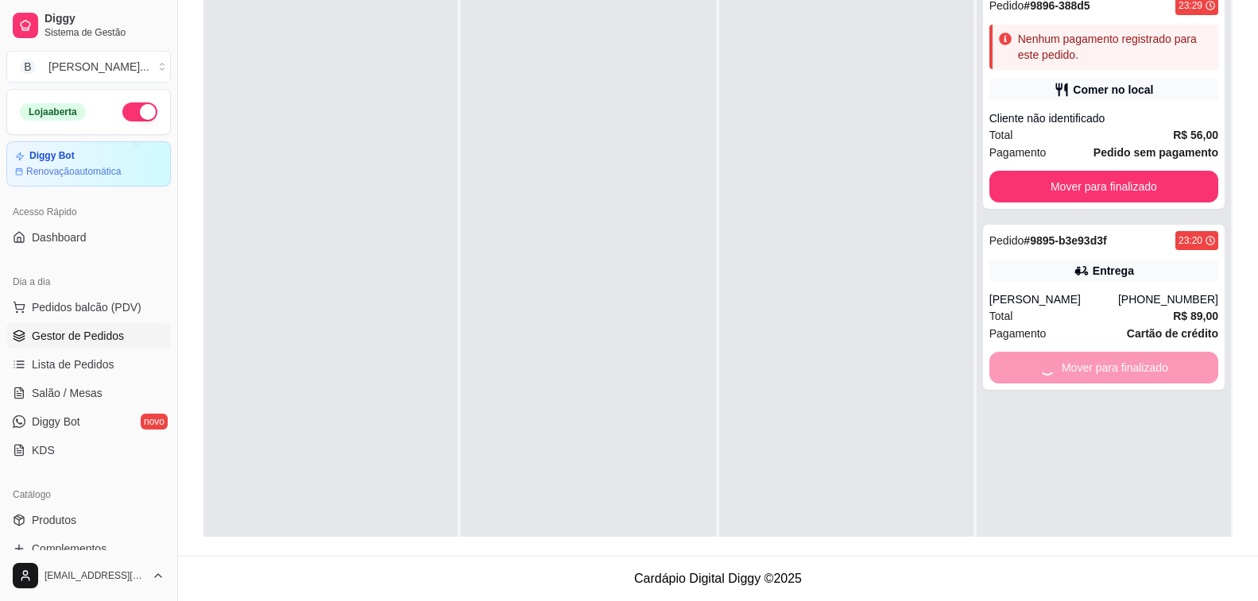
scroll to position [163, 0]
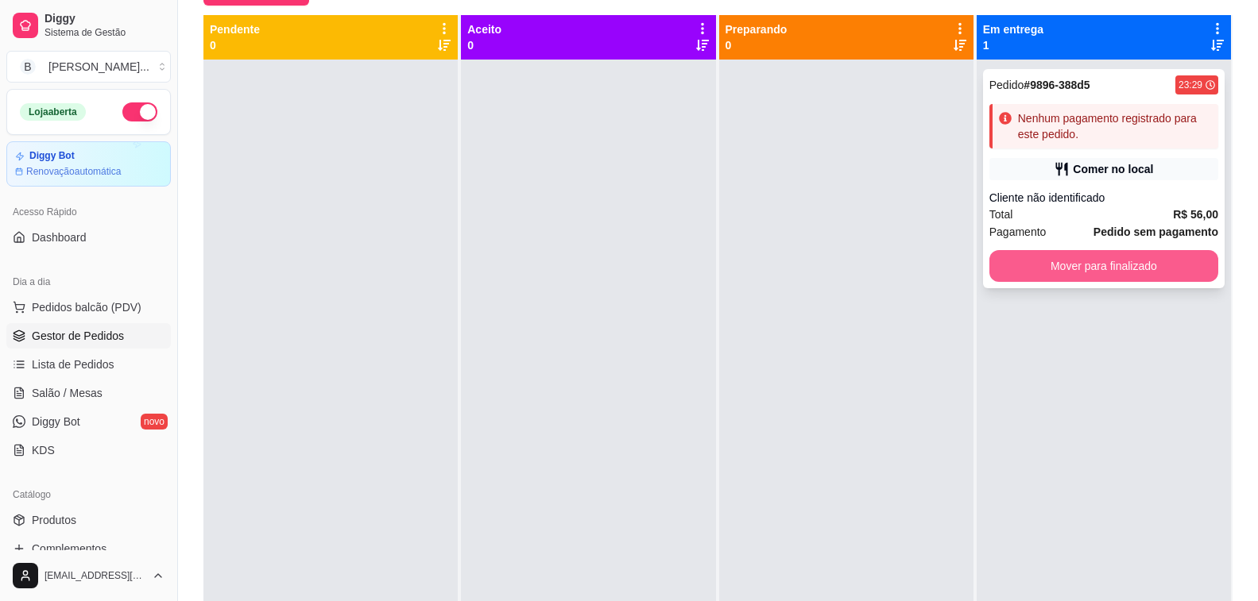
click at [1119, 276] on button "Mover para finalizado" at bounding box center [1103, 266] width 229 height 32
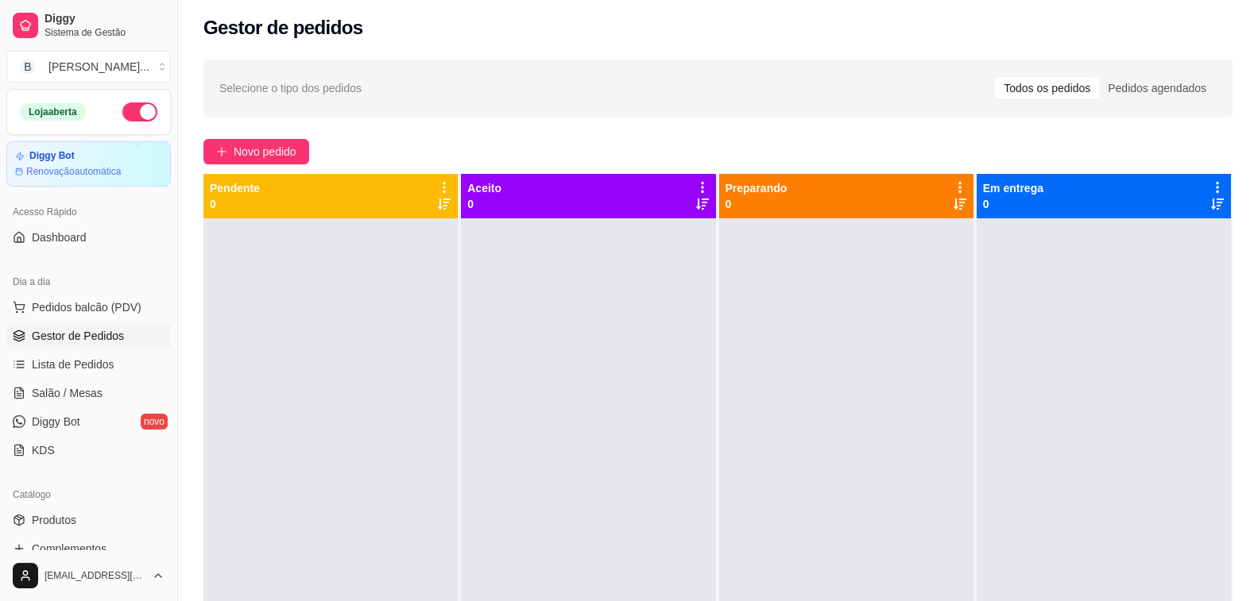
scroll to position [0, 0]
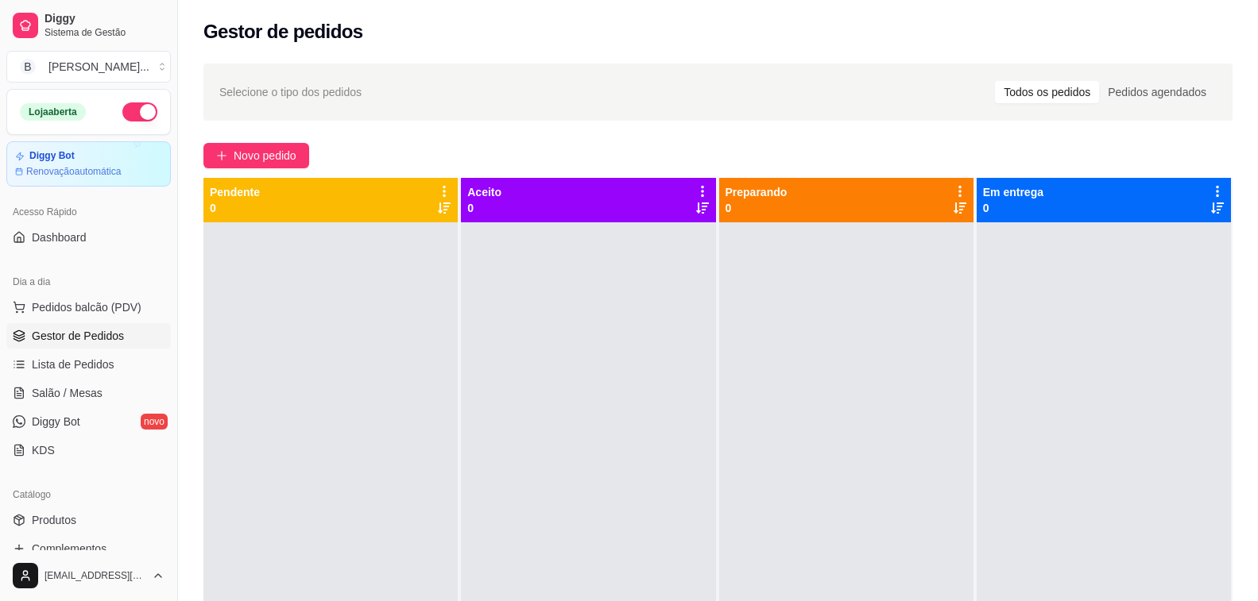
click at [436, 149] on div "Novo pedido" at bounding box center [717, 155] width 1029 height 25
click at [136, 113] on button "button" at bounding box center [139, 111] width 35 height 19
